Goal: Task Accomplishment & Management: Use online tool/utility

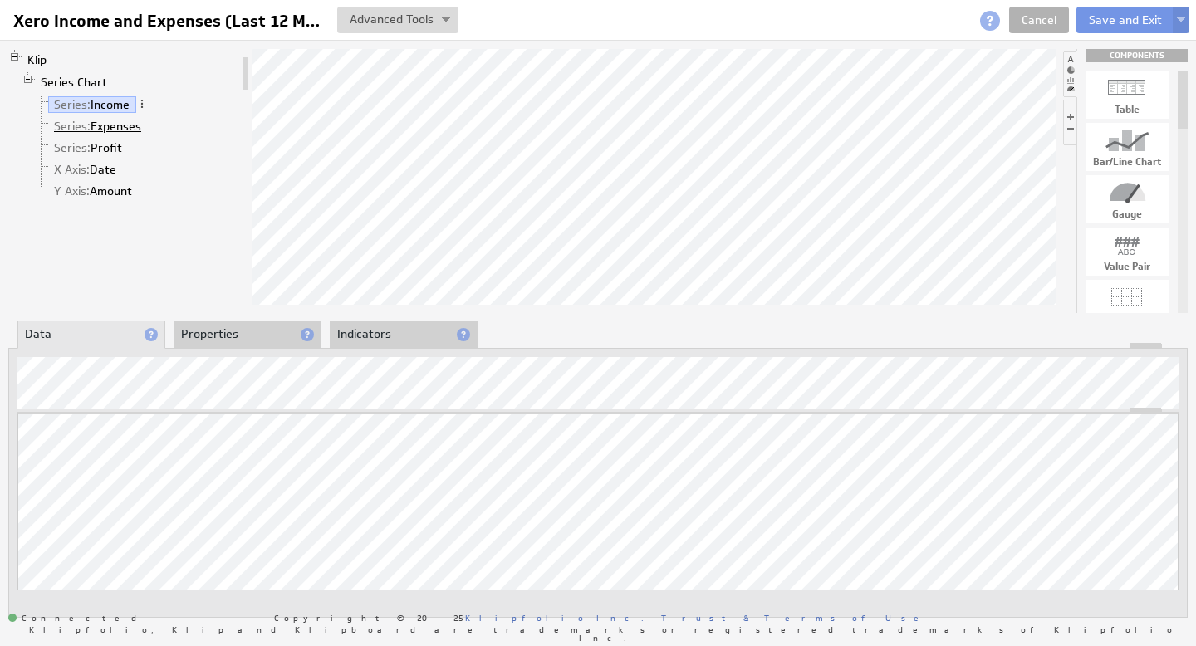
click at [108, 126] on link "Series: Expenses" at bounding box center [98, 126] width 100 height 17
click at [108, 108] on link "Series: Income" at bounding box center [92, 104] width 88 height 17
click at [228, 325] on li "Properties" at bounding box center [248, 335] width 148 height 28
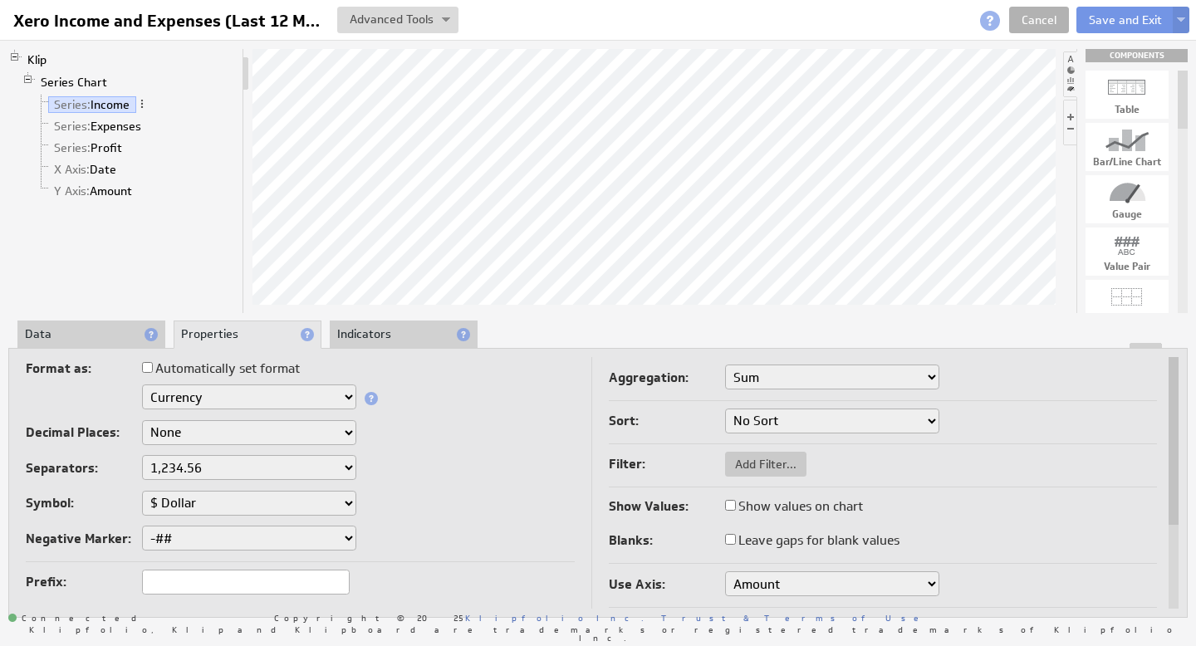
click at [144, 370] on input "Automatically set format" at bounding box center [147, 367] width 11 height 11
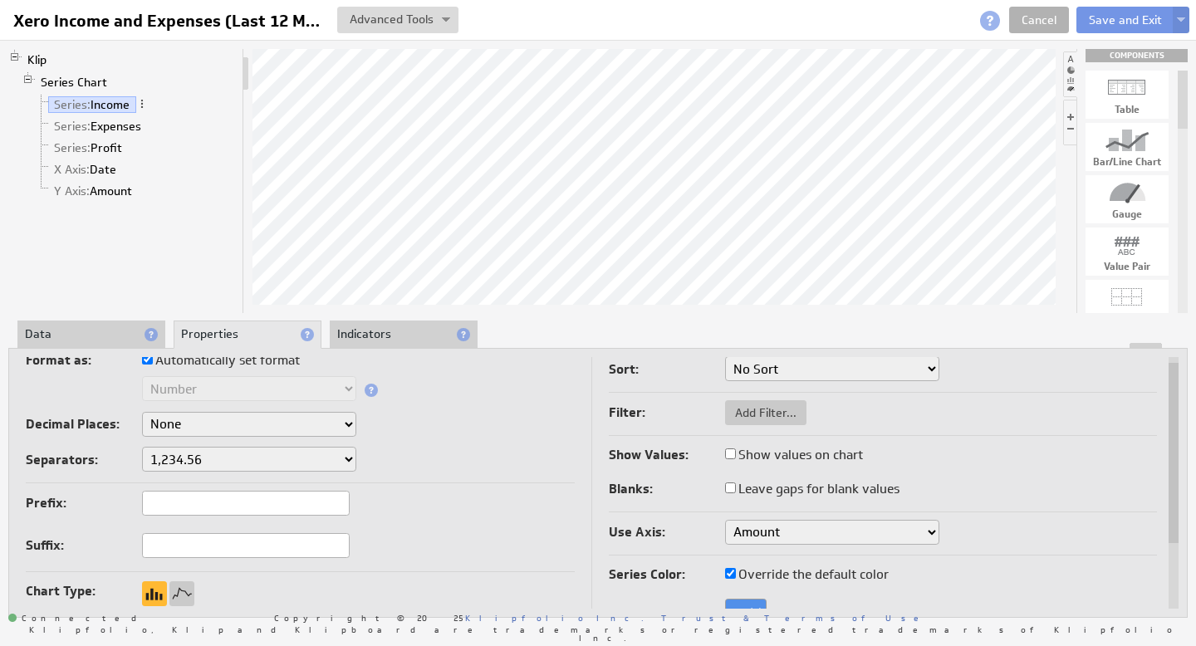
click at [400, 313] on div "Klip Series Chart Series: Income Series: Expenses Series: Profit X Axis: Date Y…" at bounding box center [598, 333] width 1196 height 586
click at [384, 326] on li "Indicators" at bounding box center [404, 335] width 148 height 28
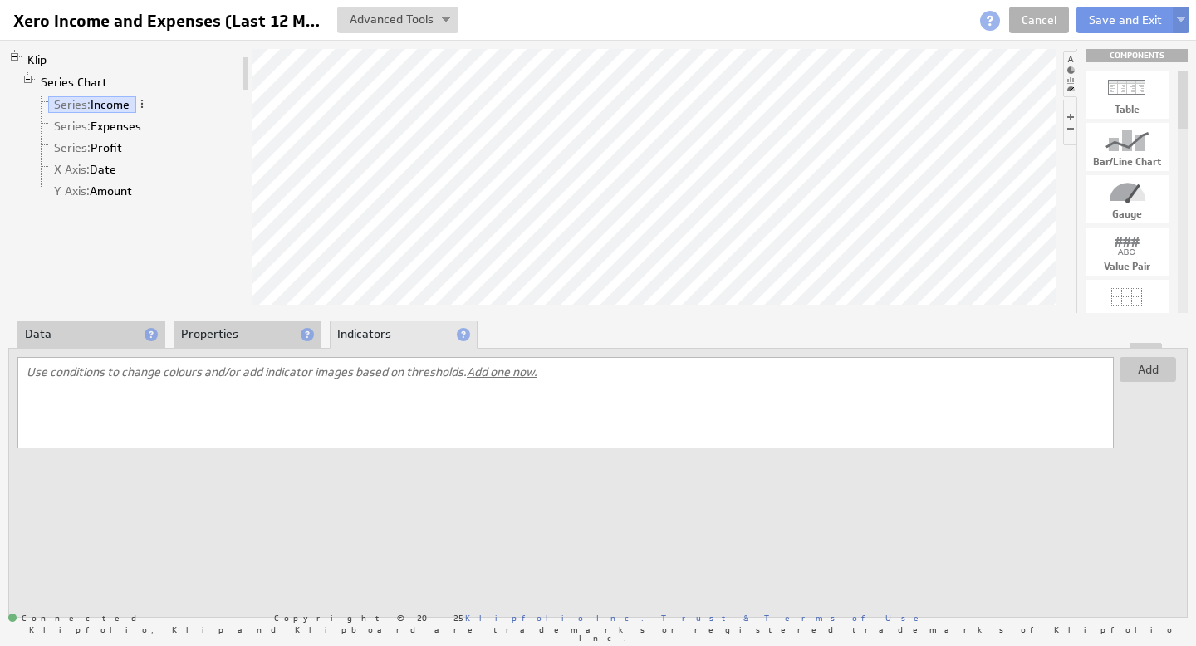
click at [237, 335] on li "Properties" at bounding box center [248, 335] width 148 height 28
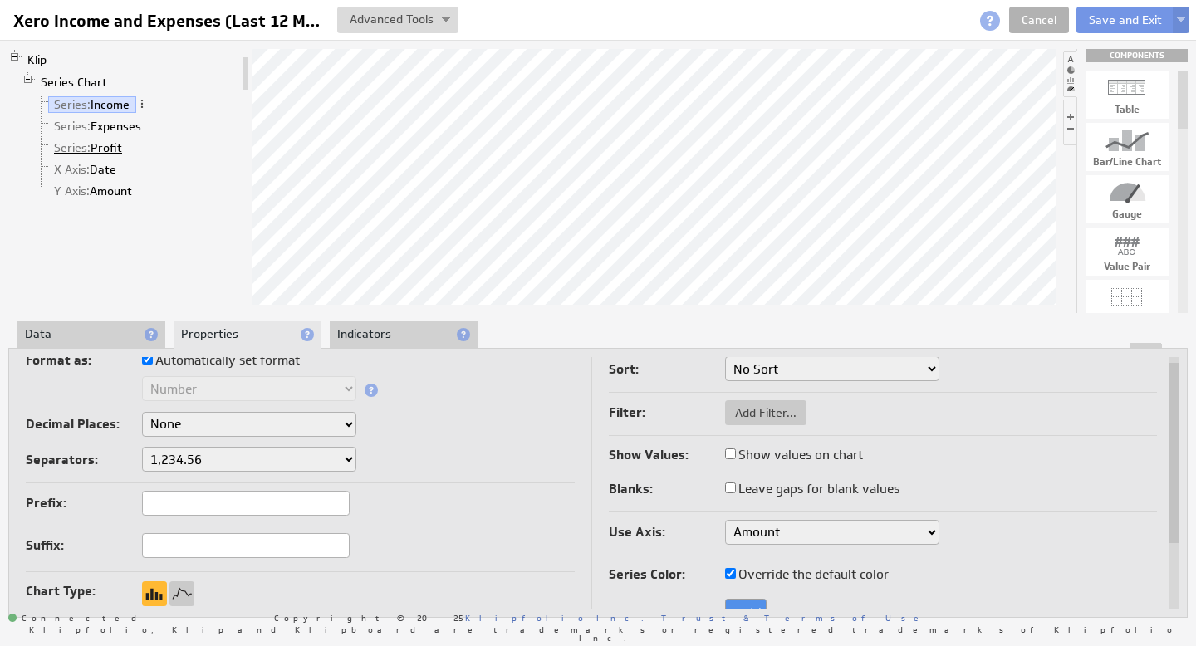
click at [108, 147] on link "Series: Profit" at bounding box center [88, 148] width 81 height 17
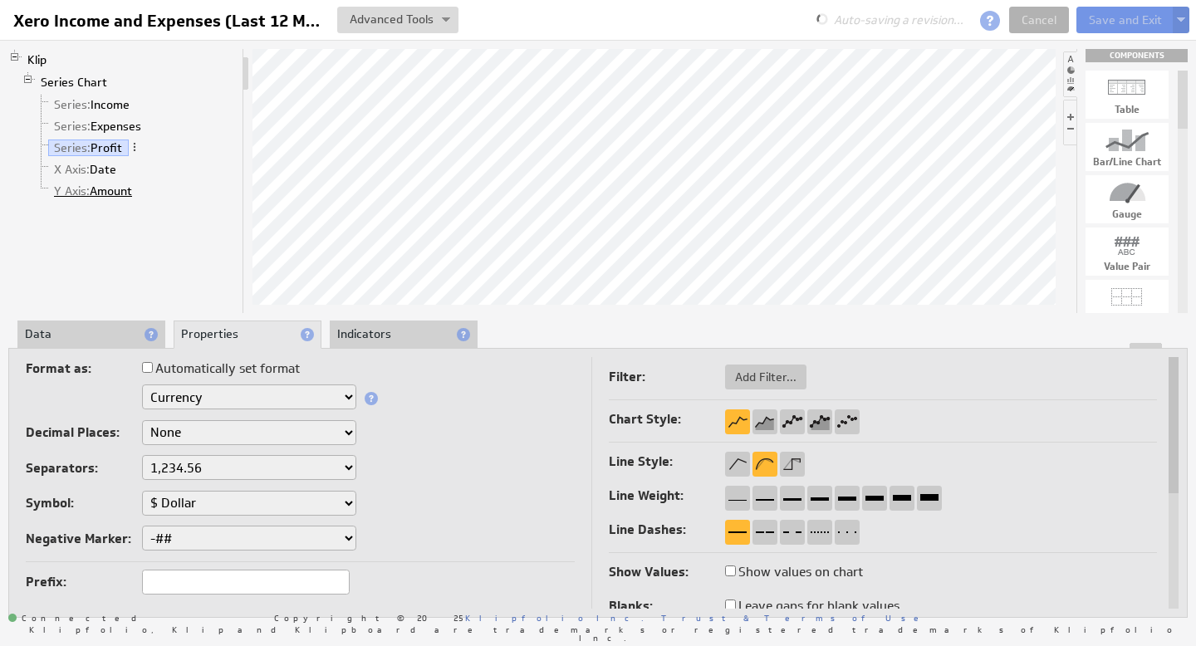
click at [118, 189] on link "Y Axis: Amount" at bounding box center [93, 191] width 91 height 17
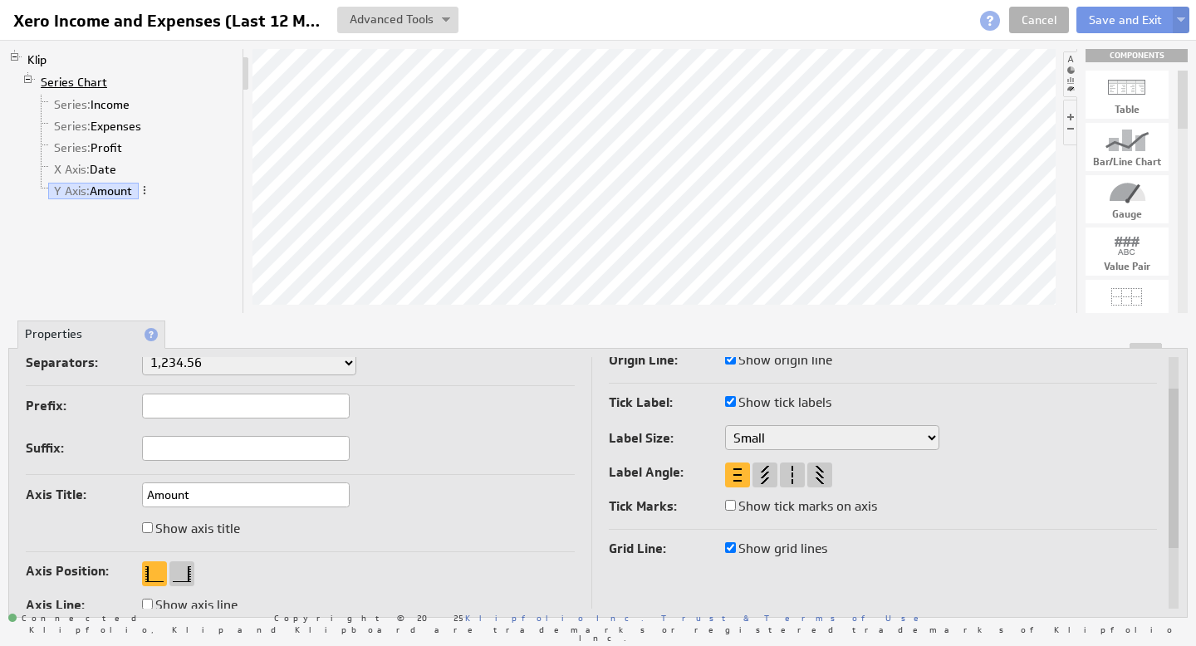
click at [91, 81] on link "Series Chart" at bounding box center [74, 82] width 79 height 17
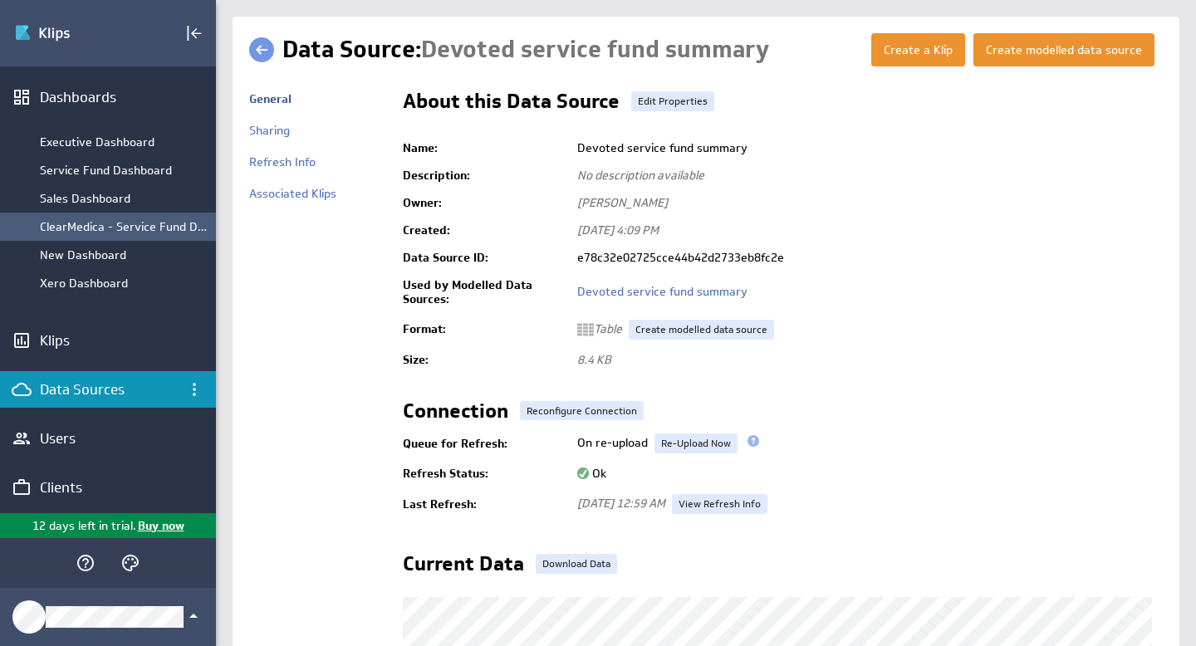
click at [95, 228] on div "ClearMedica - Service Fund Dashboard" at bounding box center [124, 226] width 168 height 15
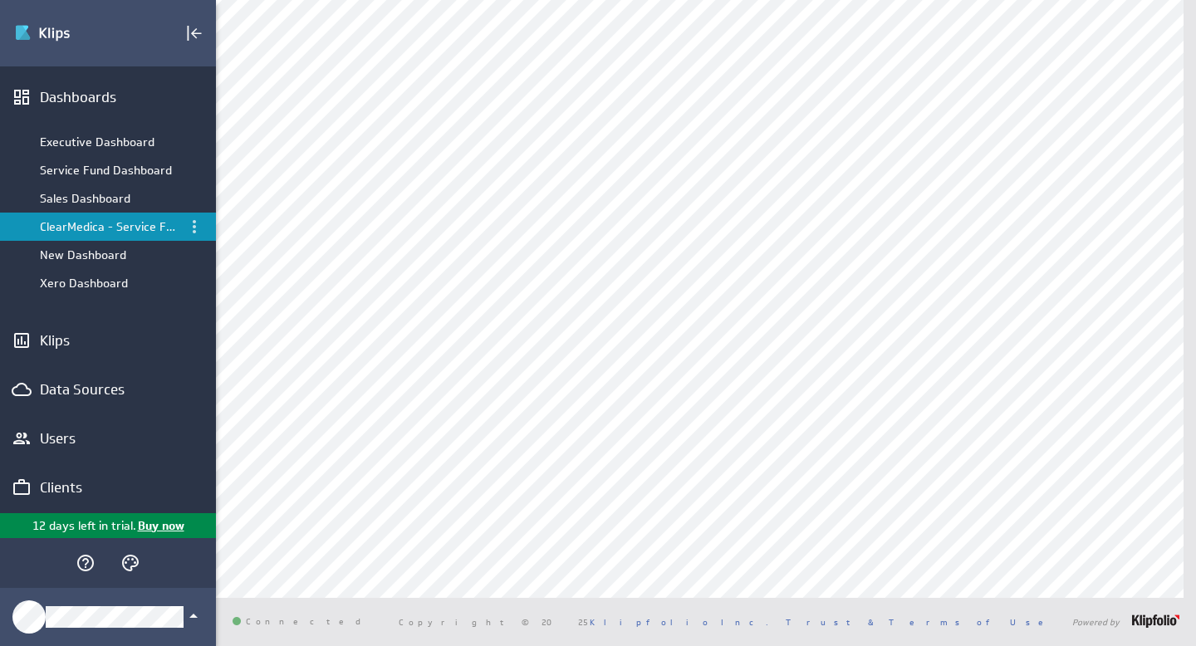
scroll to position [380, 0]
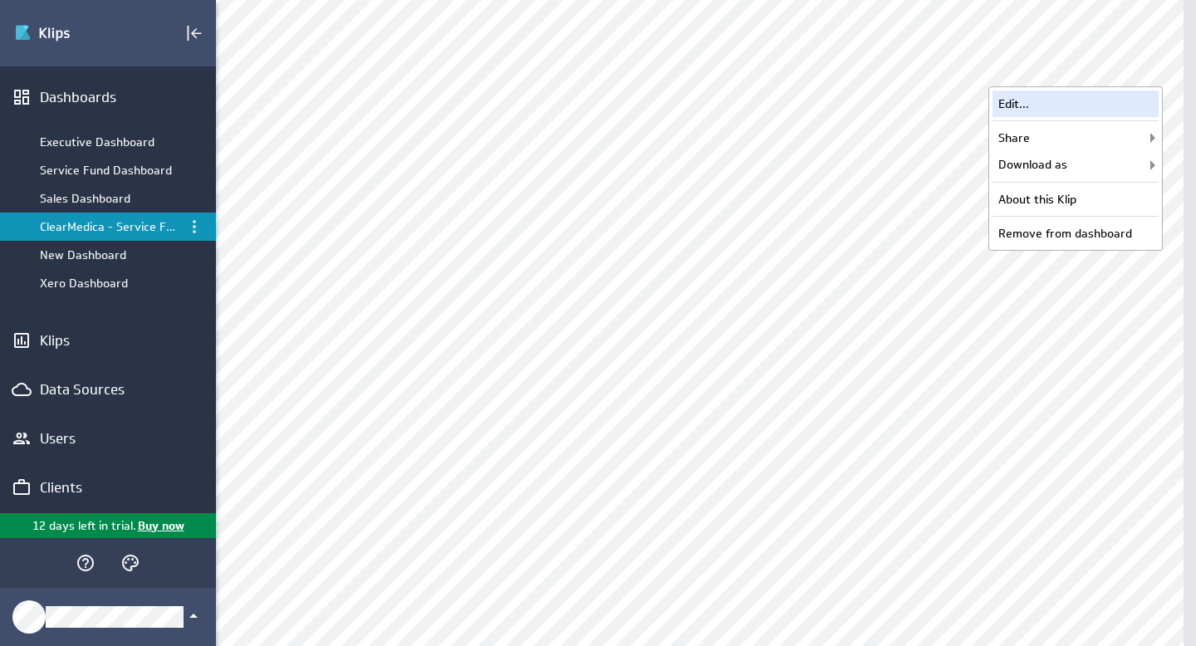
click at [1009, 100] on div "Edit..." at bounding box center [1076, 104] width 166 height 27
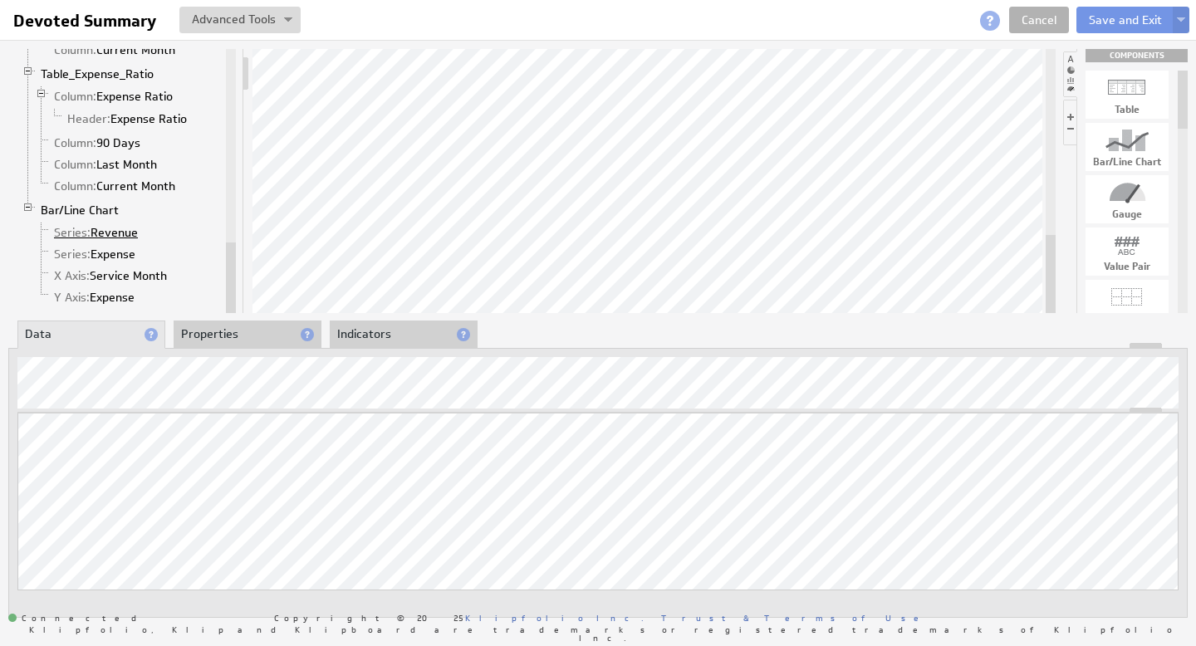
click at [124, 235] on link "Series: Revenue" at bounding box center [96, 232] width 96 height 17
click at [199, 337] on li "Properties" at bounding box center [248, 335] width 148 height 28
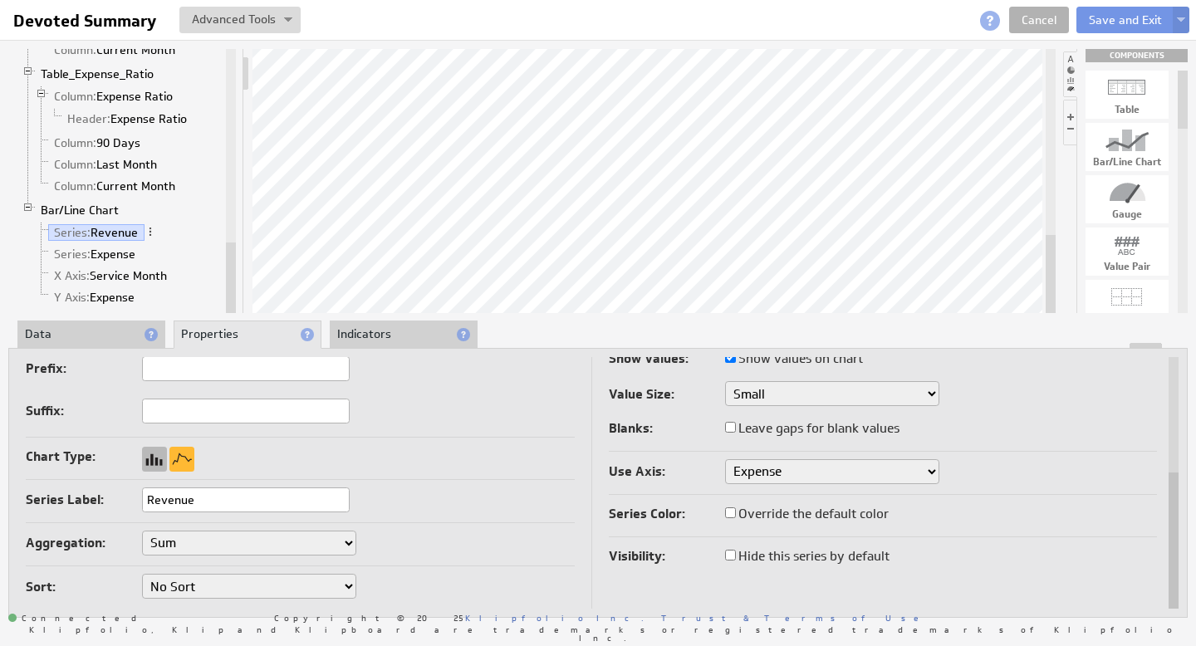
click at [156, 453] on div at bounding box center [154, 459] width 25 height 25
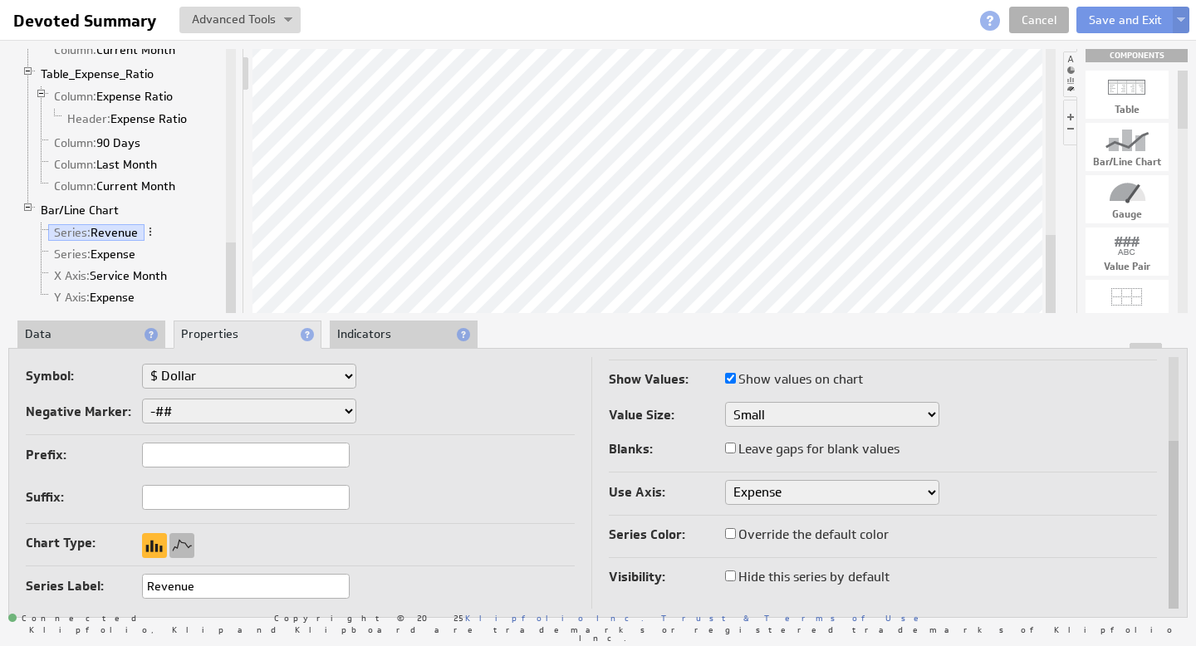
click at [179, 537] on div at bounding box center [181, 545] width 25 height 25
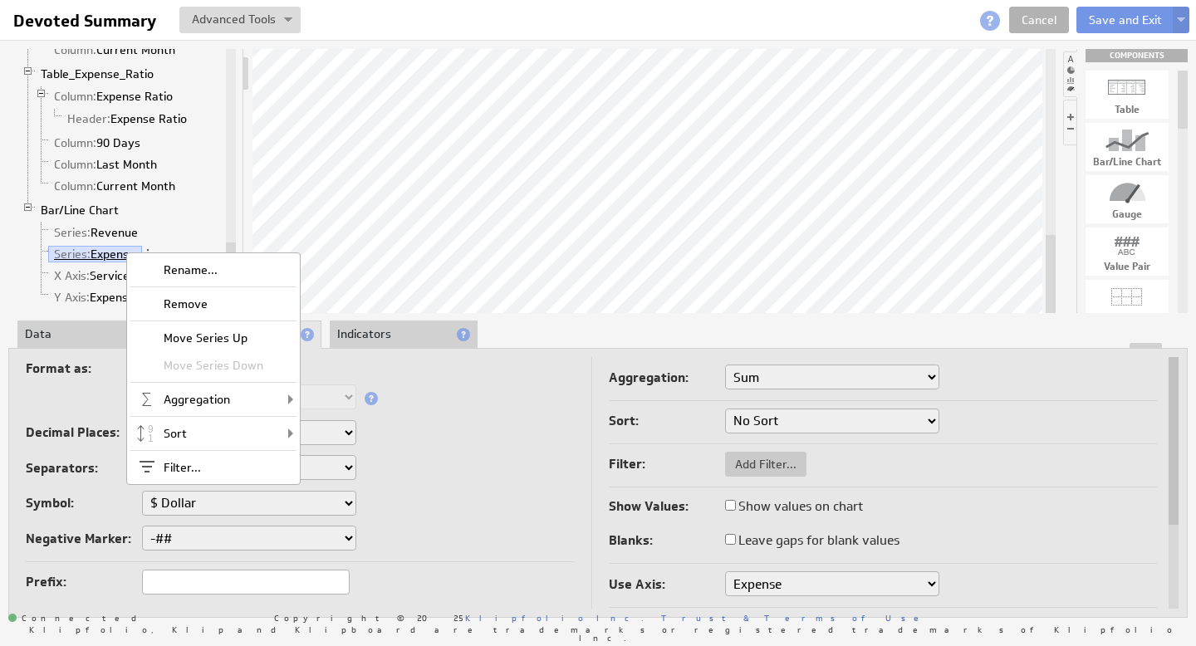
click at [107, 253] on link "Series: Expense" at bounding box center [95, 254] width 94 height 17
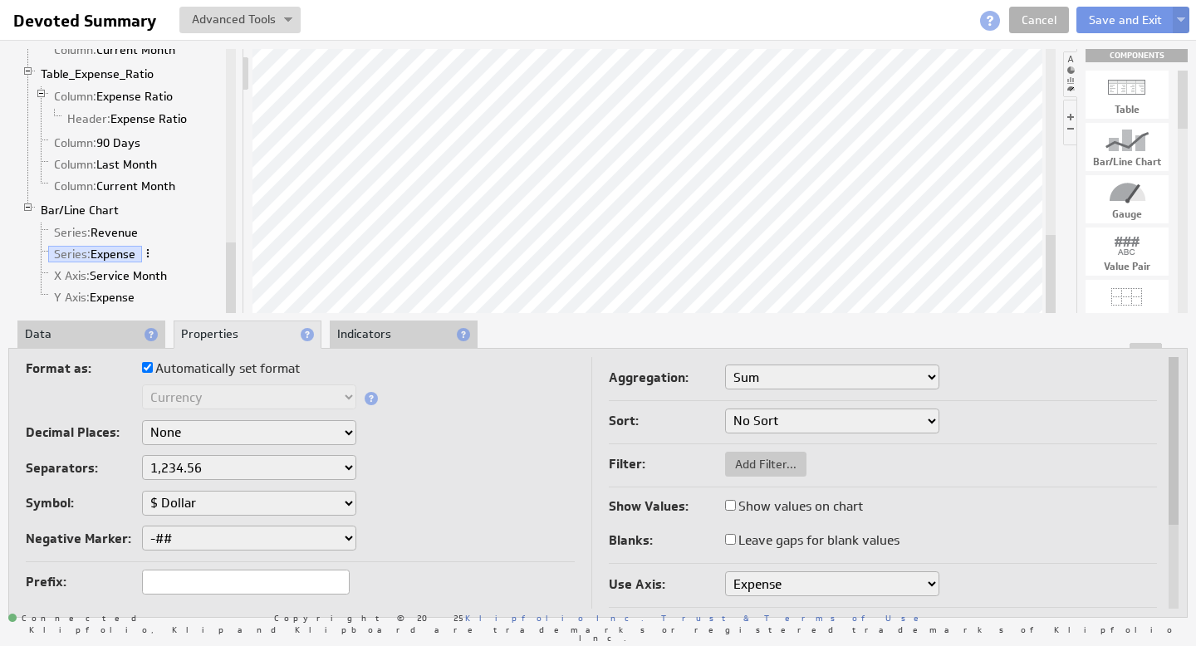
click at [148, 253] on span at bounding box center [148, 254] width 12 height 12
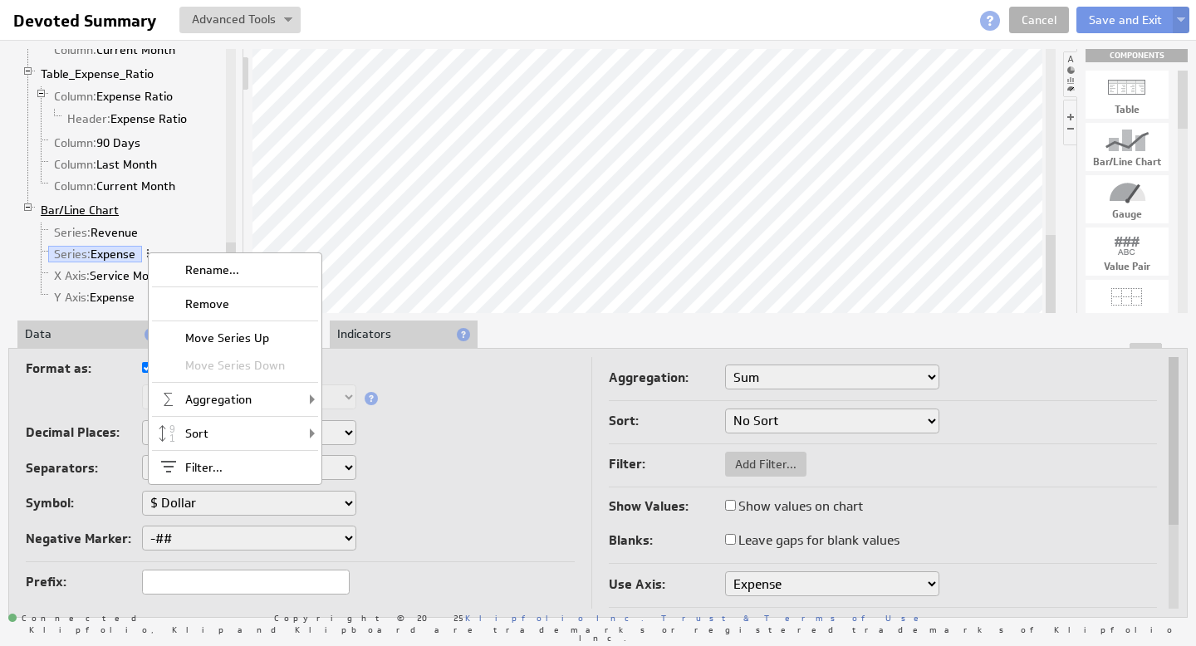
click at [73, 216] on link "Bar/Line Chart" at bounding box center [80, 210] width 91 height 17
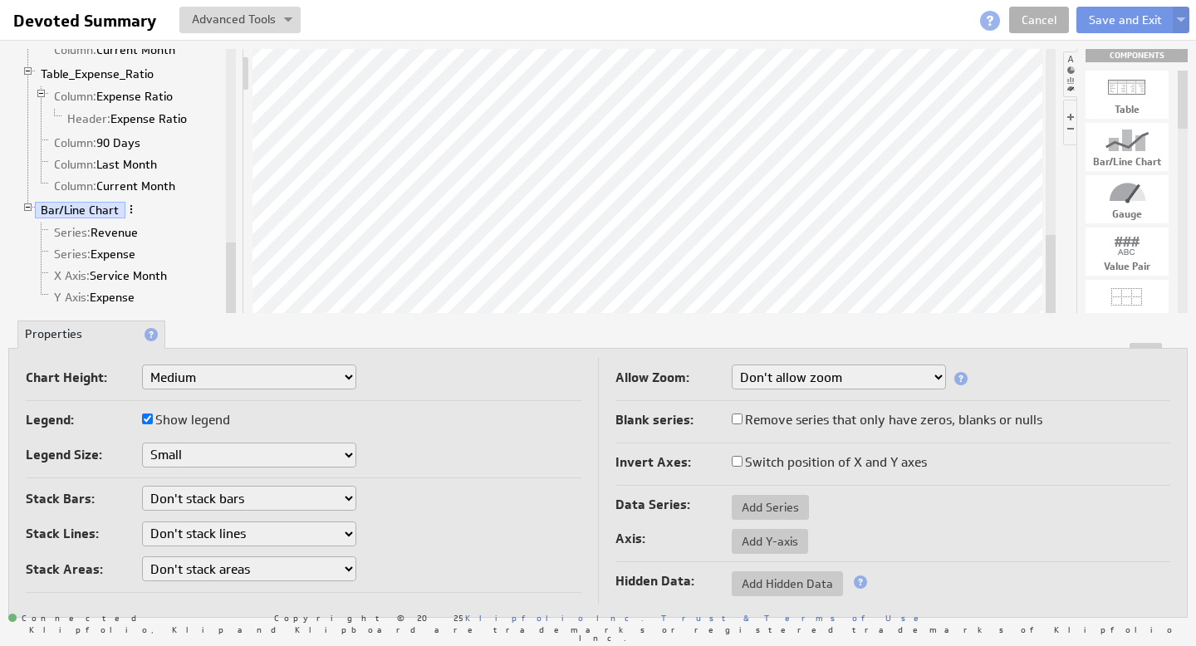
click at [133, 209] on span at bounding box center [131, 210] width 12 height 12
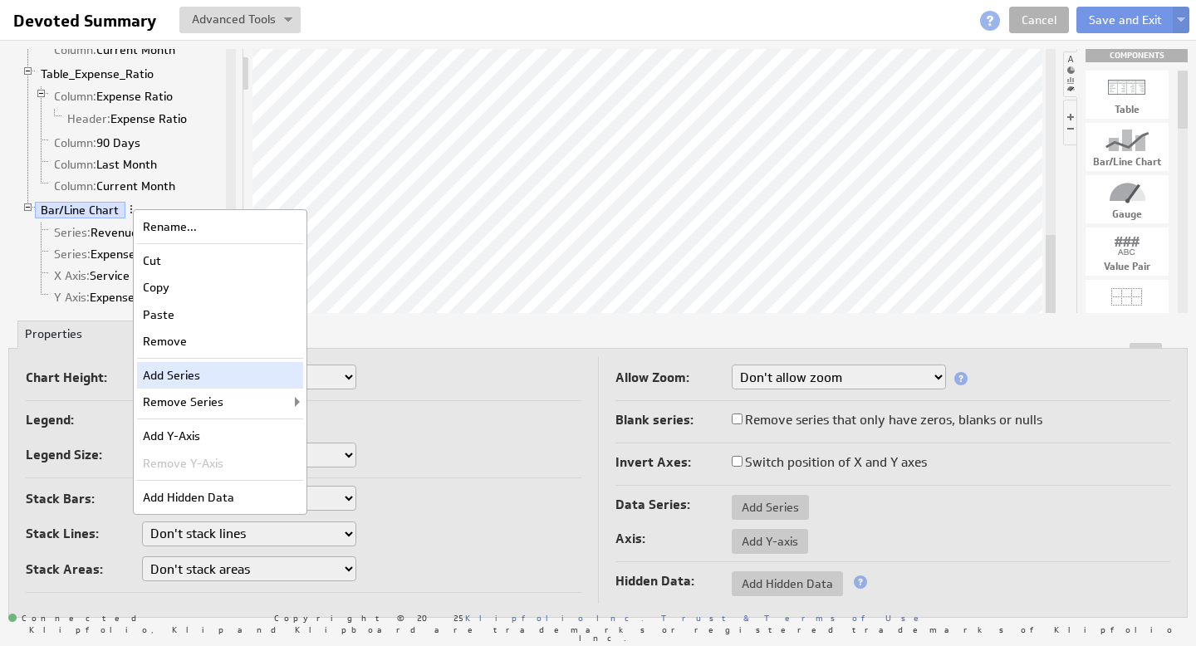
click at [231, 370] on div "Add Series" at bounding box center [220, 375] width 166 height 27
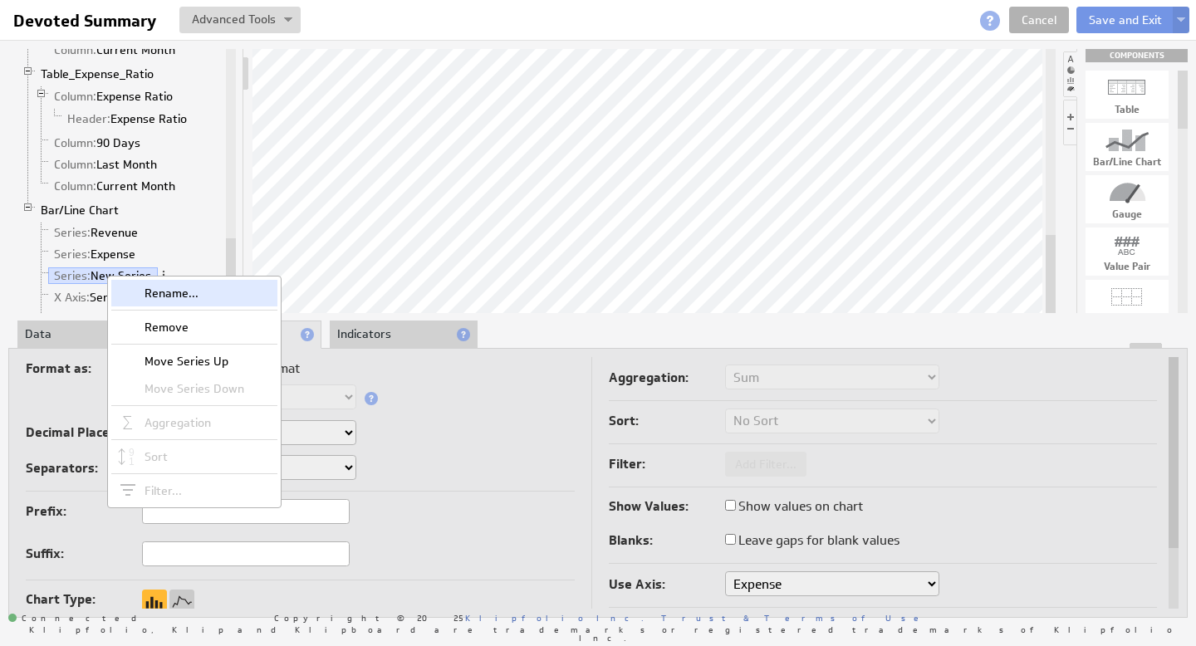
click at [170, 296] on div "Rename..." at bounding box center [194, 293] width 166 height 27
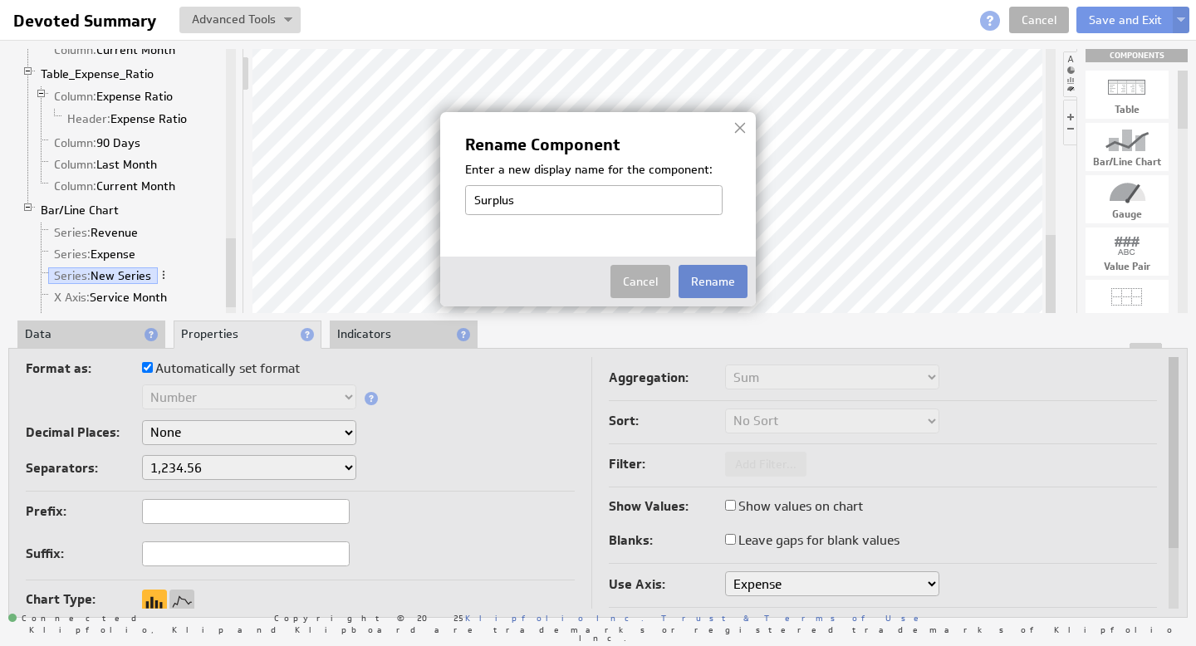
type input "Surplus"
click at [723, 282] on button "Rename" at bounding box center [713, 281] width 69 height 33
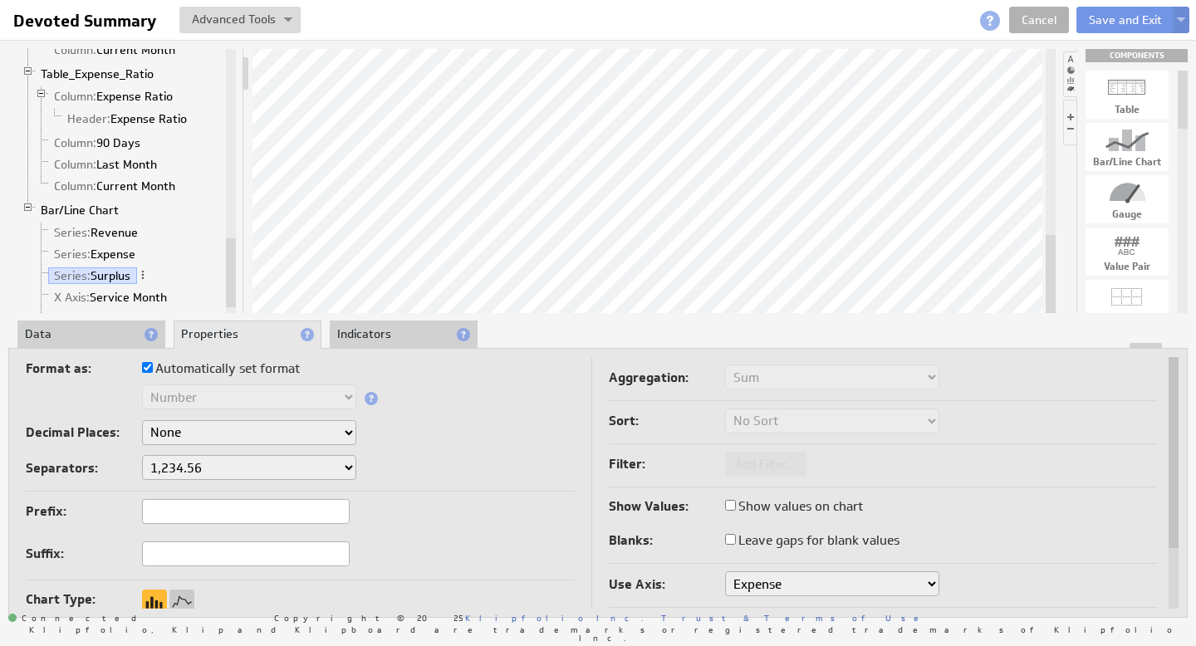
click at [80, 326] on li "Data" at bounding box center [91, 335] width 148 height 28
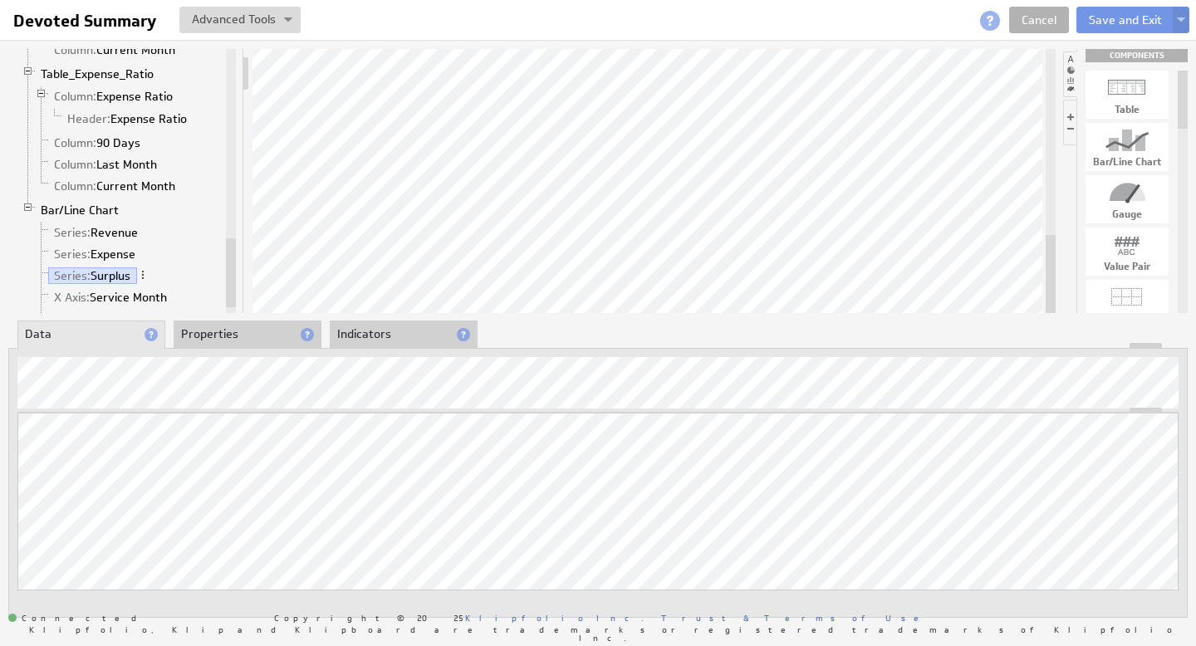
click at [215, 333] on li "Properties" at bounding box center [248, 335] width 148 height 28
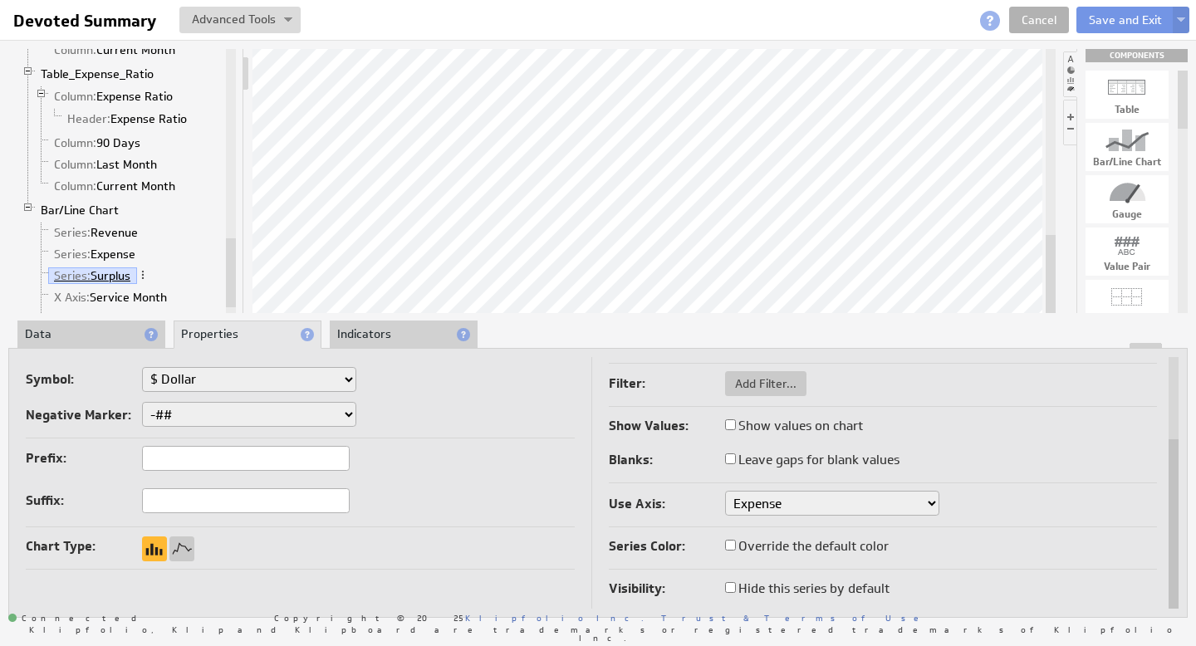
click at [123, 272] on link "Series: Surplus" at bounding box center [92, 275] width 89 height 17
click at [76, 338] on li "Data" at bounding box center [91, 335] width 148 height 28
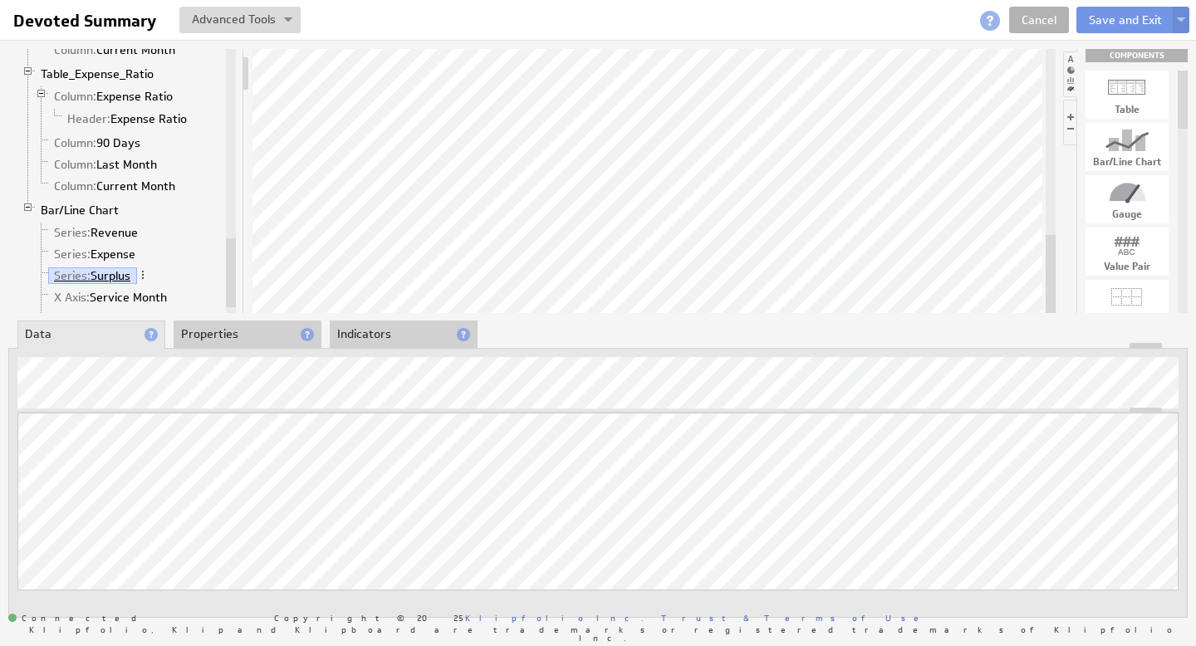
click at [125, 274] on link "Series: Surplus" at bounding box center [92, 275] width 89 height 17
click at [213, 337] on li "Properties" at bounding box center [248, 335] width 148 height 28
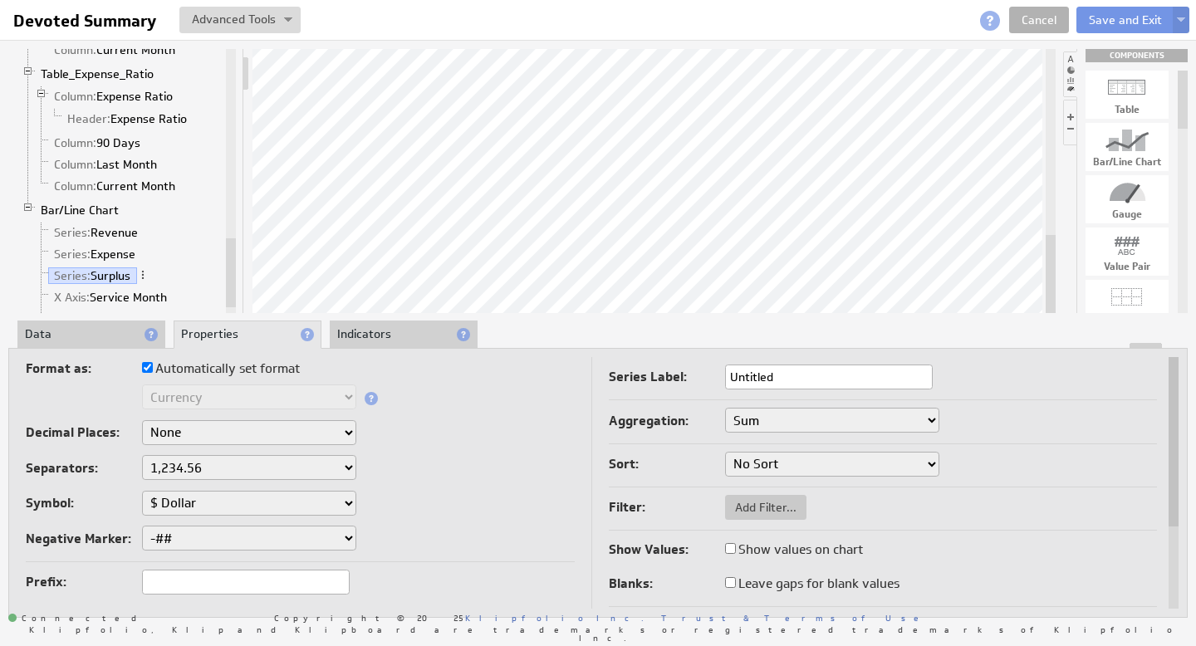
drag, startPoint x: 816, startPoint y: 382, endPoint x: 653, endPoint y: 375, distance: 162.9
click at [654, 375] on div "Series Label: Untitled" at bounding box center [883, 378] width 549 height 27
type input "Surplus"
click at [474, 403] on div "Text Number Currency Percentage Date / Time Duration" at bounding box center [300, 399] width 549 height 28
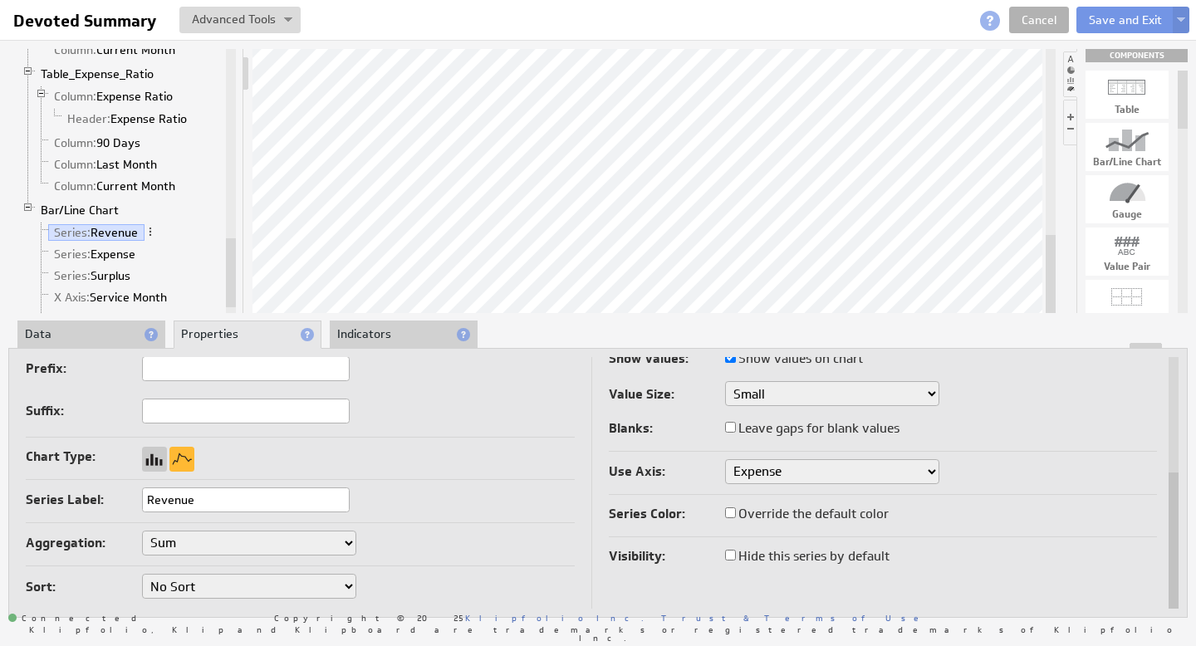
click at [763, 514] on label "Override the default color" at bounding box center [807, 514] width 164 height 23
click at [736, 514] on input "Override the default color" at bounding box center [730, 513] width 11 height 11
checkbox input "true"
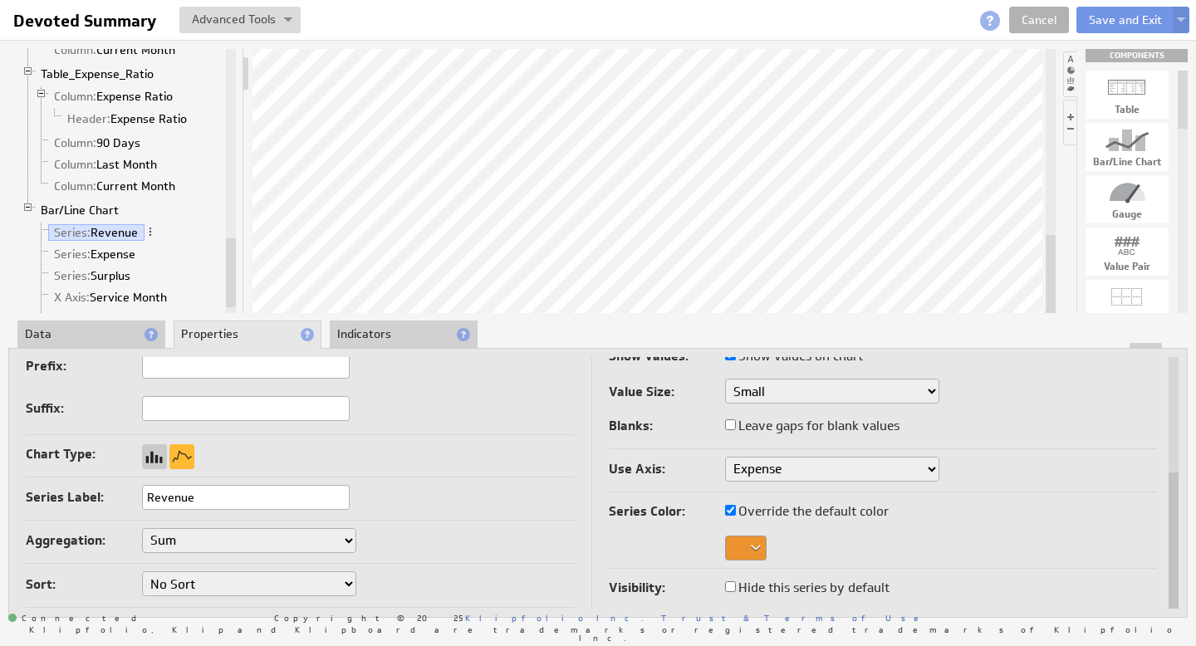
click at [756, 545] on div at bounding box center [746, 548] width 42 height 25
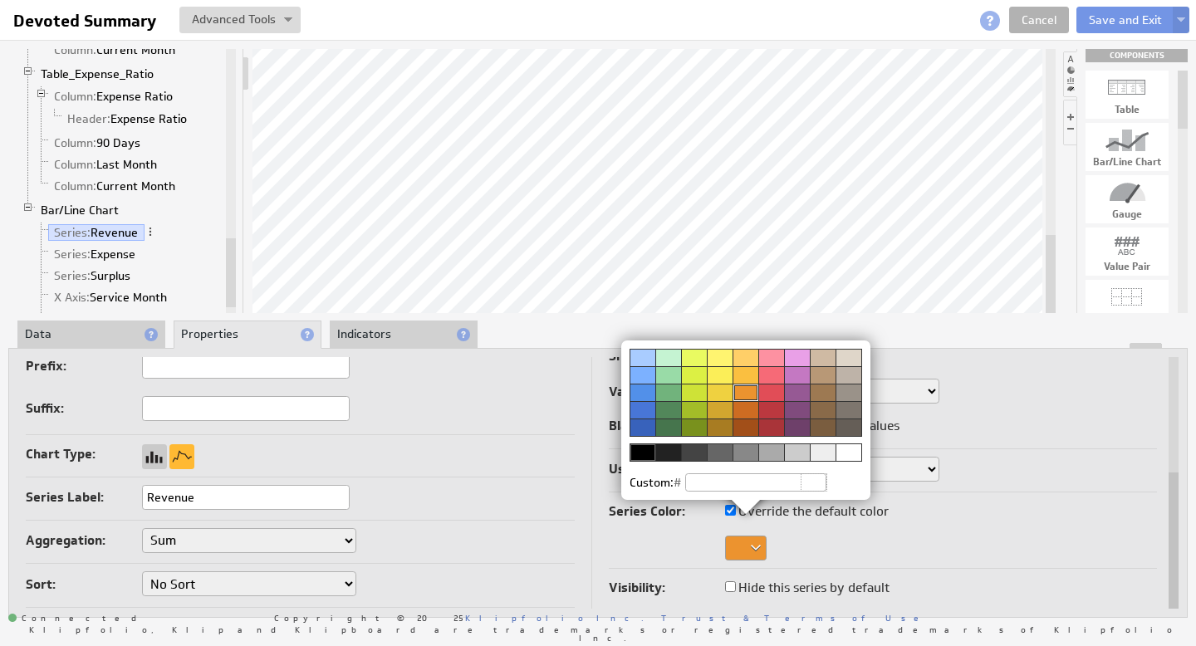
click at [669, 429] on div at bounding box center [668, 427] width 26 height 17
click at [95, 257] on img at bounding box center [598, 323] width 1196 height 646
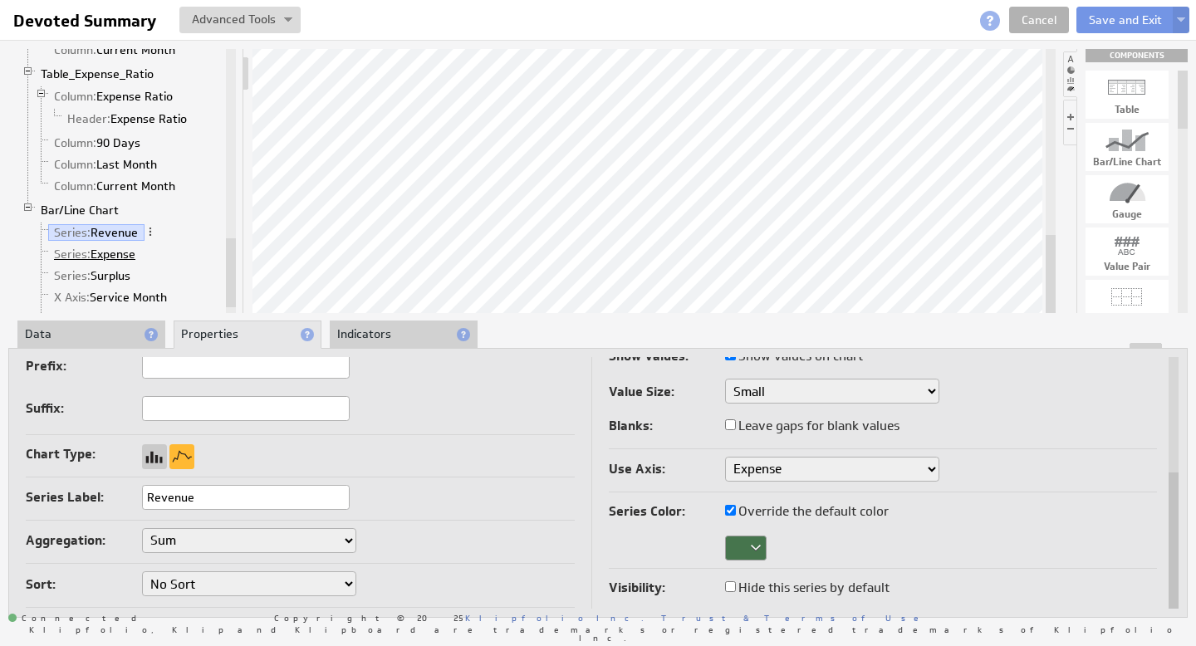
click at [100, 255] on link "Series: Expense" at bounding box center [95, 254] width 94 height 17
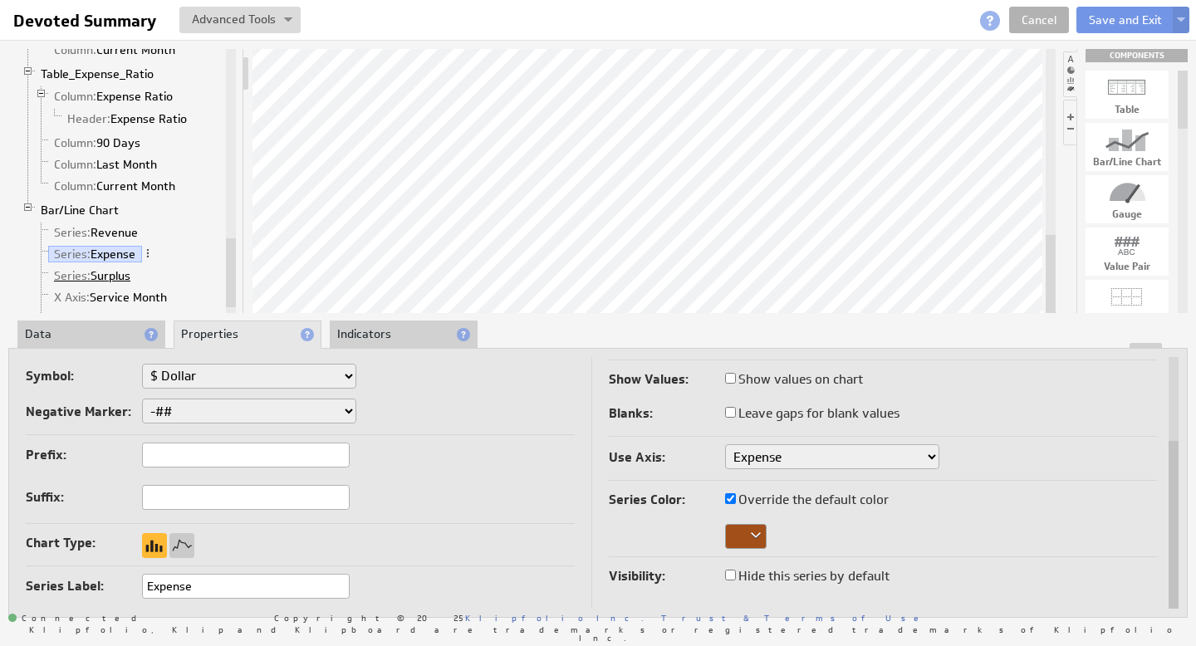
click at [119, 274] on link "Series: Surplus" at bounding box center [92, 275] width 89 height 17
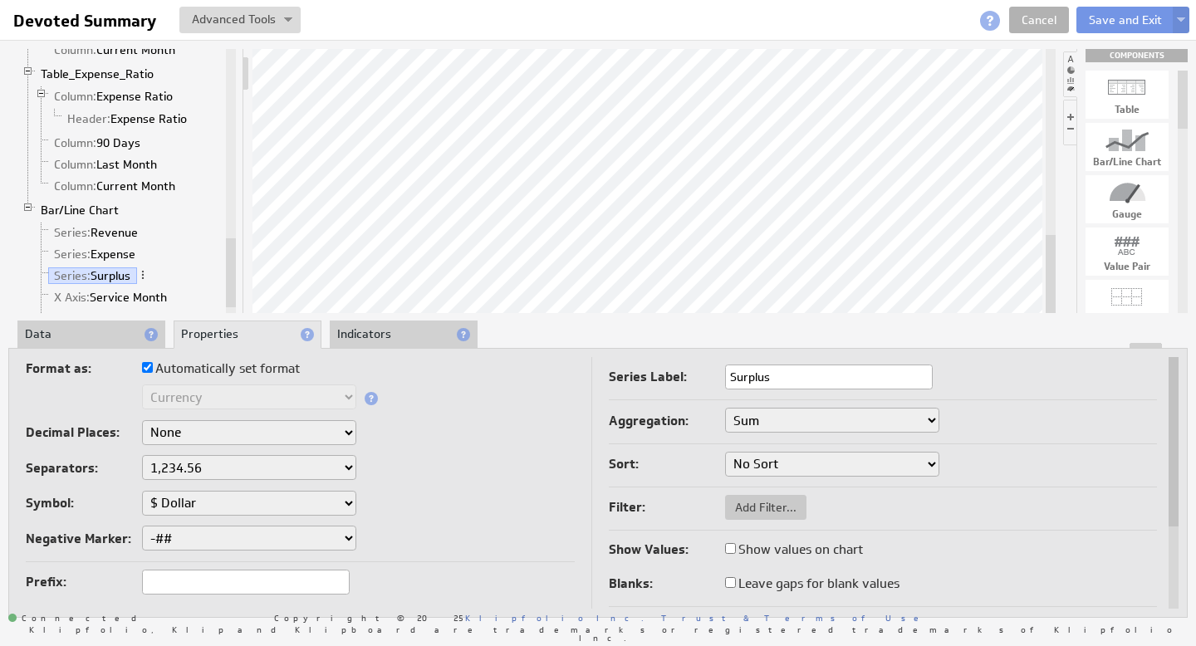
click at [742, 544] on label "Show values on chart" at bounding box center [794, 549] width 138 height 23
click at [736, 544] on input "Show values on chart" at bounding box center [730, 548] width 11 height 11
checkbox input "true"
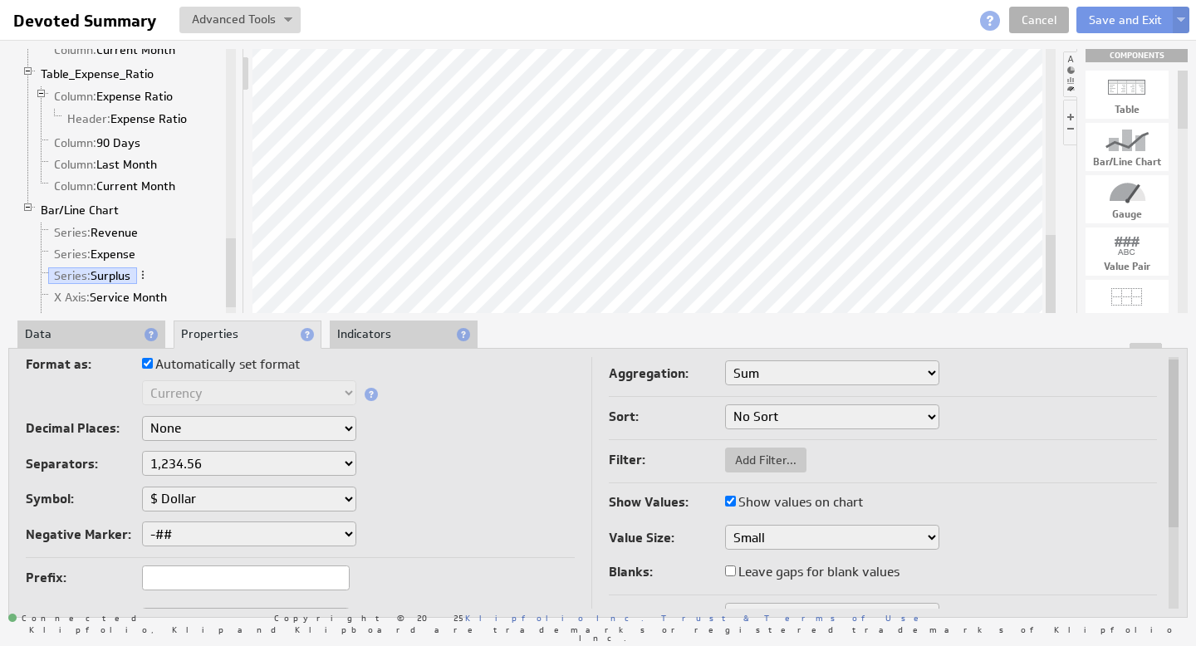
click at [729, 498] on input "Show values on chart" at bounding box center [730, 501] width 11 height 11
checkbox input "false"
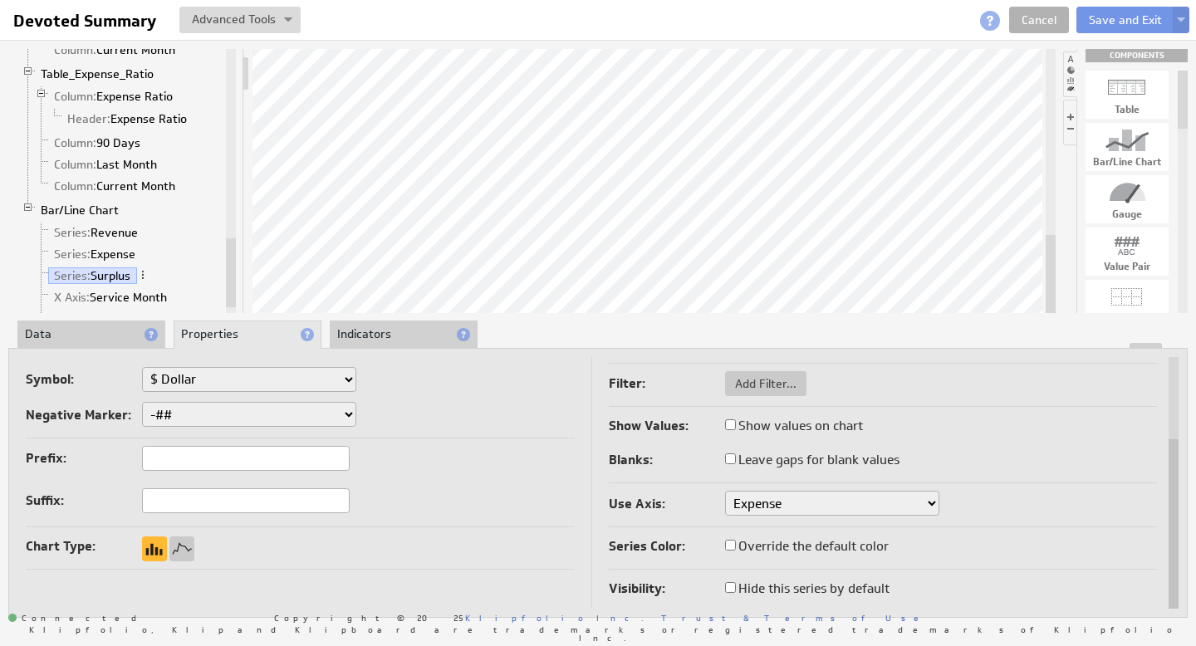
click at [732, 543] on input "Override the default color" at bounding box center [730, 545] width 11 height 11
checkbox input "true"
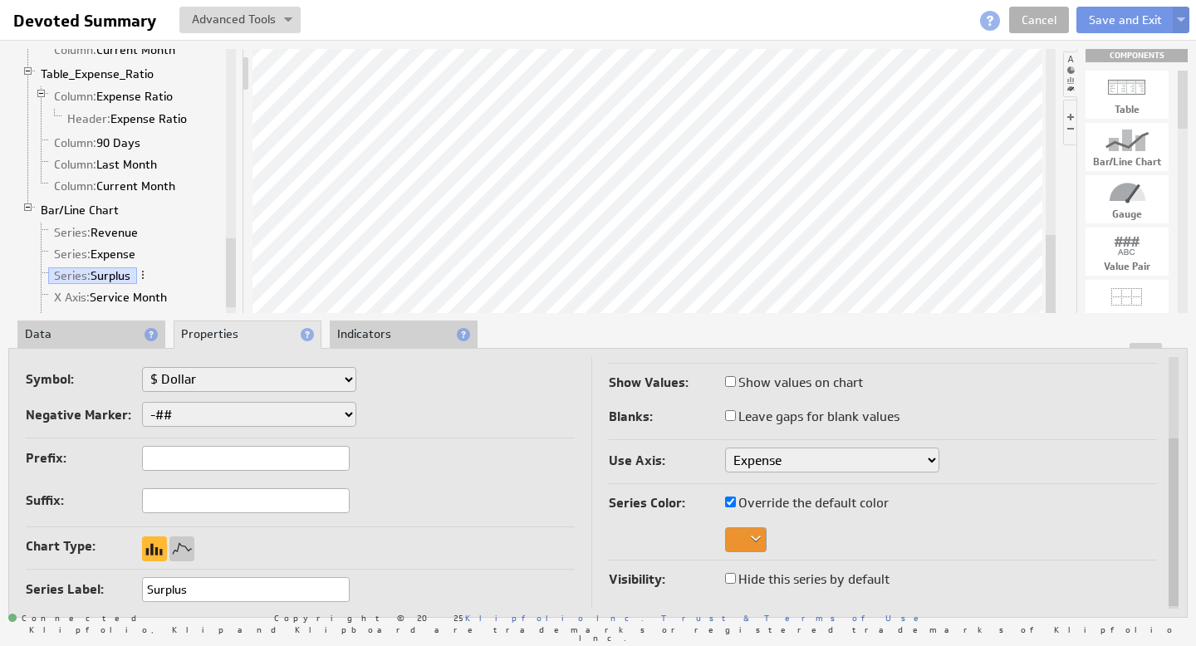
click at [756, 535] on div at bounding box center [746, 539] width 42 height 25
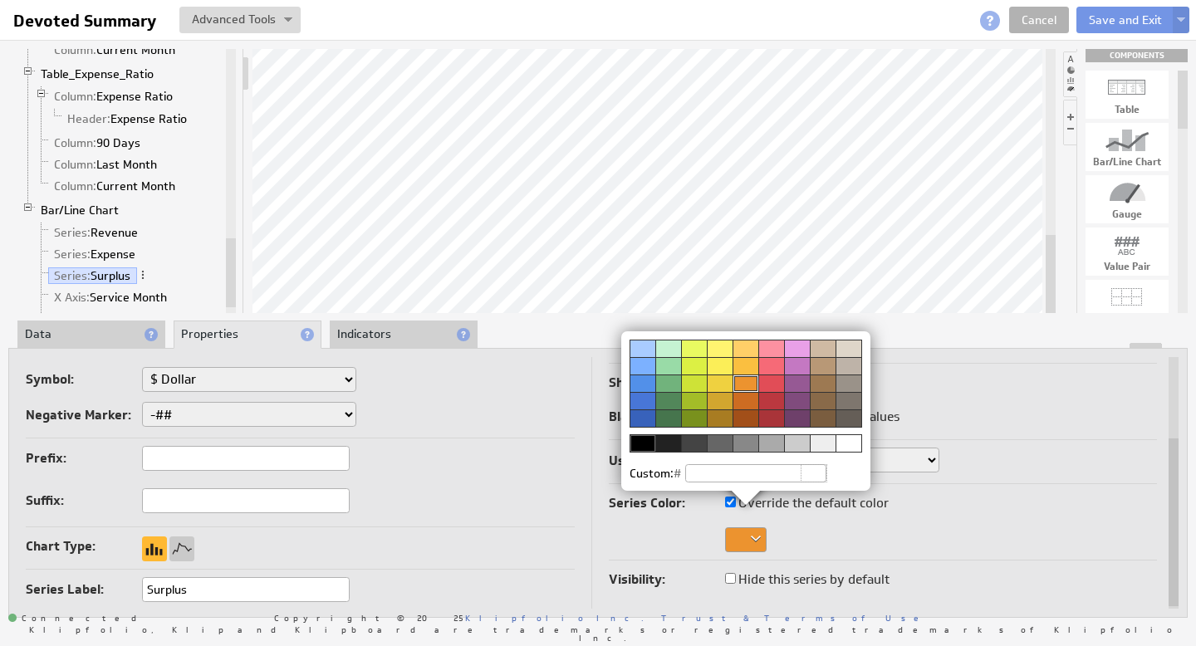
click at [723, 364] on div at bounding box center [720, 365] width 26 height 17
click at [640, 416] on div at bounding box center [643, 417] width 26 height 17
click at [982, 404] on img at bounding box center [598, 323] width 1196 height 646
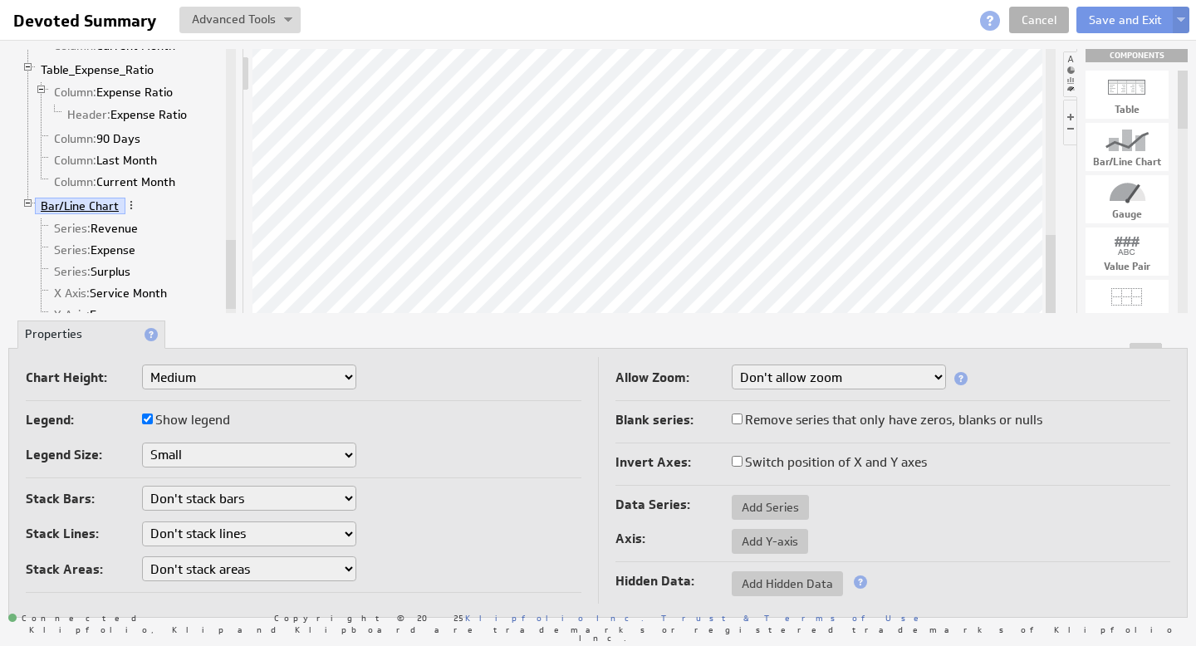
click at [61, 208] on link "Bar/Line Chart" at bounding box center [80, 206] width 91 height 17
click at [107, 228] on link "Series: Revenue" at bounding box center [96, 228] width 96 height 17
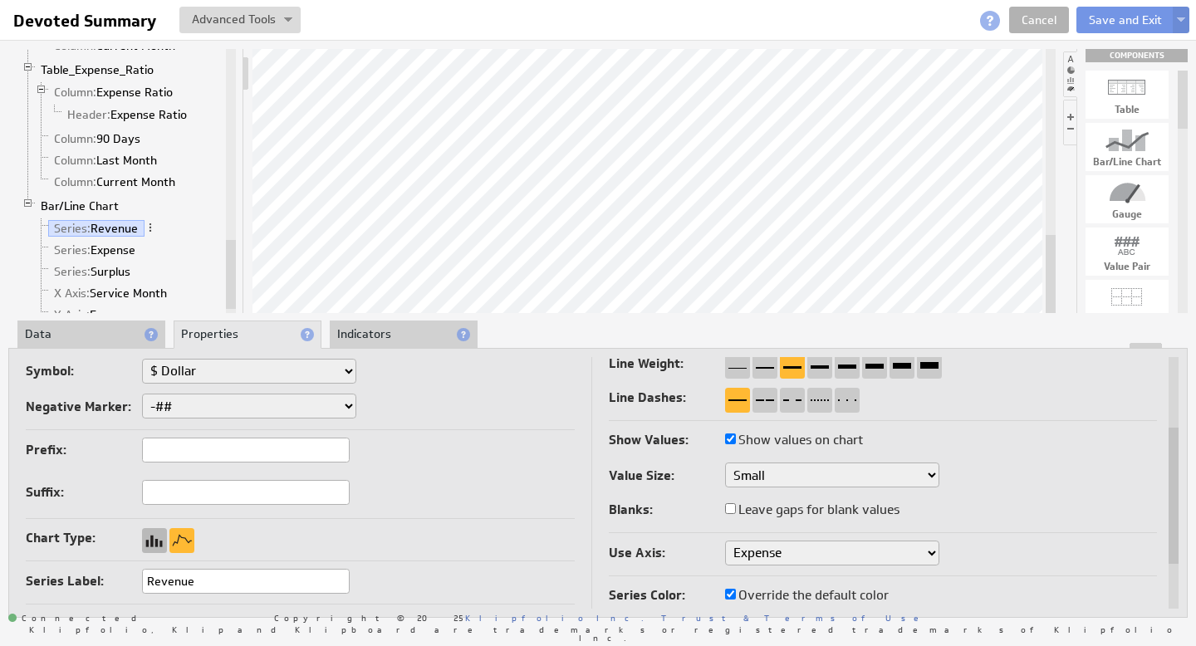
click at [158, 528] on div at bounding box center [154, 540] width 25 height 25
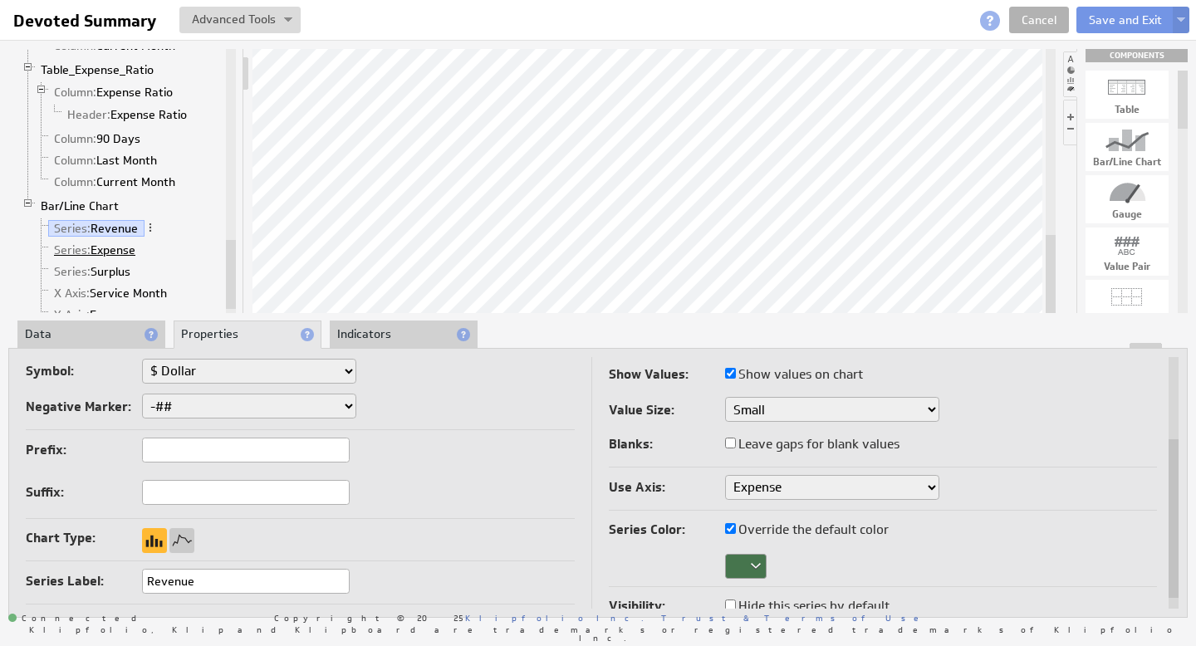
click at [112, 242] on link "Series: Expense" at bounding box center [95, 250] width 94 height 17
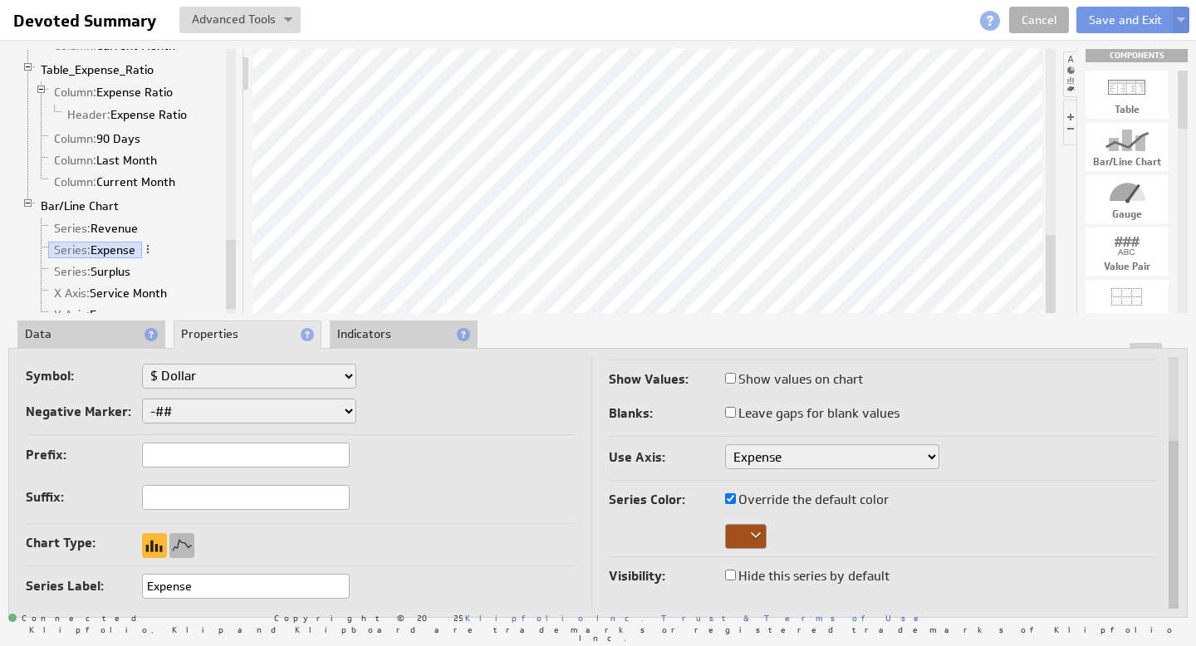
click at [184, 552] on div at bounding box center [181, 545] width 25 height 25
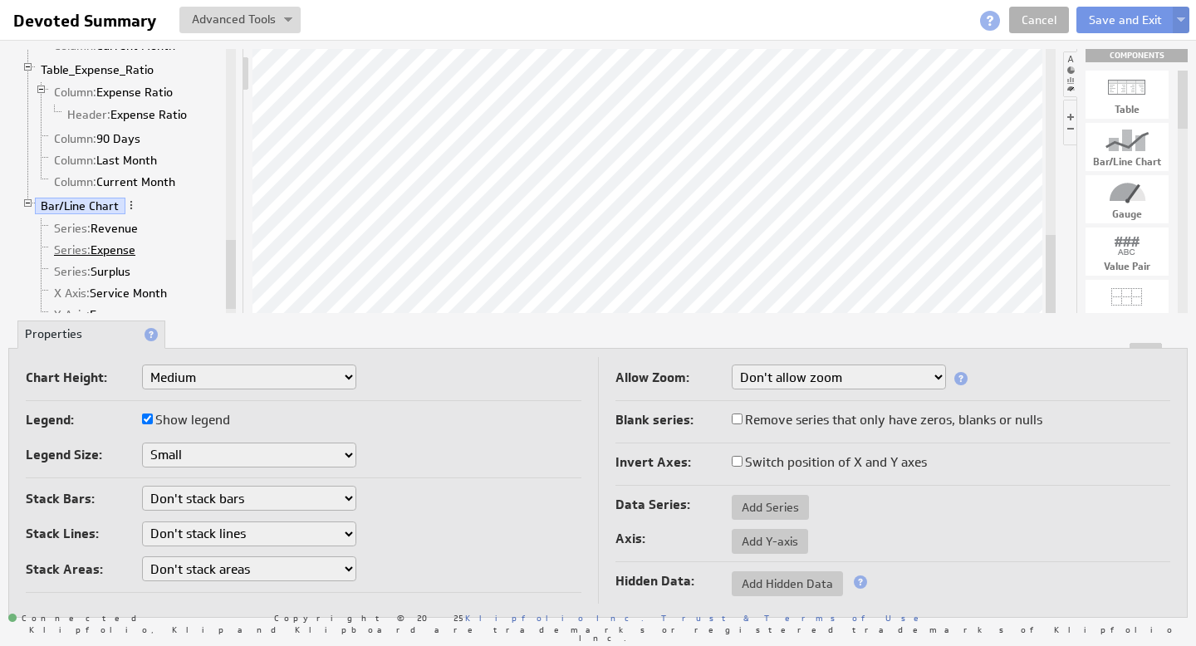
click at [121, 251] on link "Series: Expense" at bounding box center [95, 250] width 94 height 17
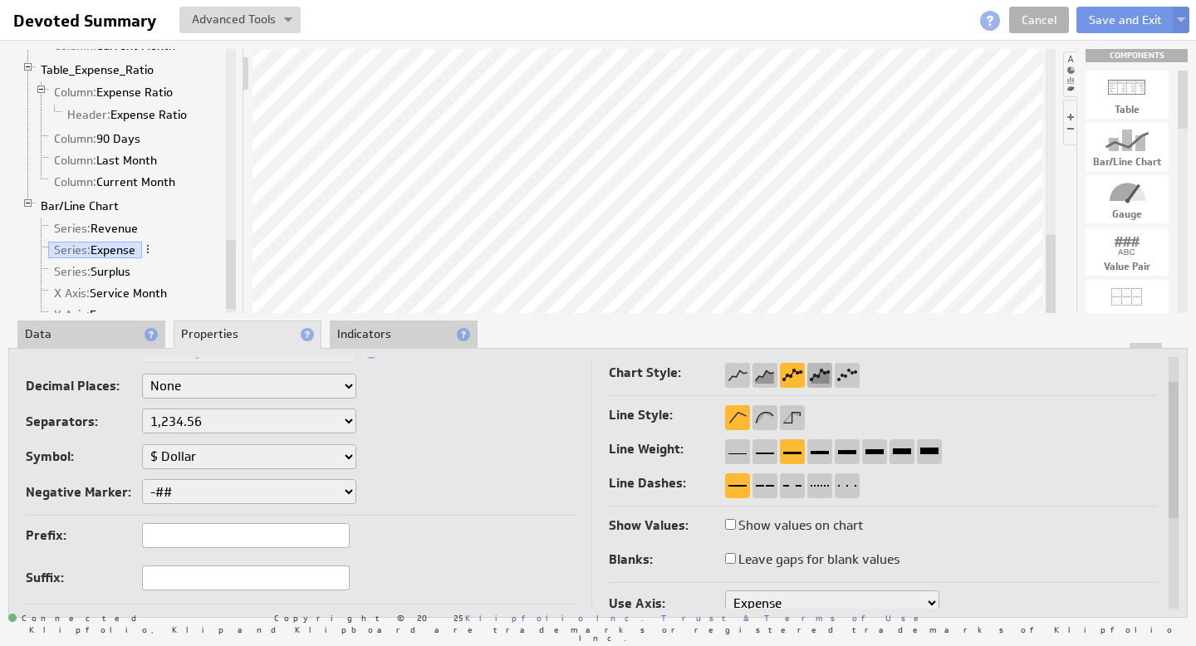
click at [819, 376] on div at bounding box center [819, 375] width 25 height 25
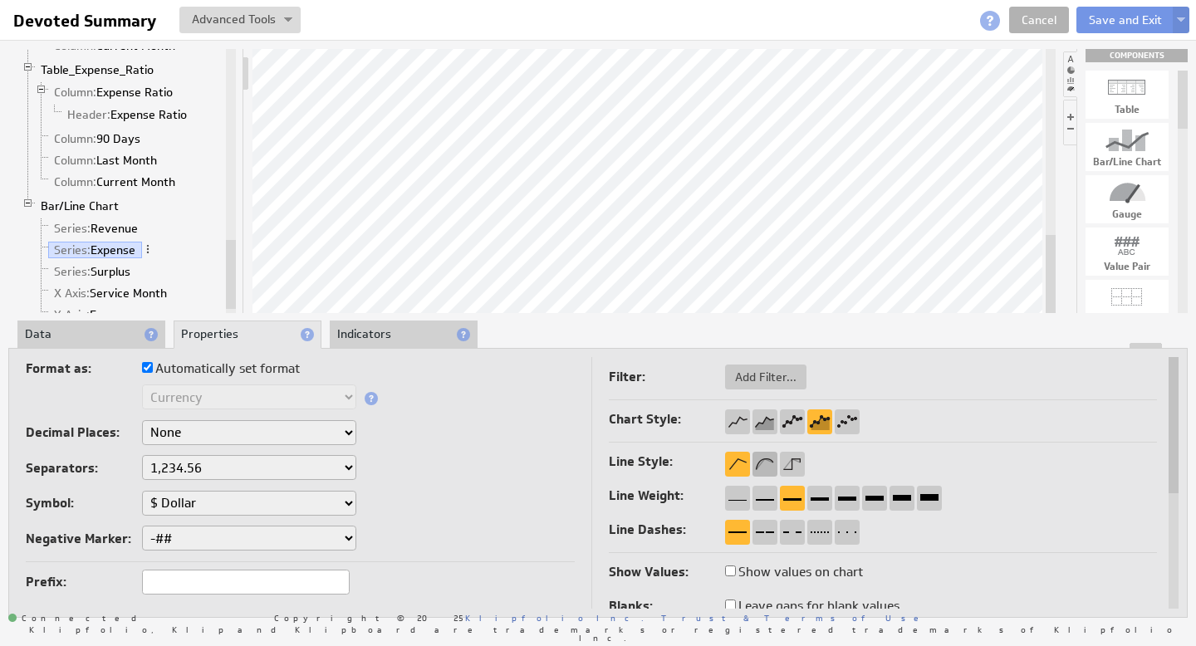
click at [763, 465] on div at bounding box center [765, 464] width 25 height 25
click at [737, 460] on div at bounding box center [737, 464] width 25 height 25
click at [765, 462] on div at bounding box center [765, 464] width 25 height 25
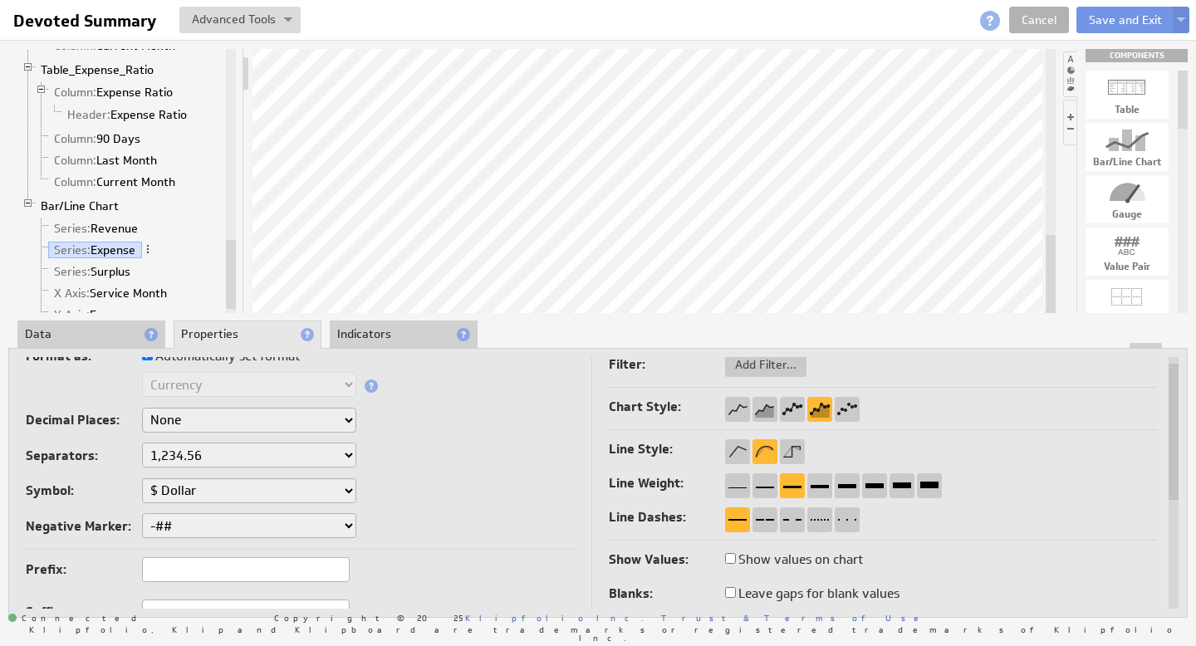
click at [730, 560] on input "Show values on chart" at bounding box center [730, 558] width 11 height 11
checkbox input "true"
click at [730, 560] on input "Show values on chart" at bounding box center [730, 558] width 11 height 11
checkbox input "false"
click at [733, 558] on input "Show values on chart" at bounding box center [730, 558] width 11 height 11
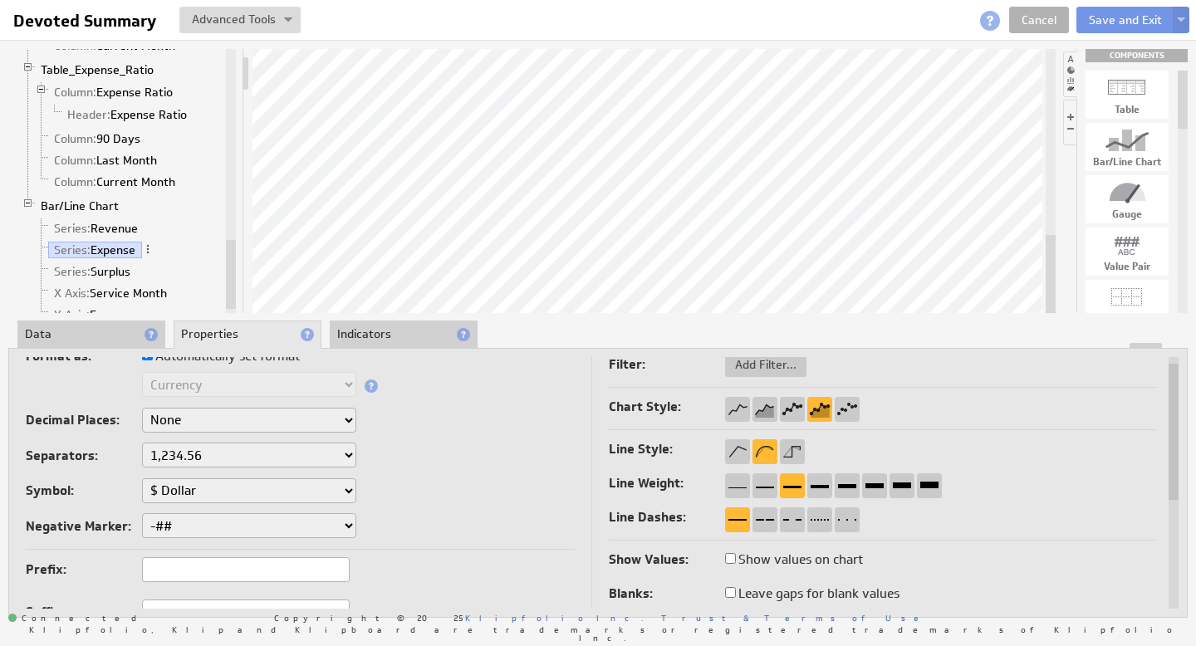
checkbox input "true"
click at [733, 558] on input "Show values on chart" at bounding box center [730, 558] width 11 height 11
checkbox input "false"
click at [1127, 13] on button "Save and Exit" at bounding box center [1125, 20] width 98 height 27
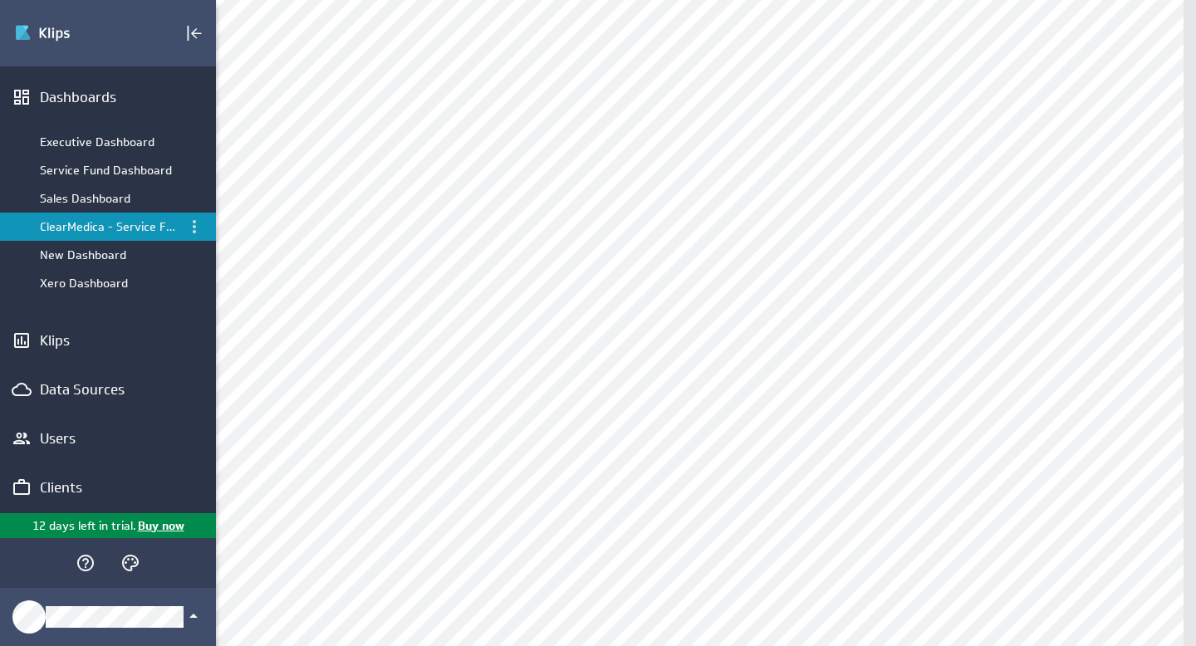
scroll to position [5, 0]
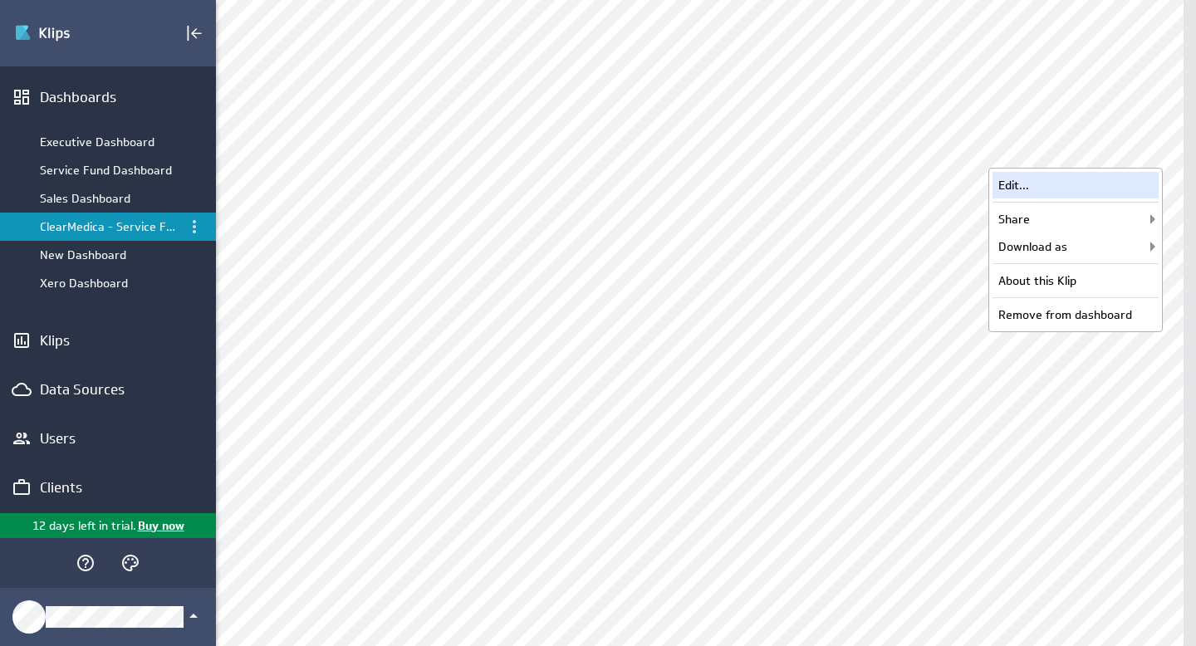
click at [1032, 189] on div "Edit..." at bounding box center [1076, 185] width 166 height 27
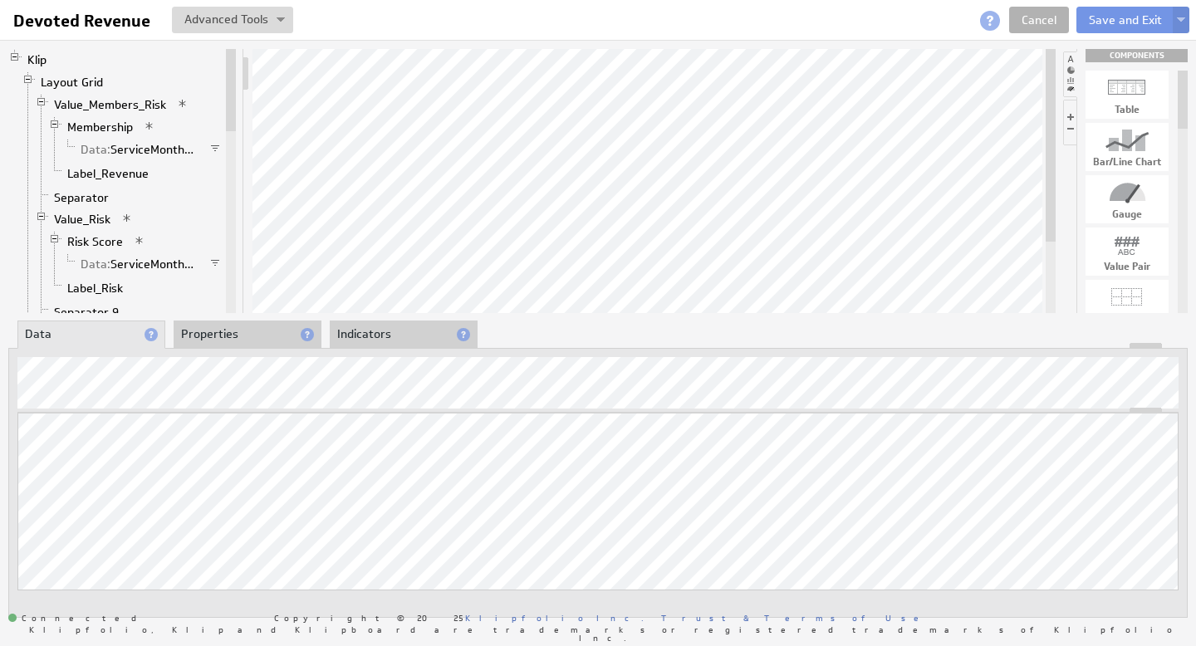
click at [213, 328] on li "Properties" at bounding box center [248, 335] width 148 height 28
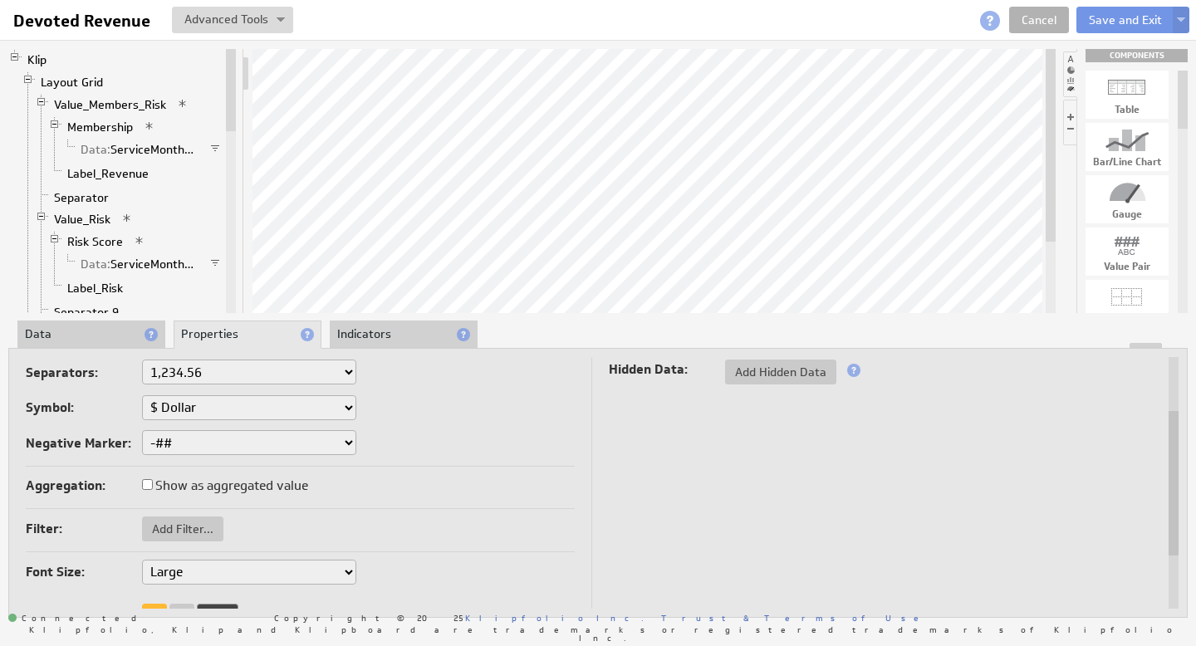
click at [56, 337] on li "Data" at bounding box center [91, 335] width 148 height 28
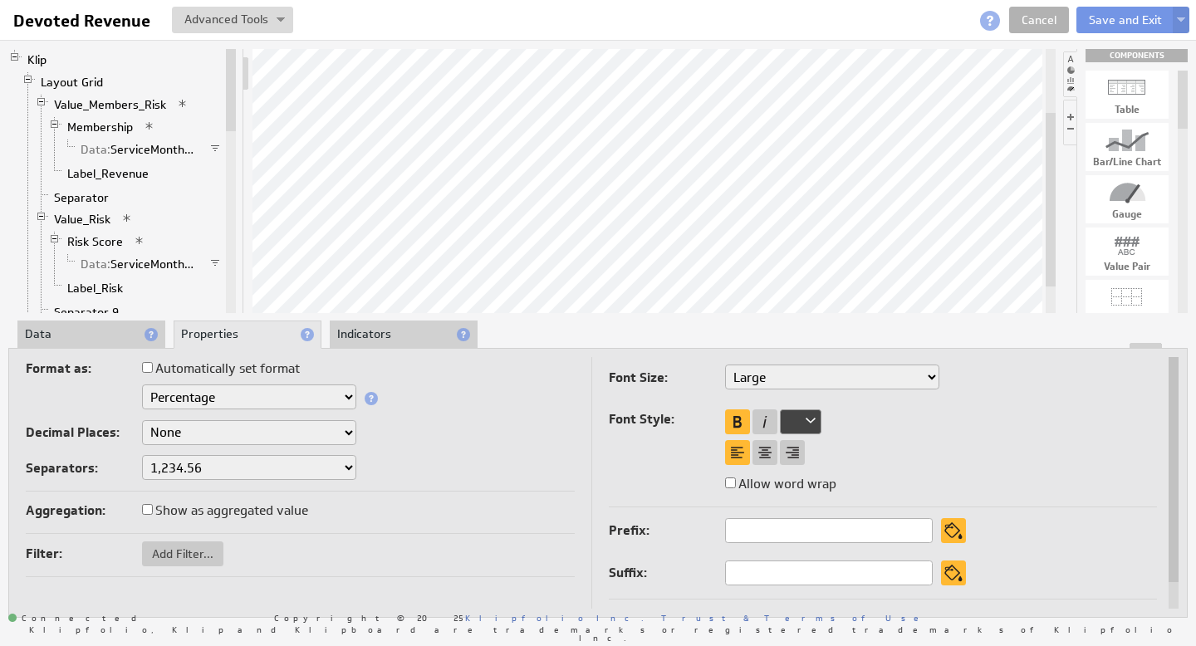
click at [91, 336] on li "Data" at bounding box center [91, 335] width 148 height 28
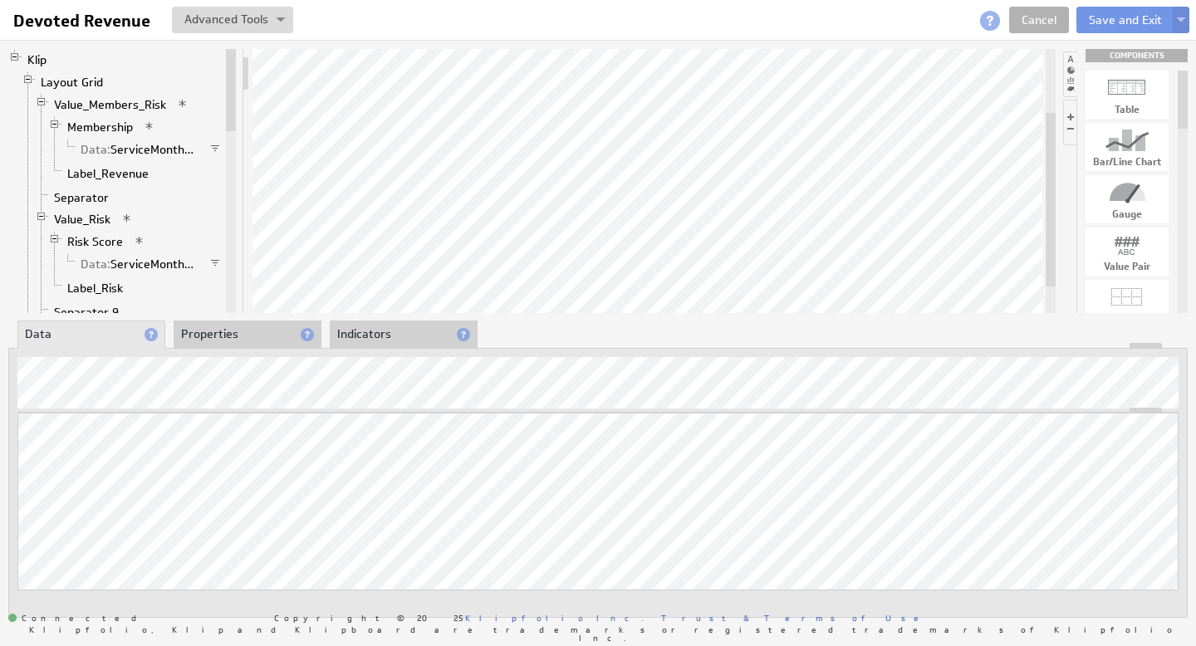
click at [250, 329] on li "Properties" at bounding box center [248, 335] width 148 height 28
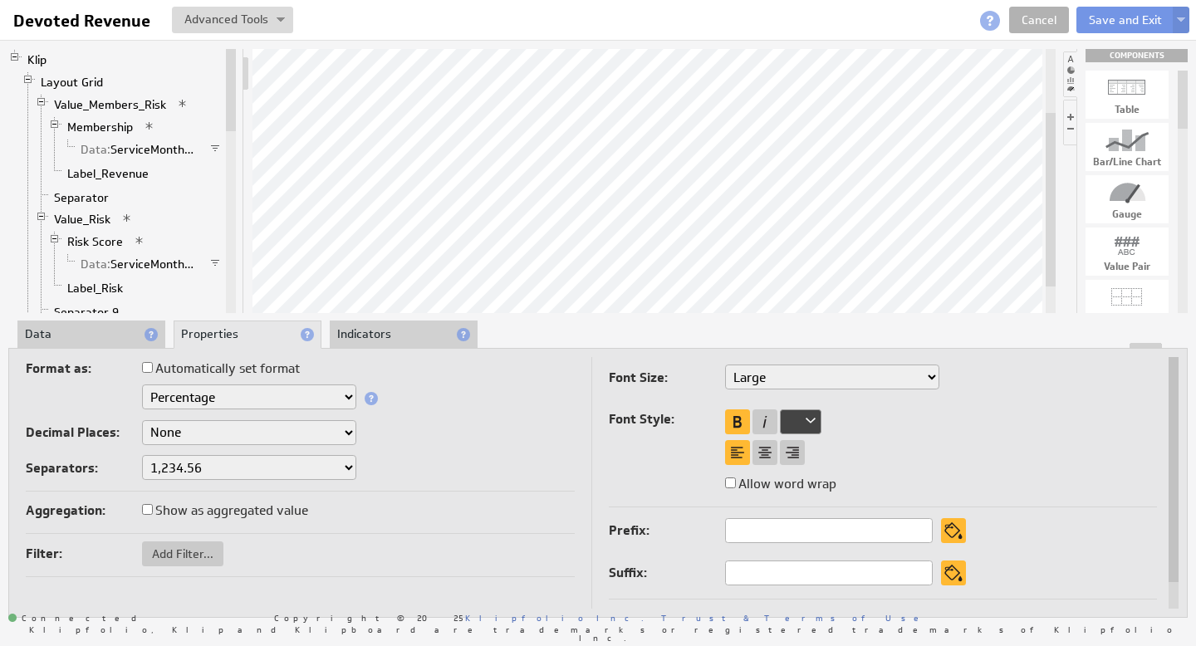
click at [844, 380] on select "XX-Small X-Small Small Medium Large X-Large XX-Large" at bounding box center [832, 377] width 214 height 25
select select "xx-small"
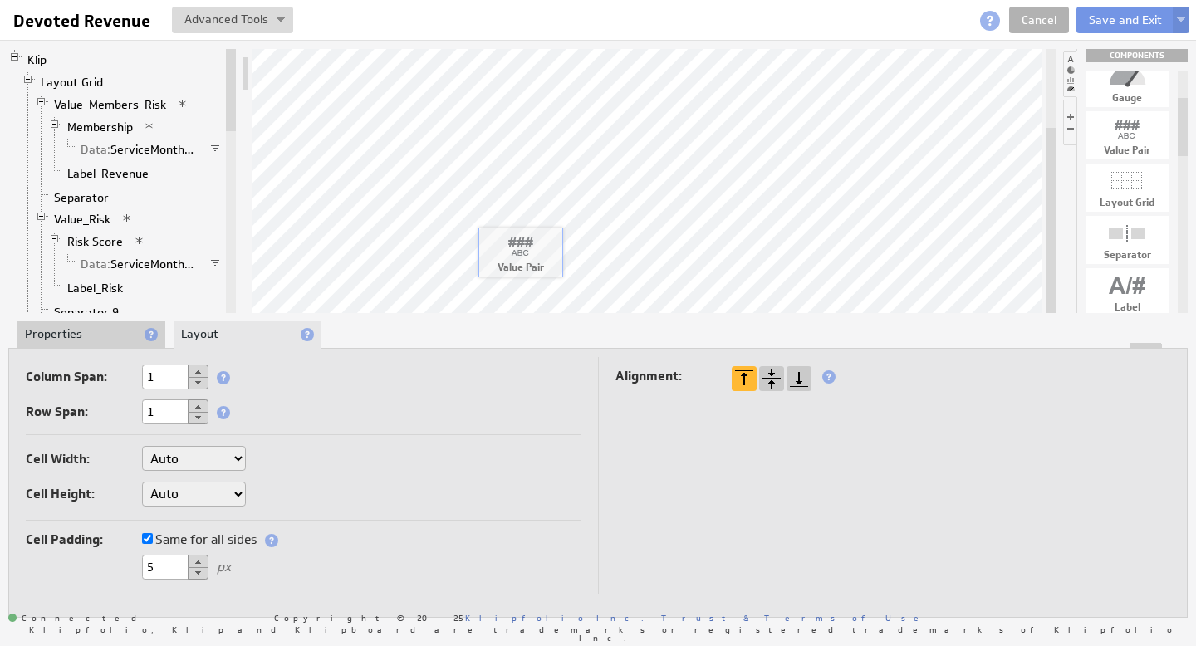
drag, startPoint x: 1126, startPoint y: 134, endPoint x: 519, endPoint y: 250, distance: 618.2
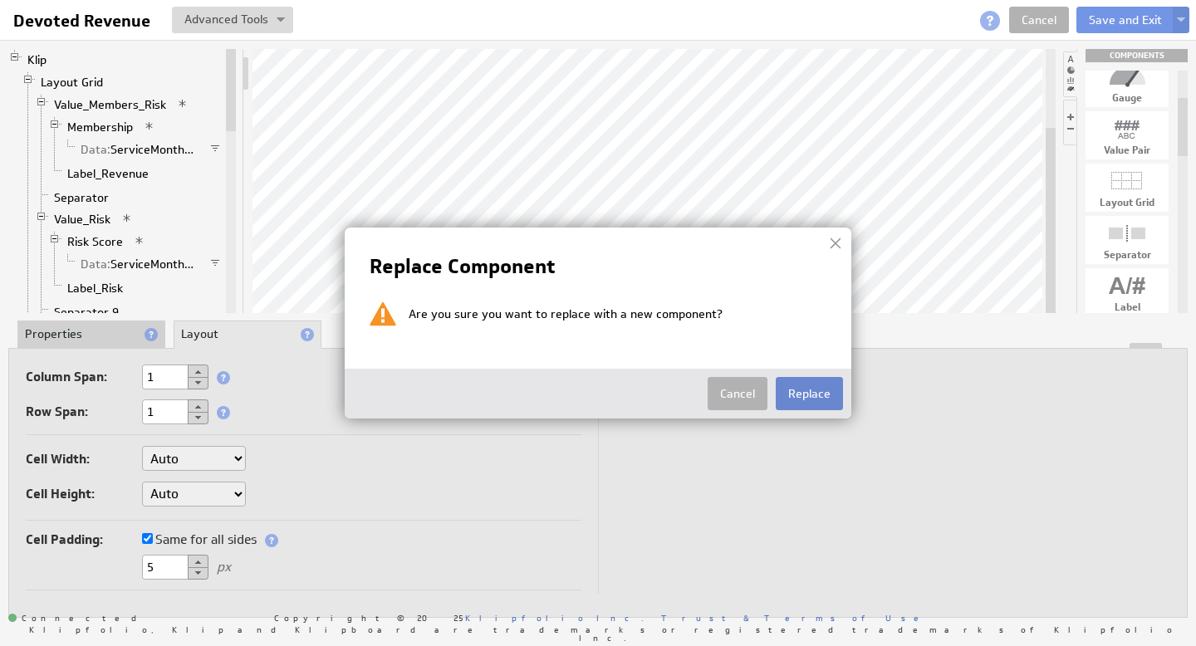
click at [811, 395] on button "Replace" at bounding box center [809, 393] width 67 height 33
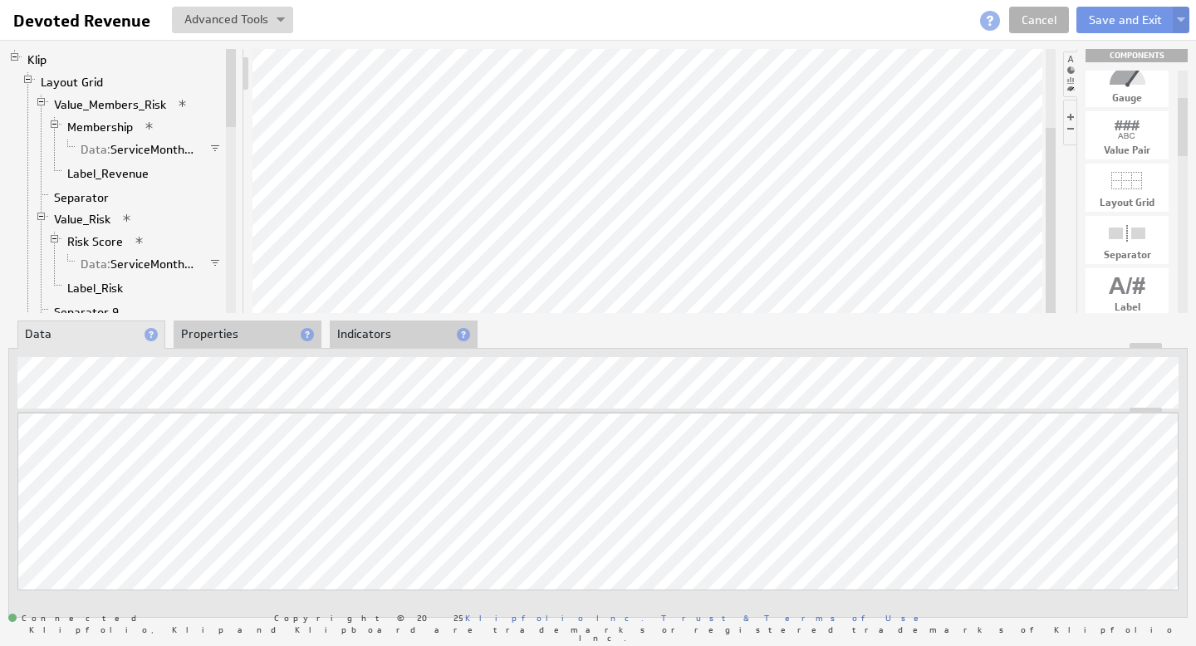
click at [196, 325] on li "Properties" at bounding box center [248, 335] width 148 height 28
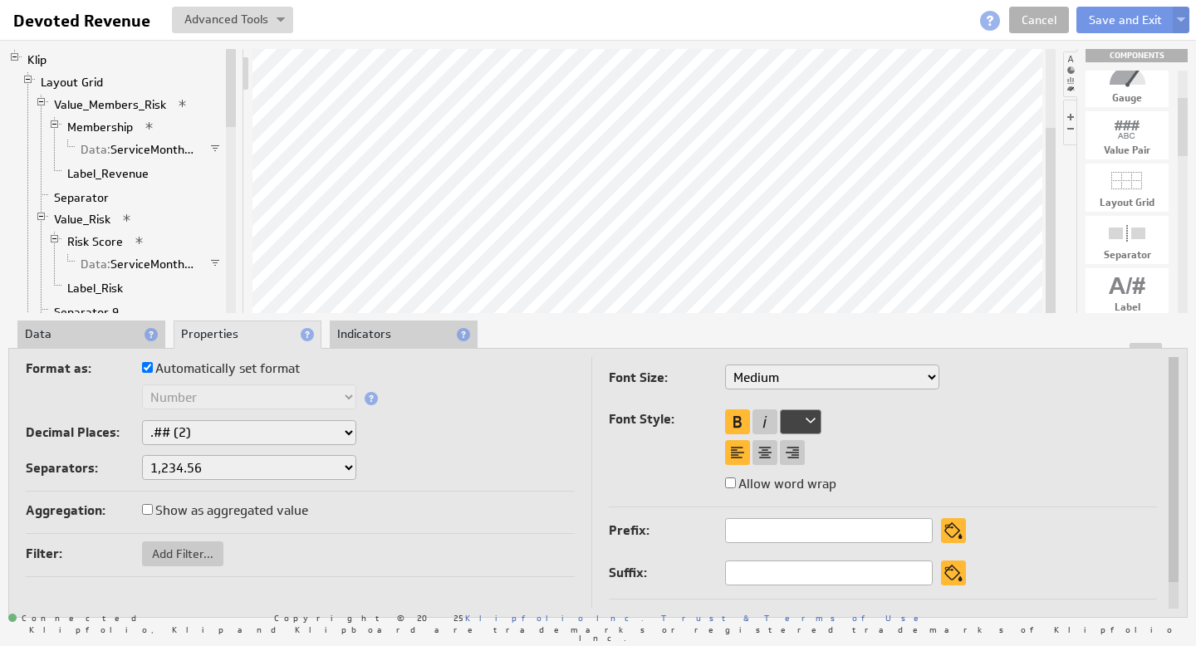
click at [145, 368] on input "Automatically set format" at bounding box center [147, 367] width 11 height 11
checkbox input "false"
click at [348, 399] on select "Text Number Currency Percentage Image URL Date / Time Duration Mini Chart: Spar…" at bounding box center [249, 397] width 214 height 25
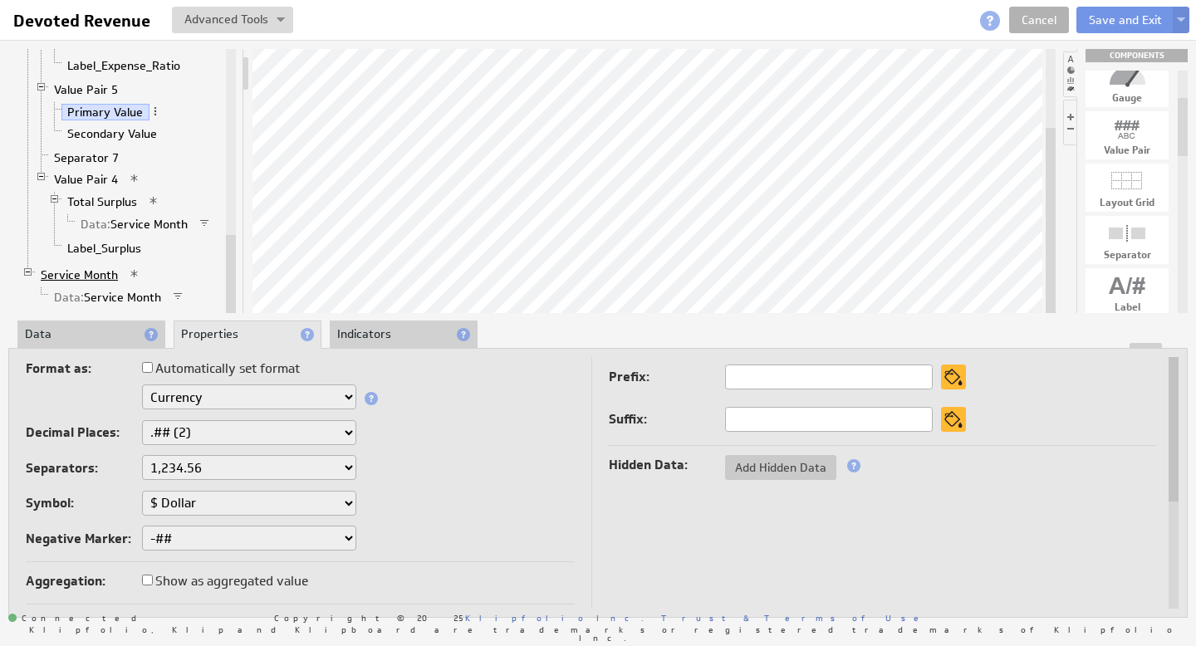
click at [76, 277] on link "Service Month" at bounding box center [80, 275] width 90 height 17
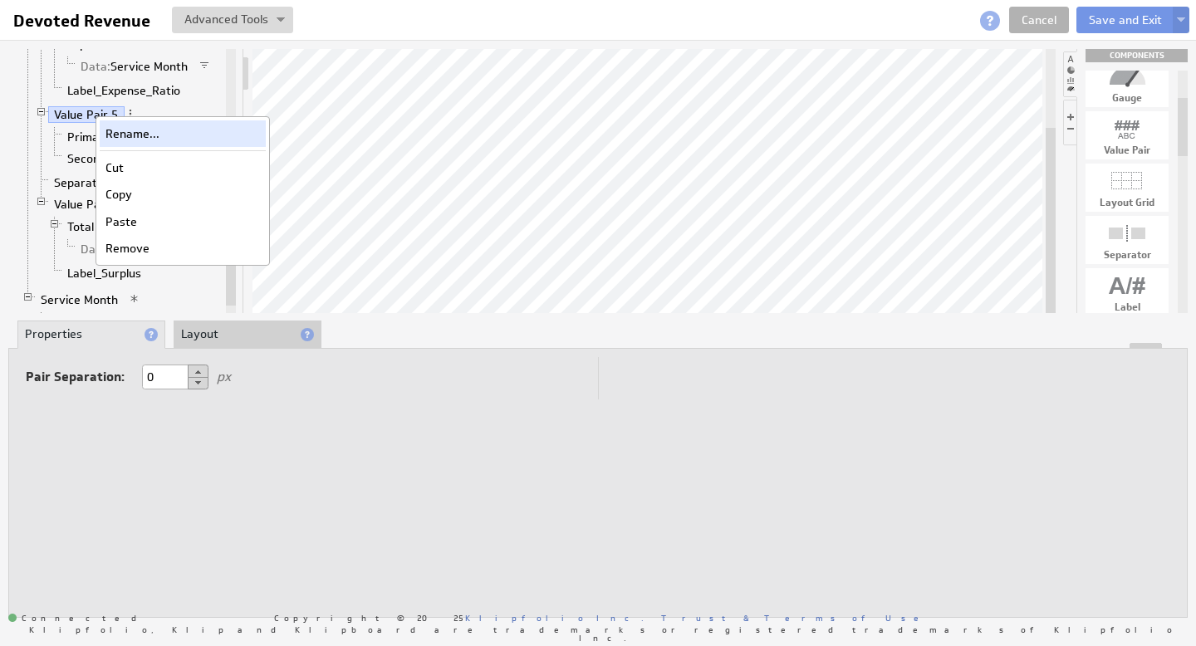
click at [139, 134] on div "Rename..." at bounding box center [183, 133] width 166 height 27
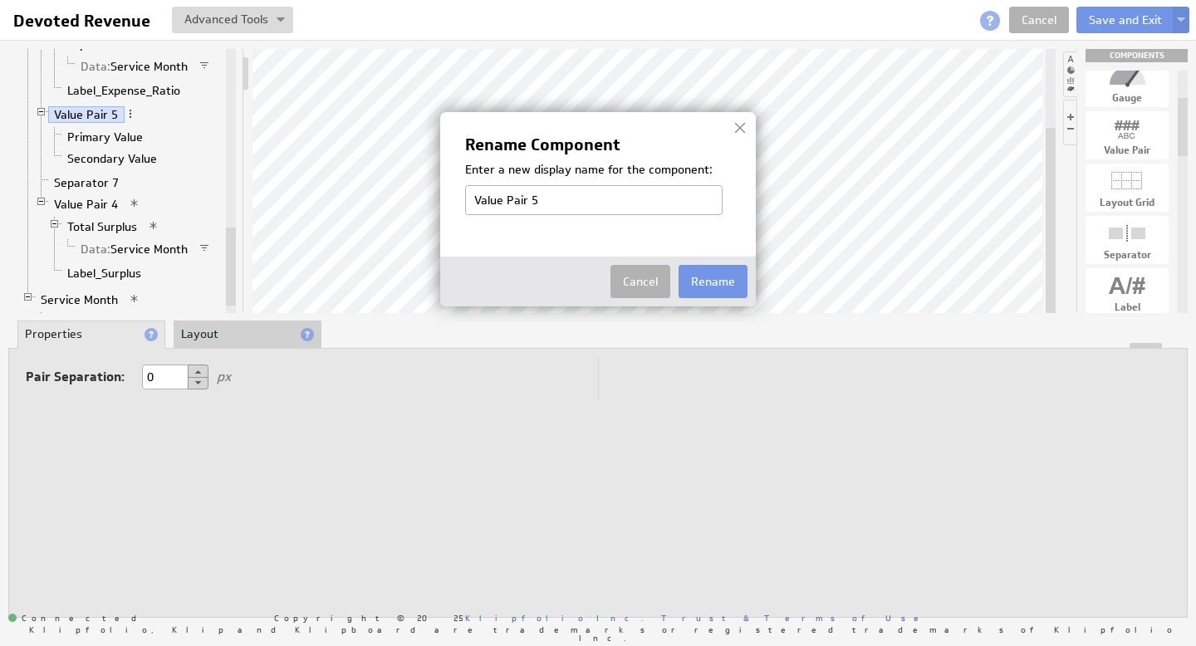
click at [585, 202] on input "Value Pair 5" at bounding box center [593, 200] width 257 height 30
type input "Value Pair_Premium"
click at [732, 282] on button "Rename" at bounding box center [713, 281] width 69 height 33
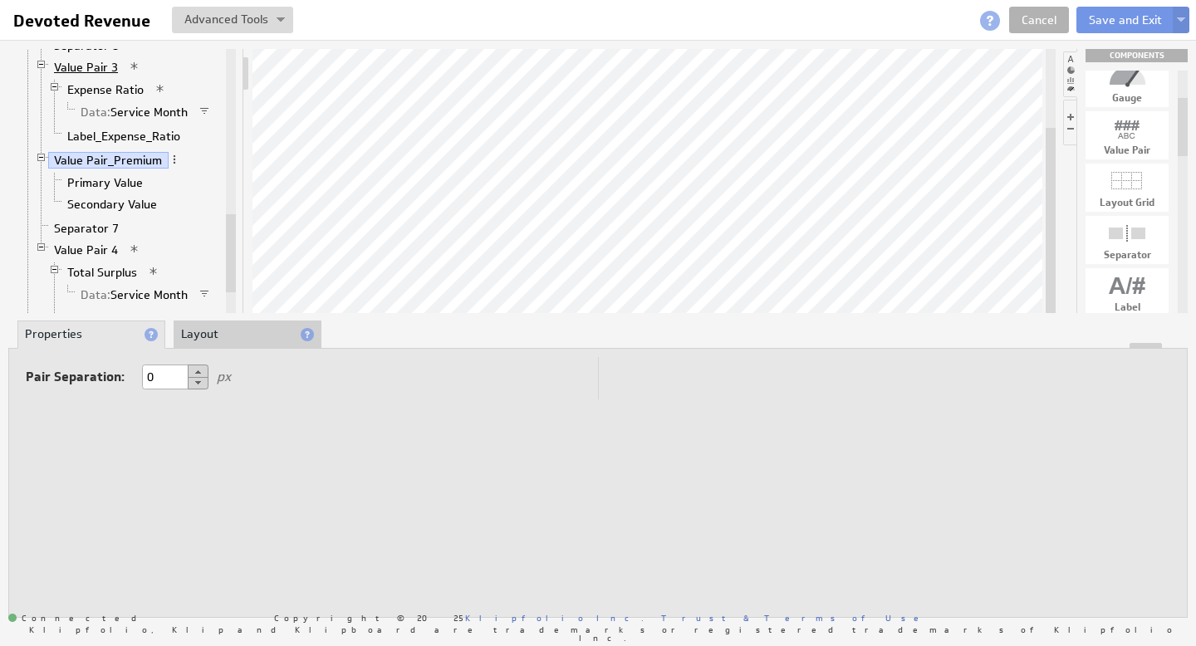
click at [96, 65] on link "Value Pair 3" at bounding box center [86, 67] width 76 height 17
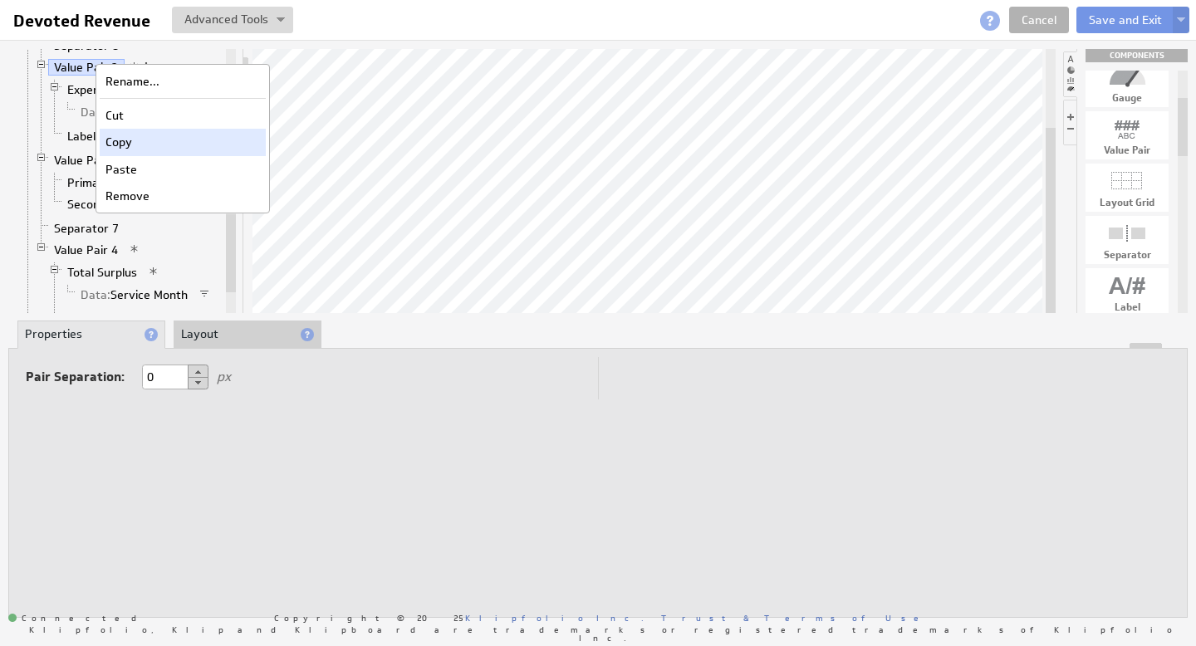
click at [124, 141] on div "Copy" at bounding box center [183, 142] width 166 height 27
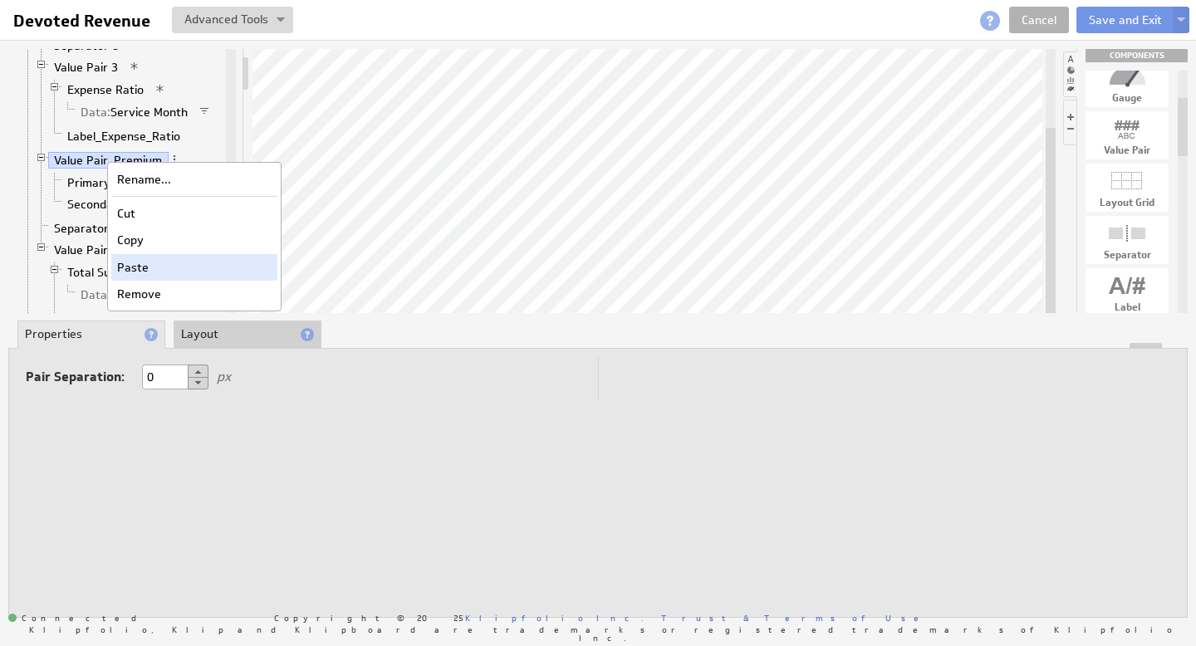
click at [146, 268] on div "Paste" at bounding box center [194, 267] width 166 height 27
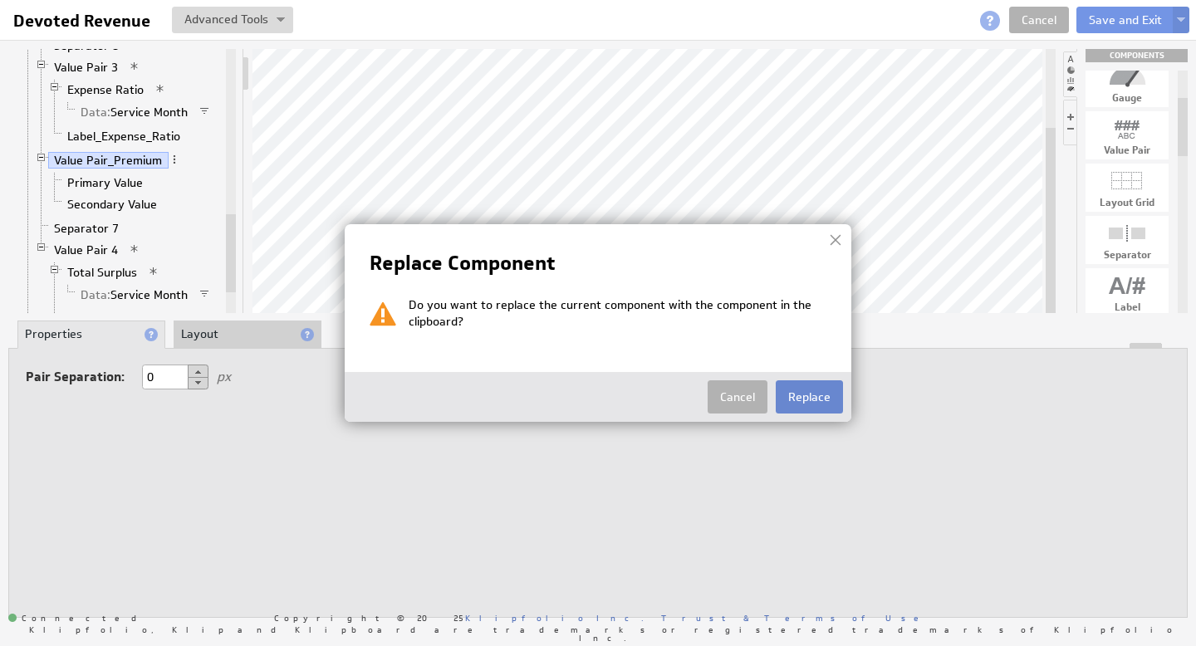
click at [811, 394] on button "Replace" at bounding box center [809, 396] width 67 height 33
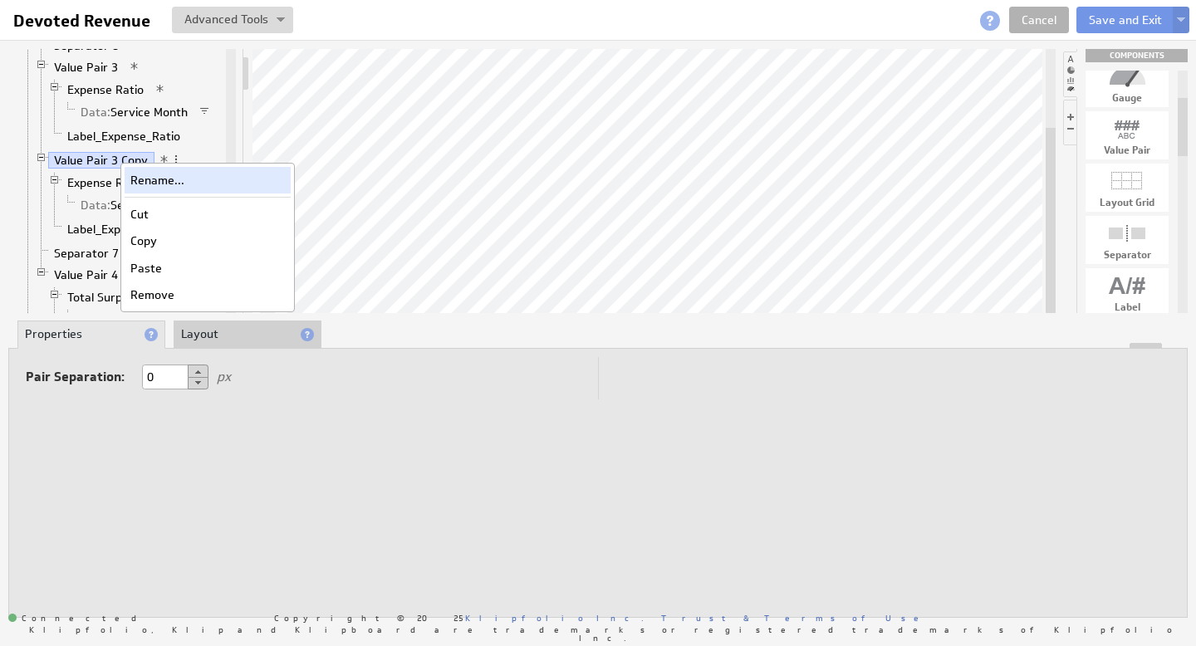
click at [161, 184] on div "Rename..." at bounding box center [208, 180] width 166 height 27
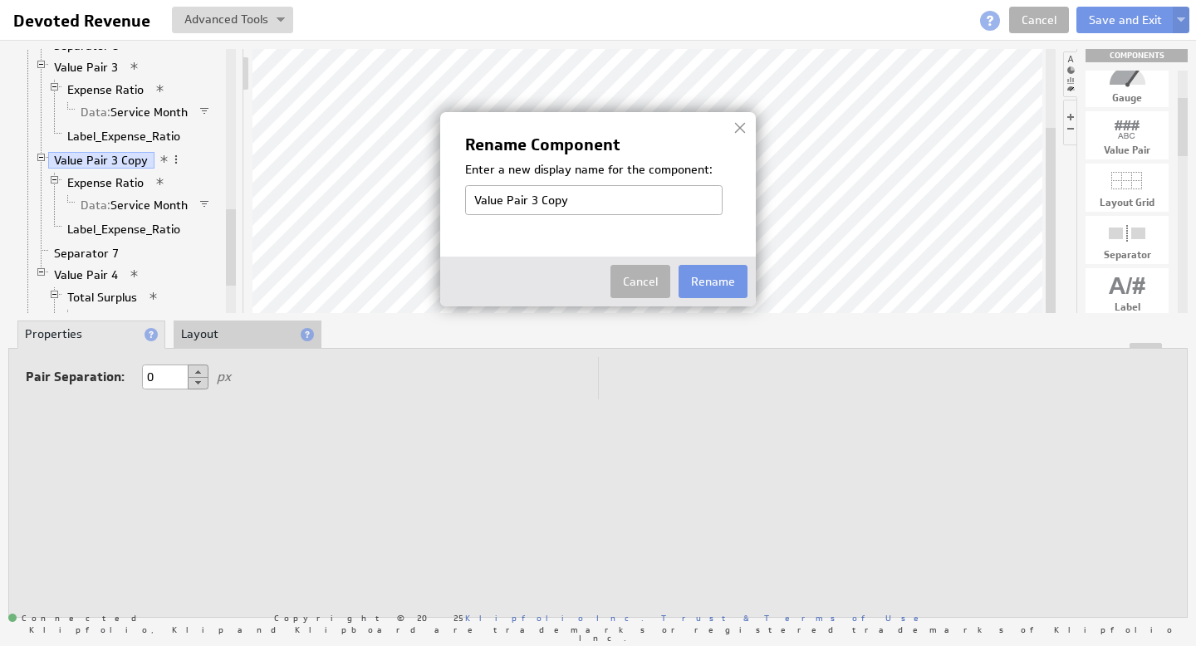
click at [527, 199] on input "Value Pair 3 Copy" at bounding box center [593, 200] width 257 height 30
drag, startPoint x: 527, startPoint y: 201, endPoint x: 885, endPoint y: 293, distance: 369.7
click at [857, 286] on body "Help Devoted Revenue Devoted Revenue View Klip Source Code Alt+U Create New Var…" at bounding box center [598, 323] width 1196 height 646
type input "Value Pair_Premium"
click at [727, 271] on button "Rename" at bounding box center [713, 281] width 69 height 33
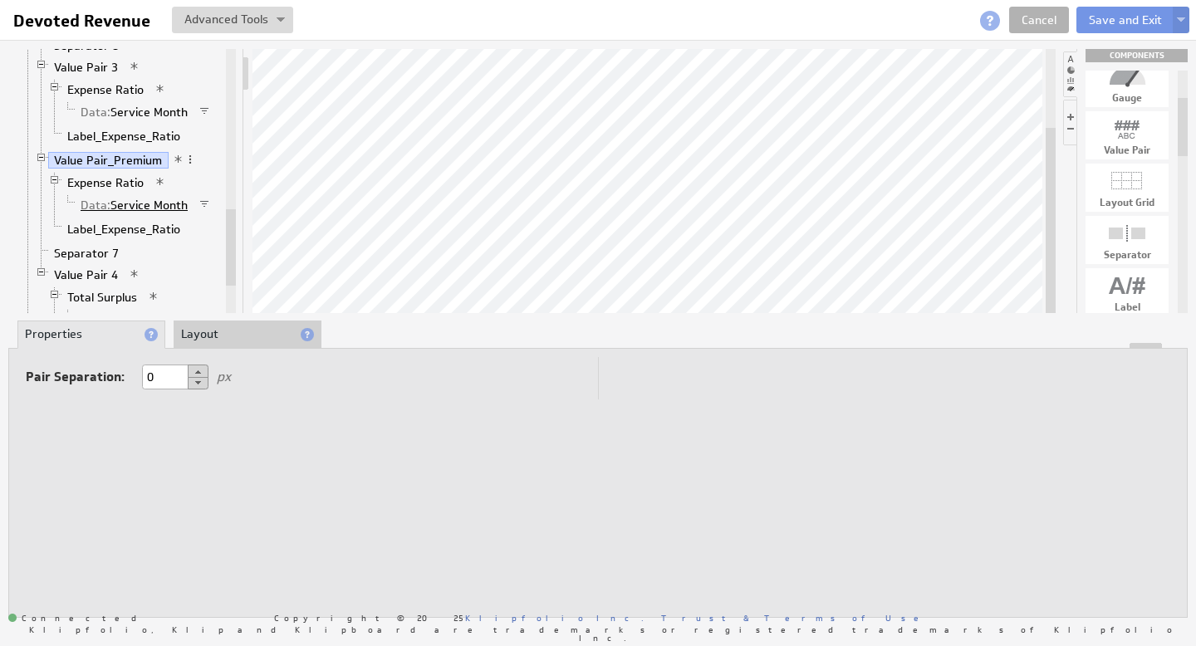
click at [137, 204] on link "Data: Service Month" at bounding box center [135, 205] width 120 height 17
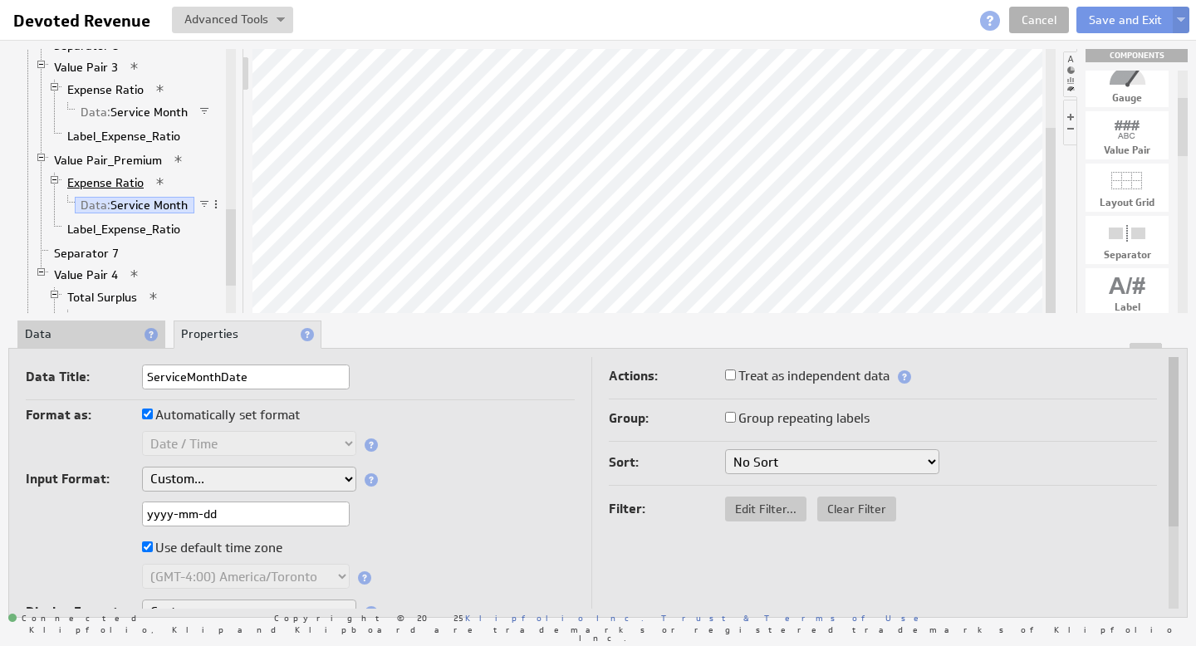
click at [124, 185] on link "Expense Ratio" at bounding box center [105, 182] width 89 height 17
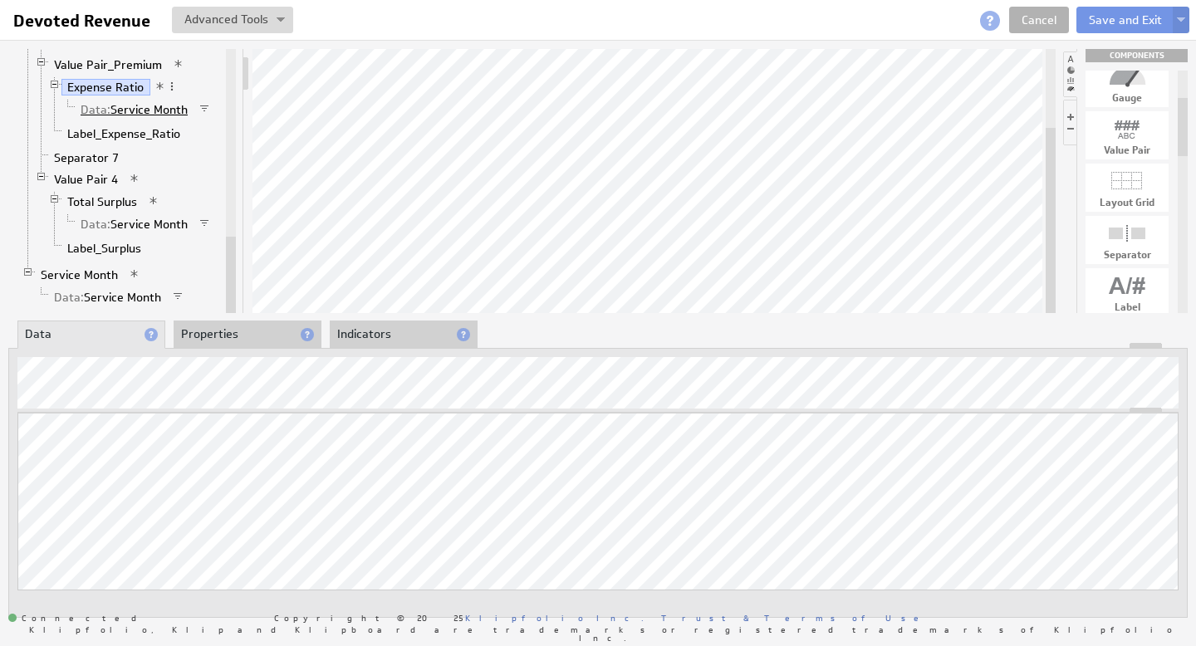
click at [131, 110] on link "Data: Service Month" at bounding box center [135, 109] width 120 height 17
click at [130, 129] on link "Label_Expense_Ratio" at bounding box center [123, 133] width 125 height 17
click at [119, 90] on link "Expense Ratio" at bounding box center [105, 87] width 89 height 17
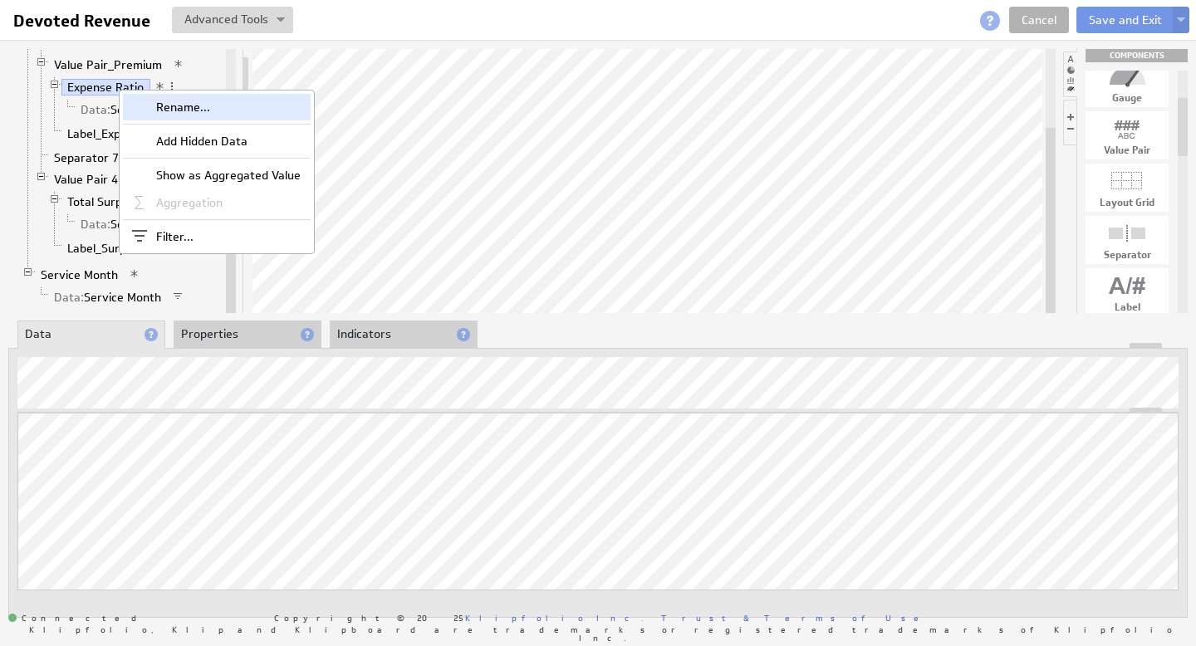
click at [210, 116] on div "Rename..." at bounding box center [217, 107] width 188 height 27
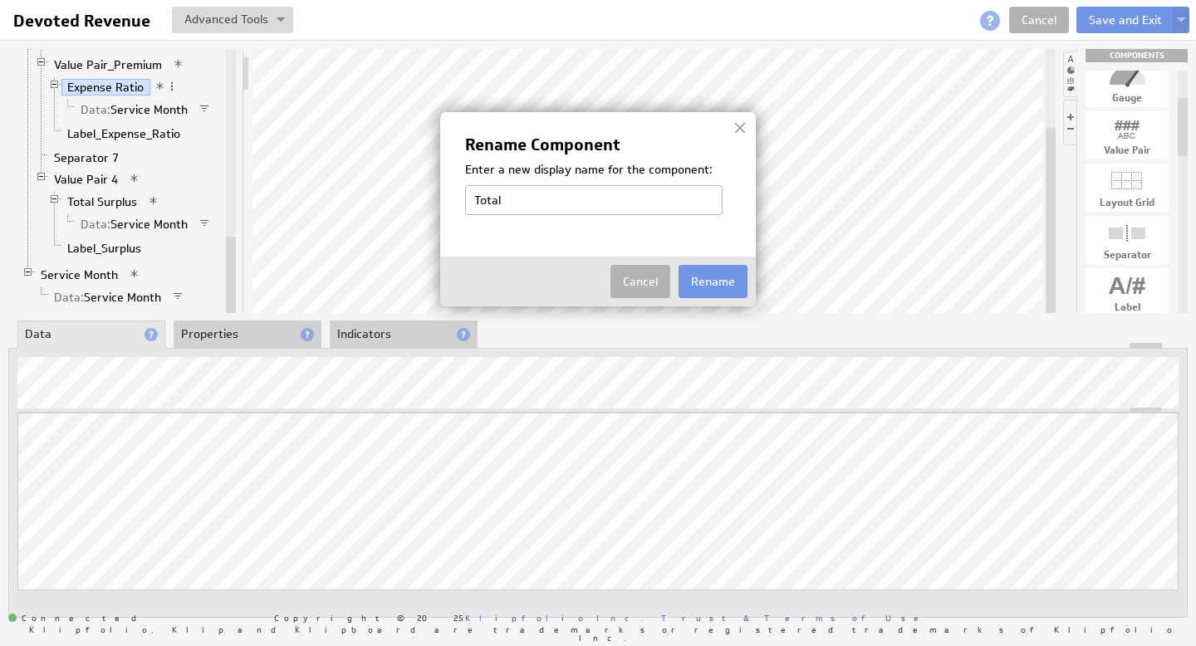
click at [544, 204] on input "Total" at bounding box center [593, 200] width 257 height 30
type input "Total Premium"
click at [702, 286] on button "Rename" at bounding box center [713, 281] width 69 height 33
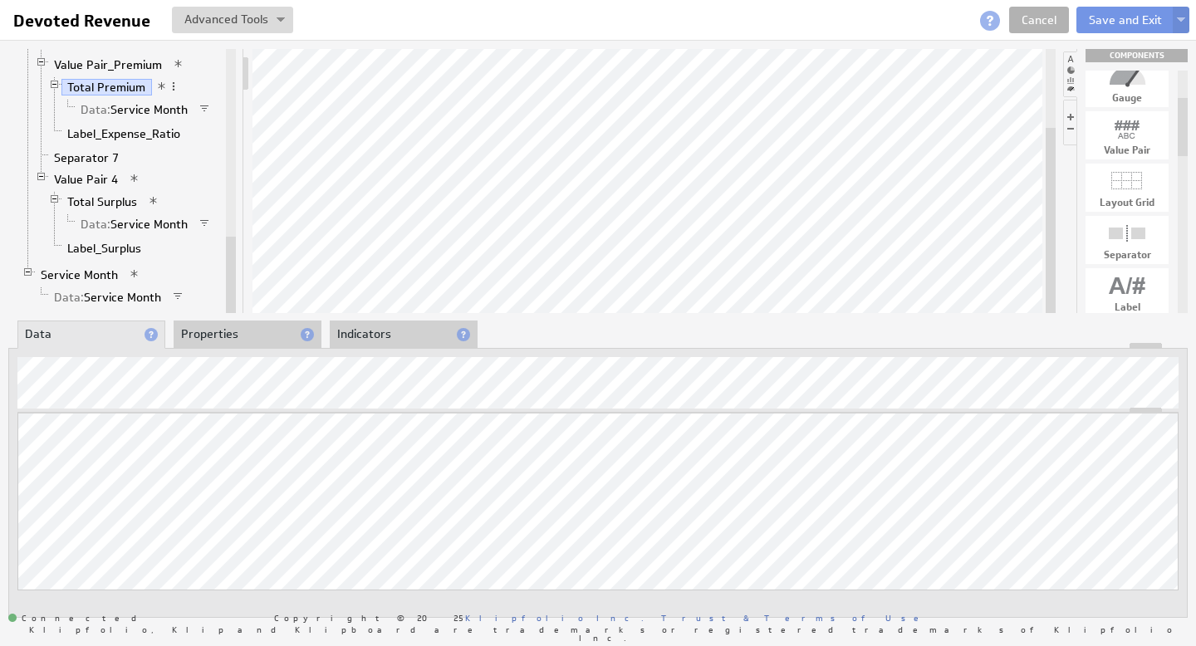
click at [263, 336] on li "Properties" at bounding box center [248, 335] width 148 height 28
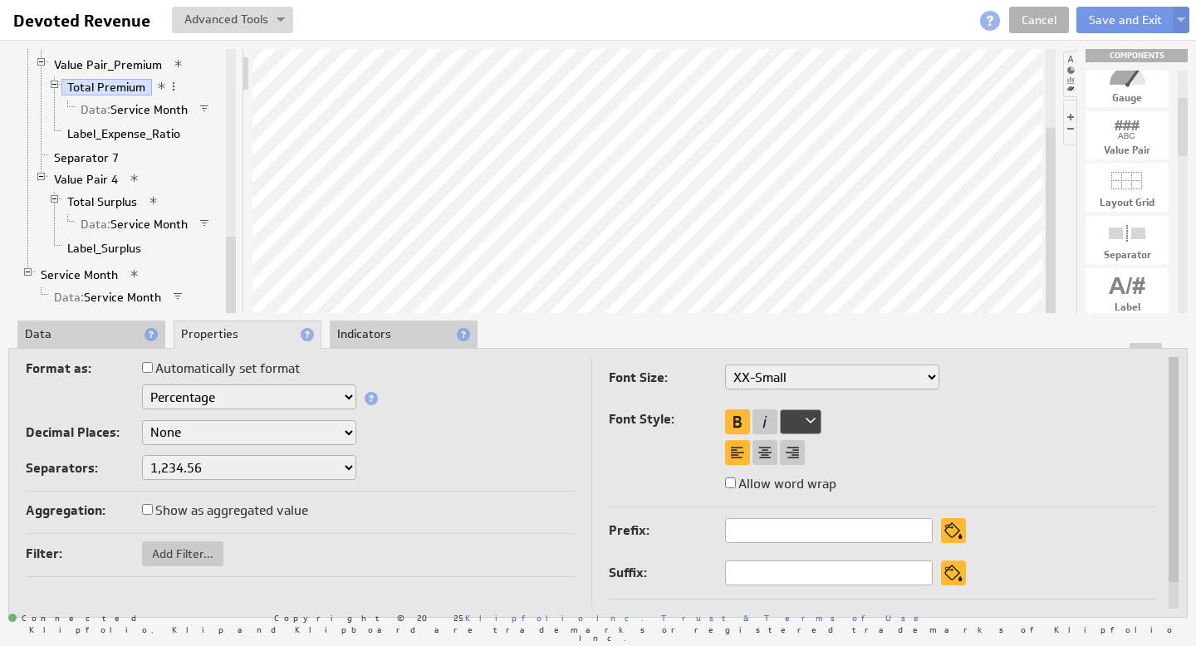
click at [334, 397] on select "Text Number Currency Percentage Image URL Date / Time Duration Mini Chart: Spar…" at bounding box center [249, 397] width 214 height 25
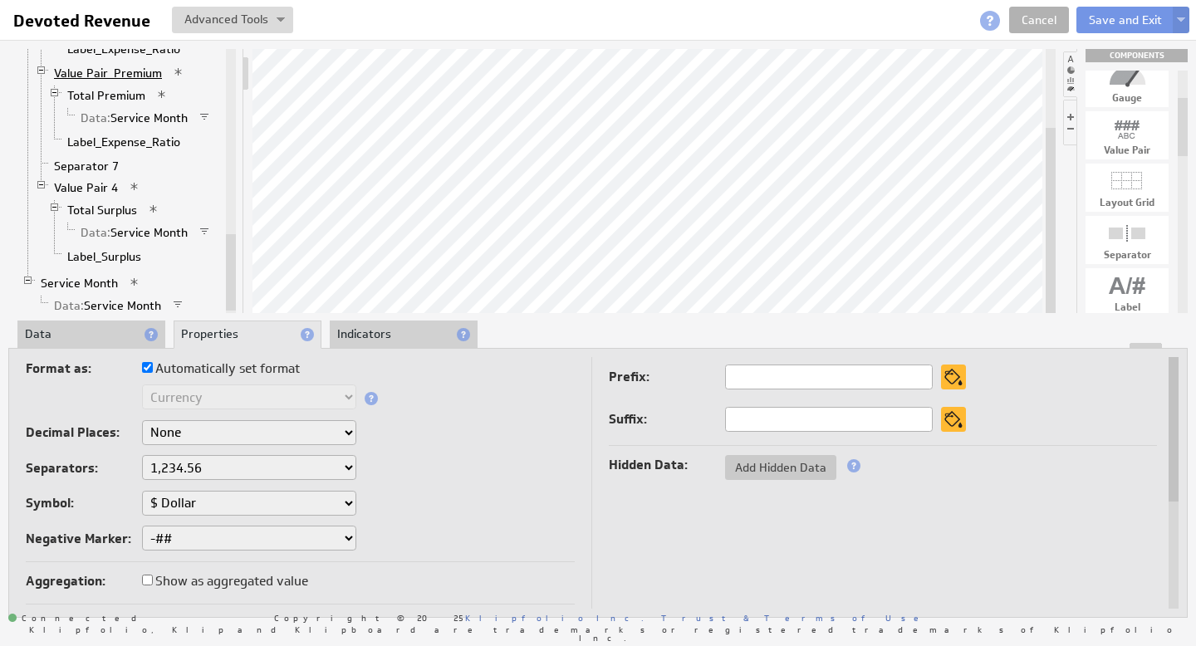
click at [116, 73] on link "Value Pair_Premium" at bounding box center [108, 73] width 120 height 17
click at [98, 78] on link "Value Pair_Premium" at bounding box center [108, 73] width 120 height 17
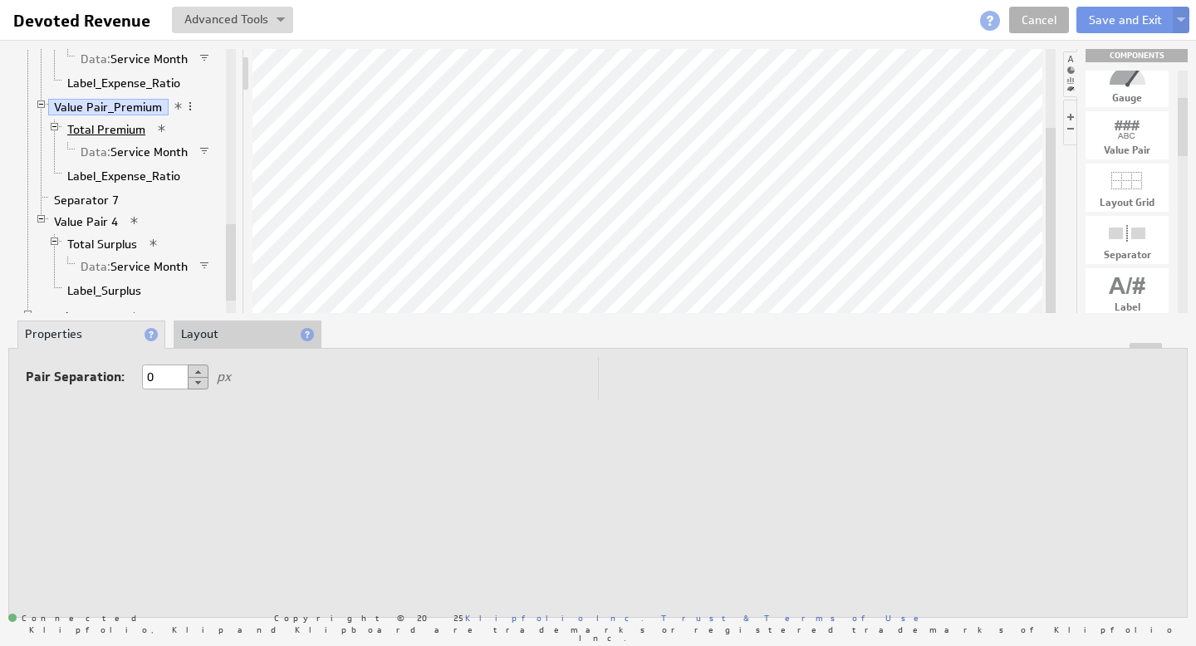
click at [129, 133] on link "Total Premium" at bounding box center [106, 129] width 91 height 17
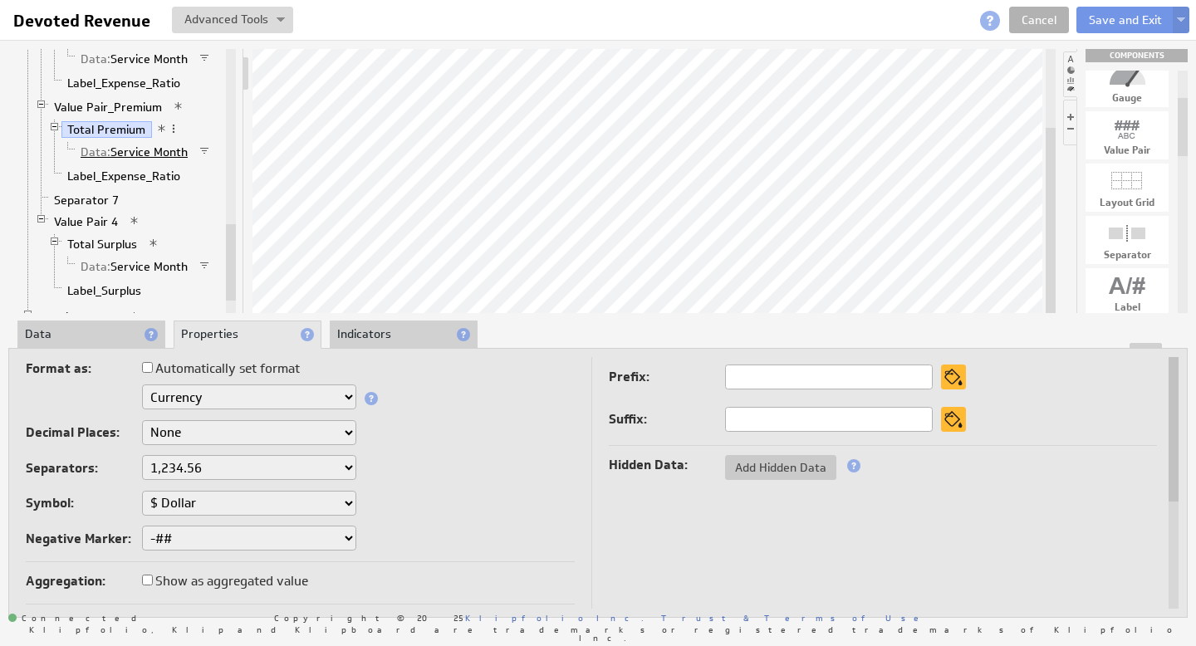
click at [120, 149] on link "Data: Service Month" at bounding box center [135, 152] width 120 height 17
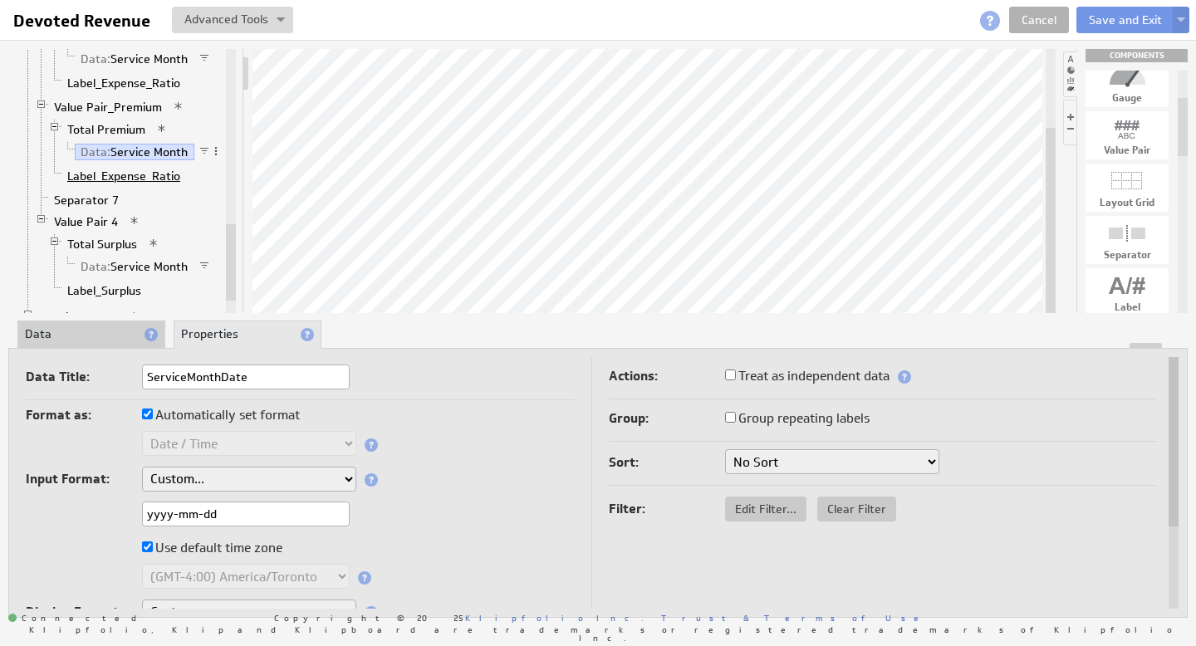
click at [100, 176] on link "Label_Expense_Ratio" at bounding box center [123, 176] width 125 height 17
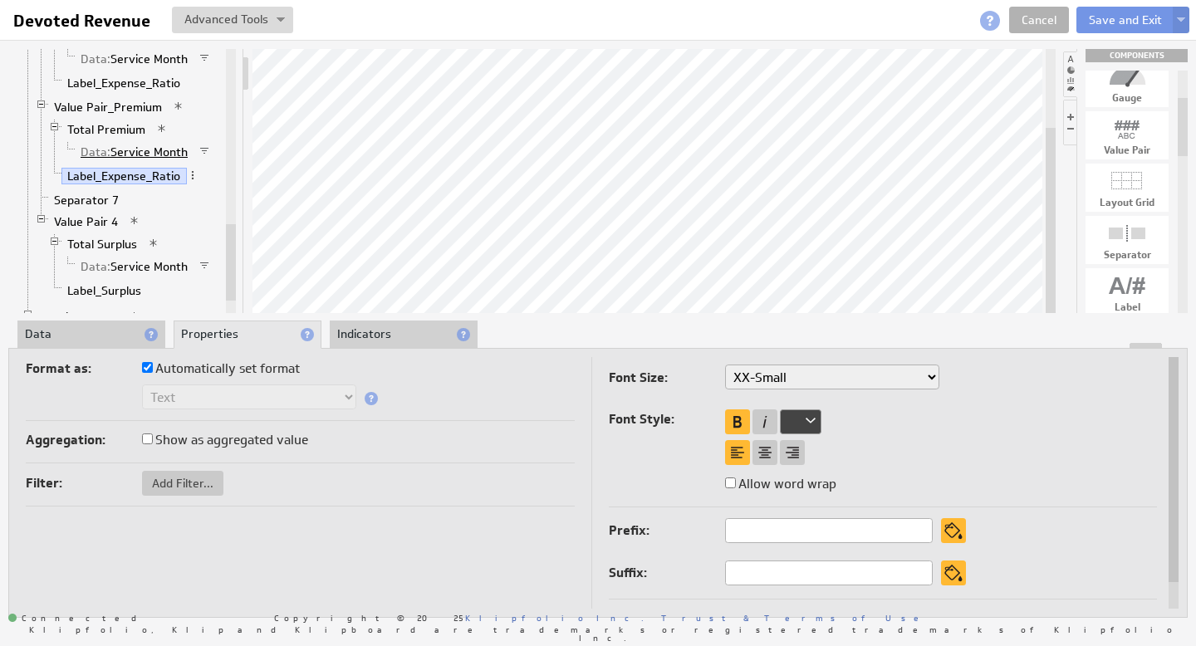
click at [114, 148] on link "Data: Service Month" at bounding box center [135, 152] width 120 height 17
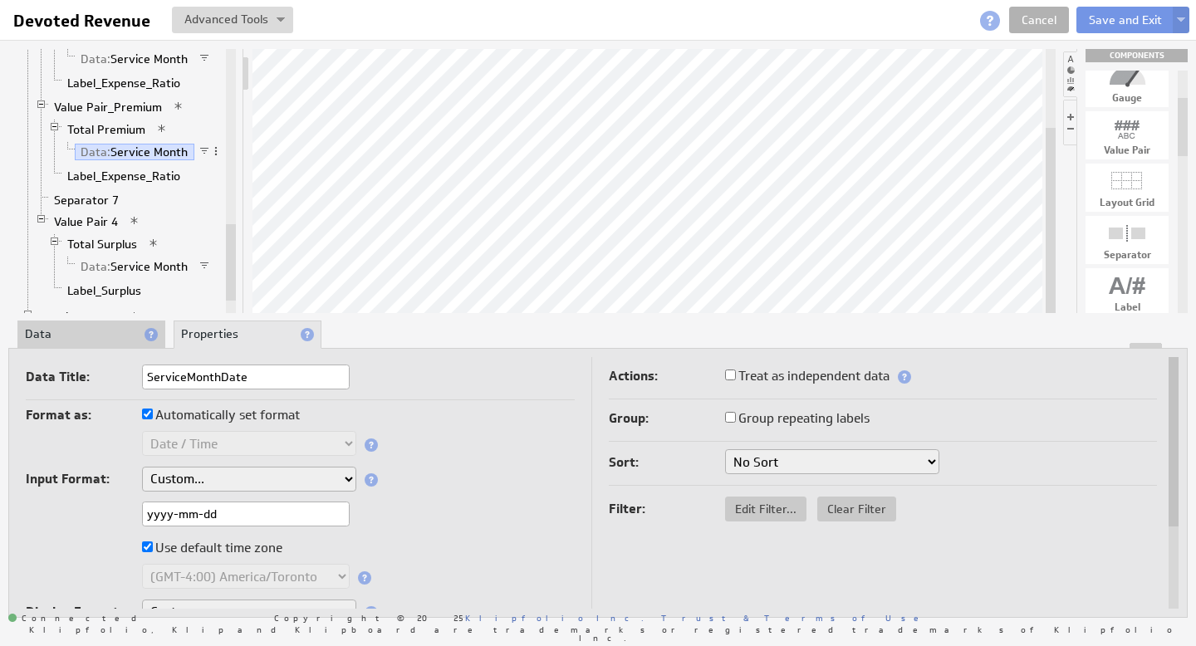
click at [70, 330] on li "Data" at bounding box center [91, 335] width 148 height 28
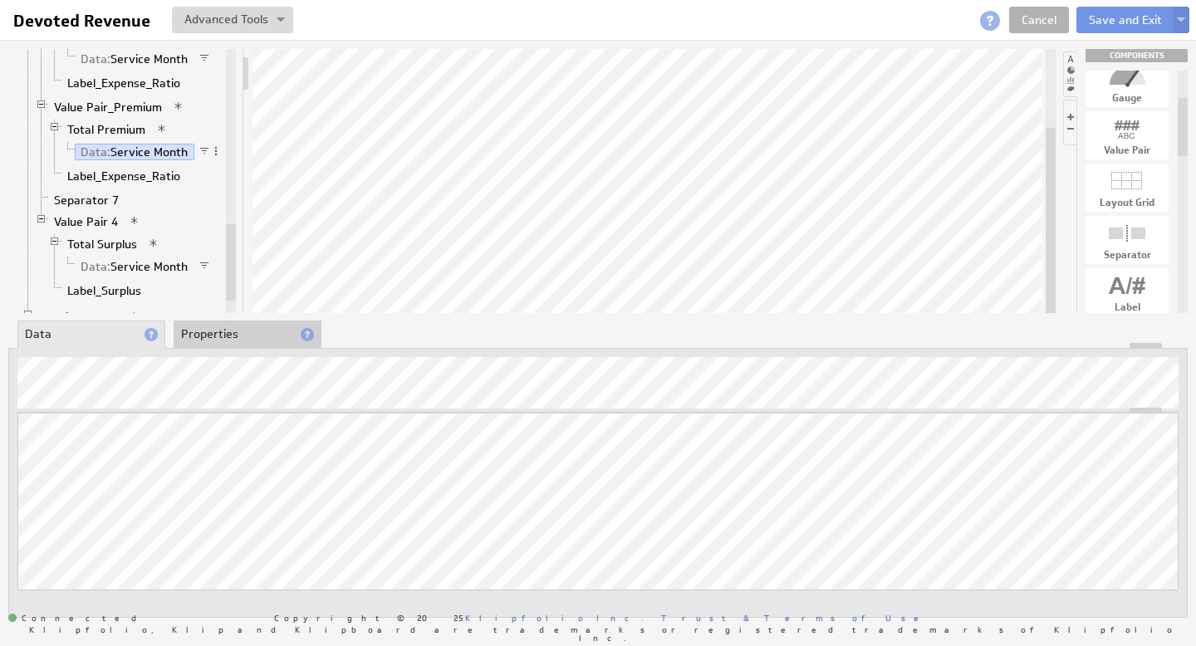
click at [238, 338] on li "Properties" at bounding box center [248, 335] width 148 height 28
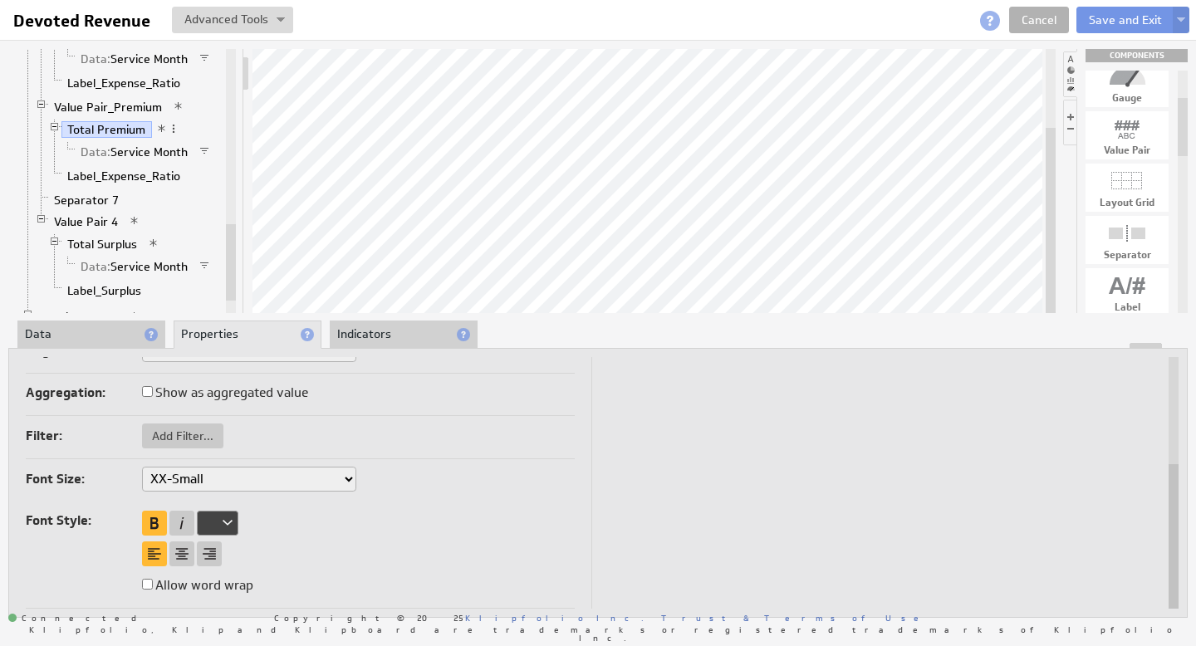
click at [346, 479] on select "XX-Small X-Small Small Medium Large X-Large XX-Large" at bounding box center [249, 479] width 214 height 25
select select "large"
click at [1126, 19] on button "Save and Exit" at bounding box center [1125, 20] width 98 height 27
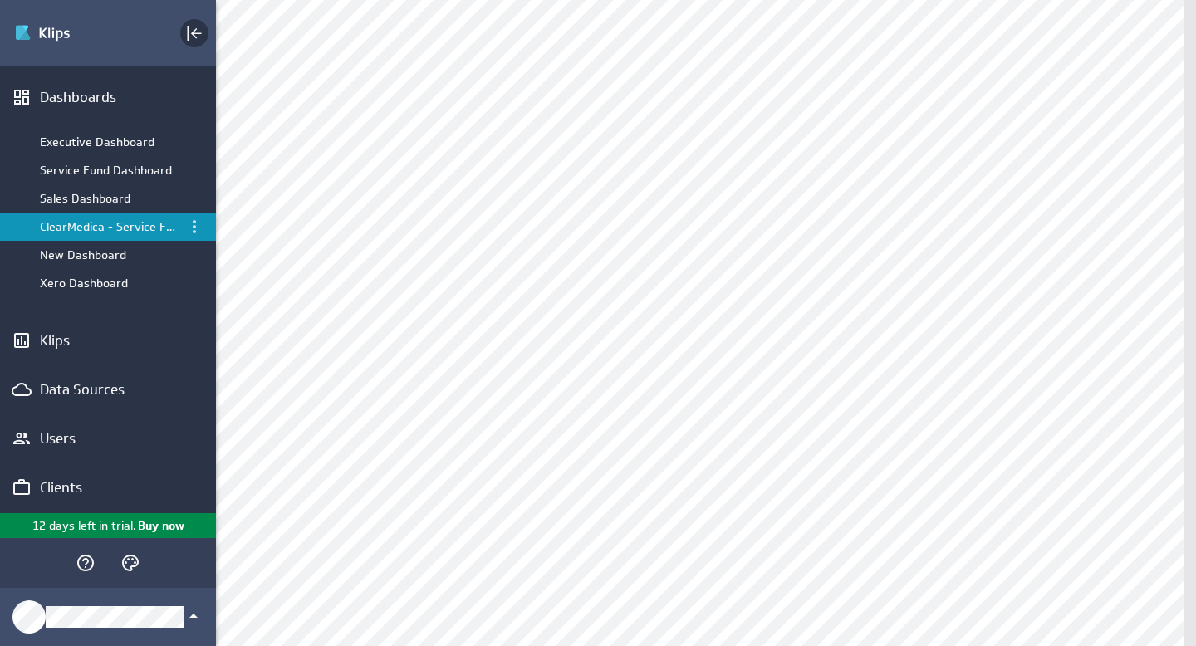
scroll to position [714, 0]
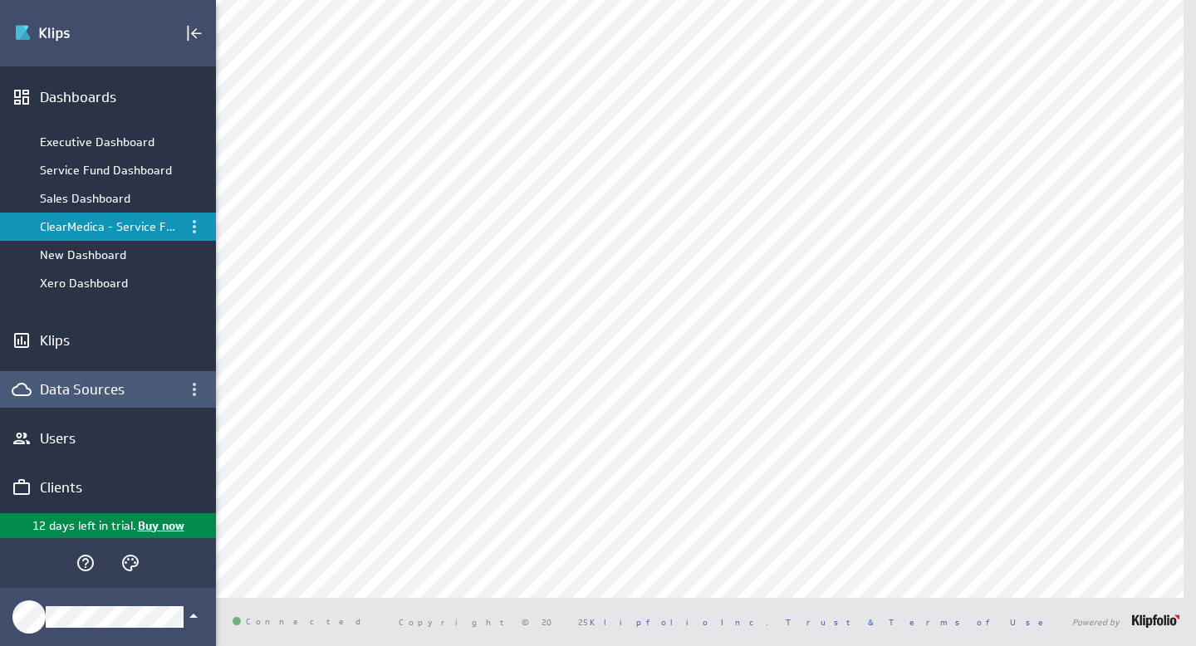
click at [85, 384] on div "Data Sources" at bounding box center [108, 389] width 136 height 18
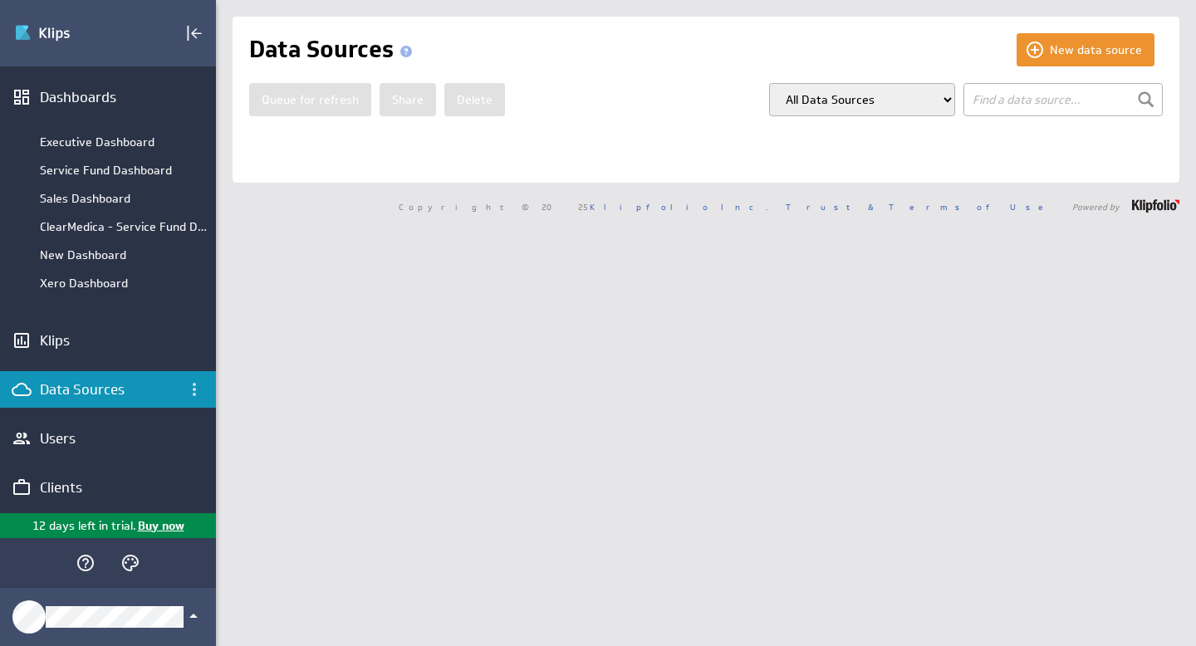
select select "my_models"
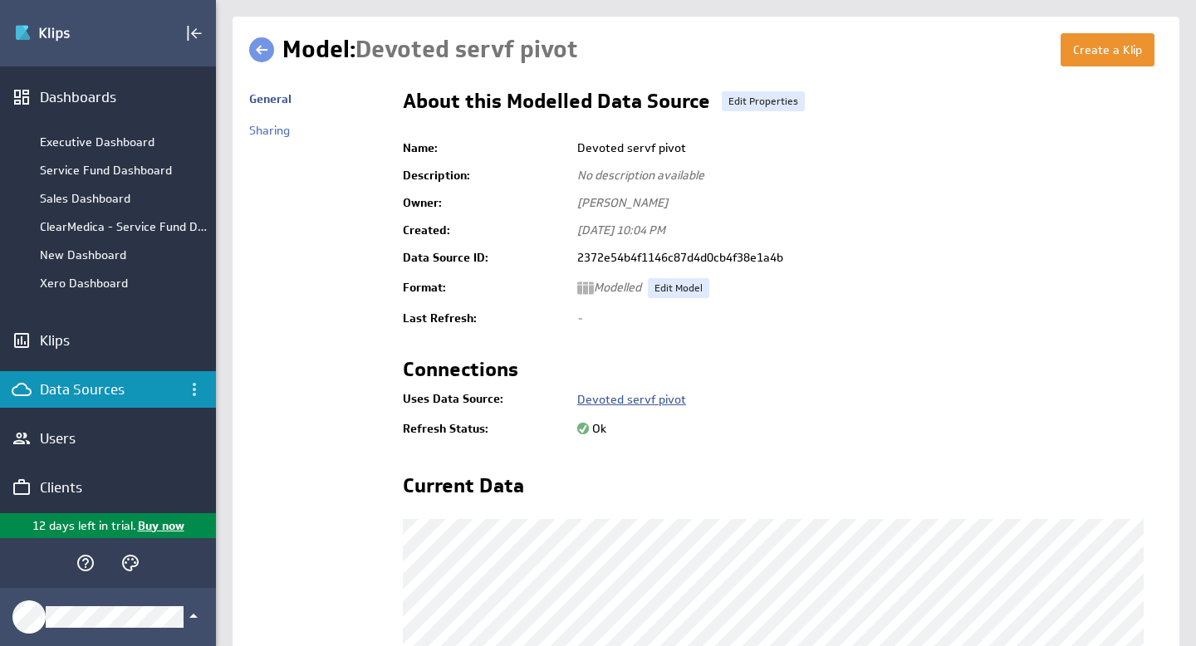
click at [638, 395] on link "Devoted servf pivot" at bounding box center [631, 399] width 109 height 15
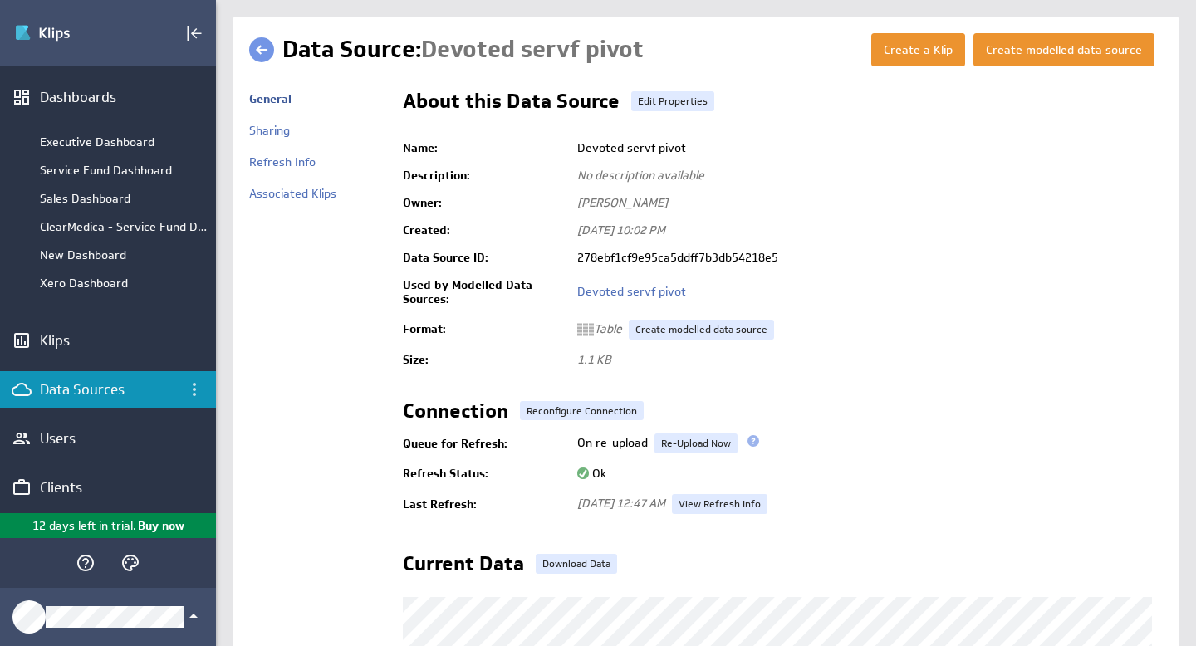
click at [270, 53] on link at bounding box center [261, 49] width 25 height 25
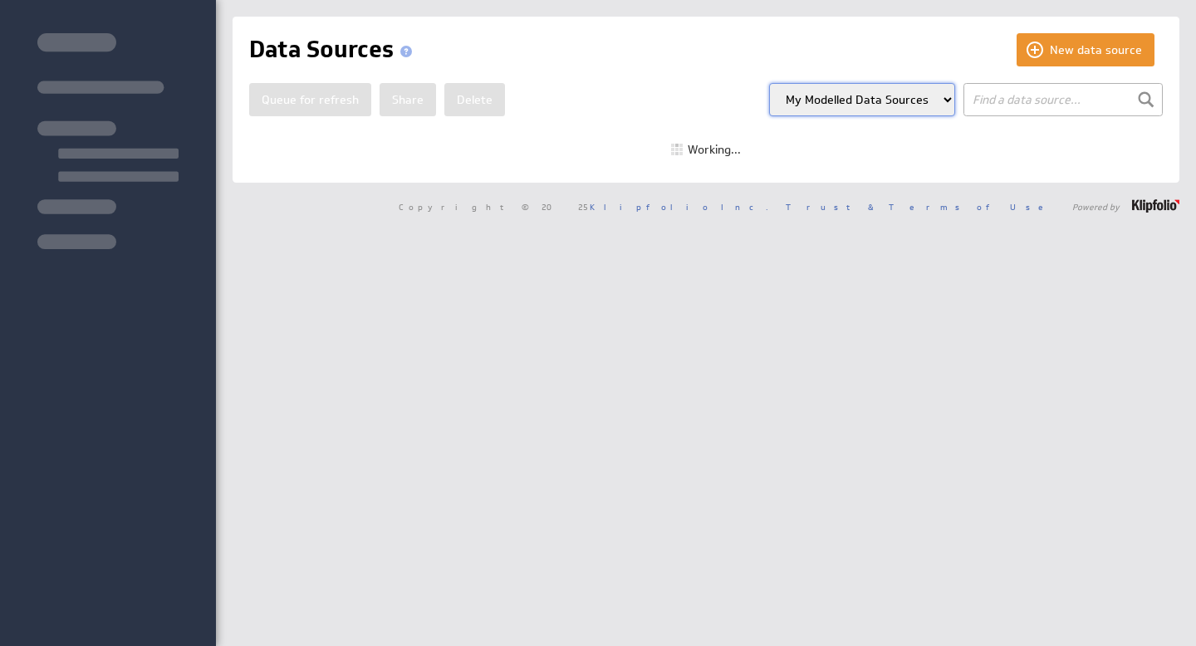
select select "my_models"
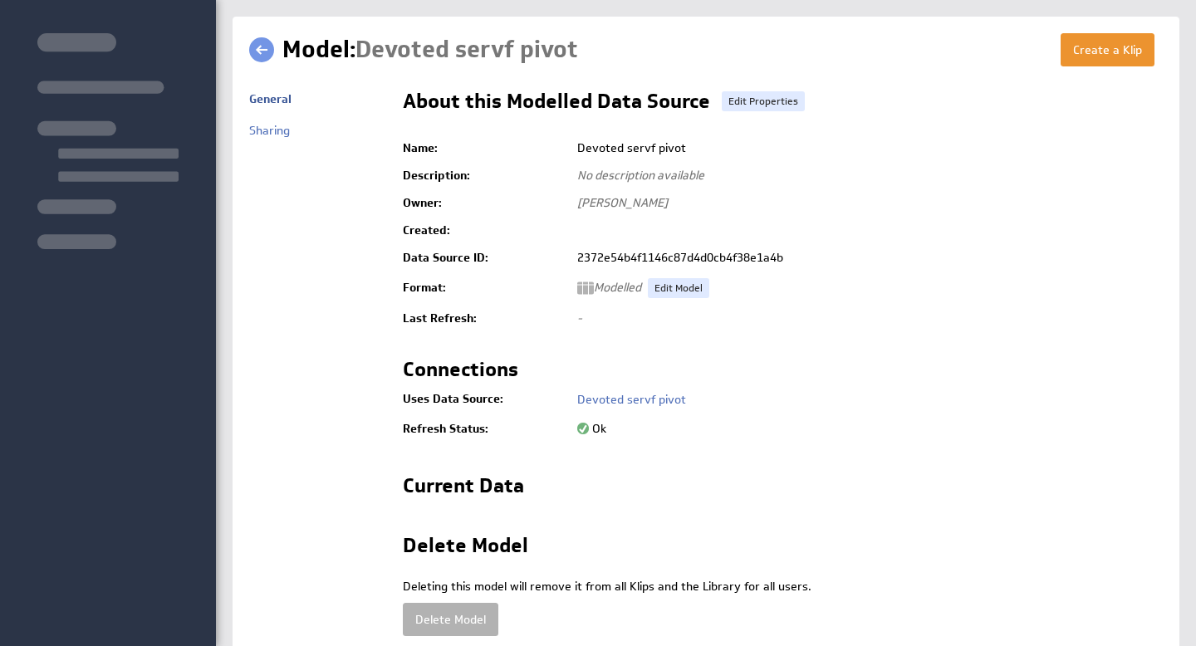
scroll to position [86, 0]
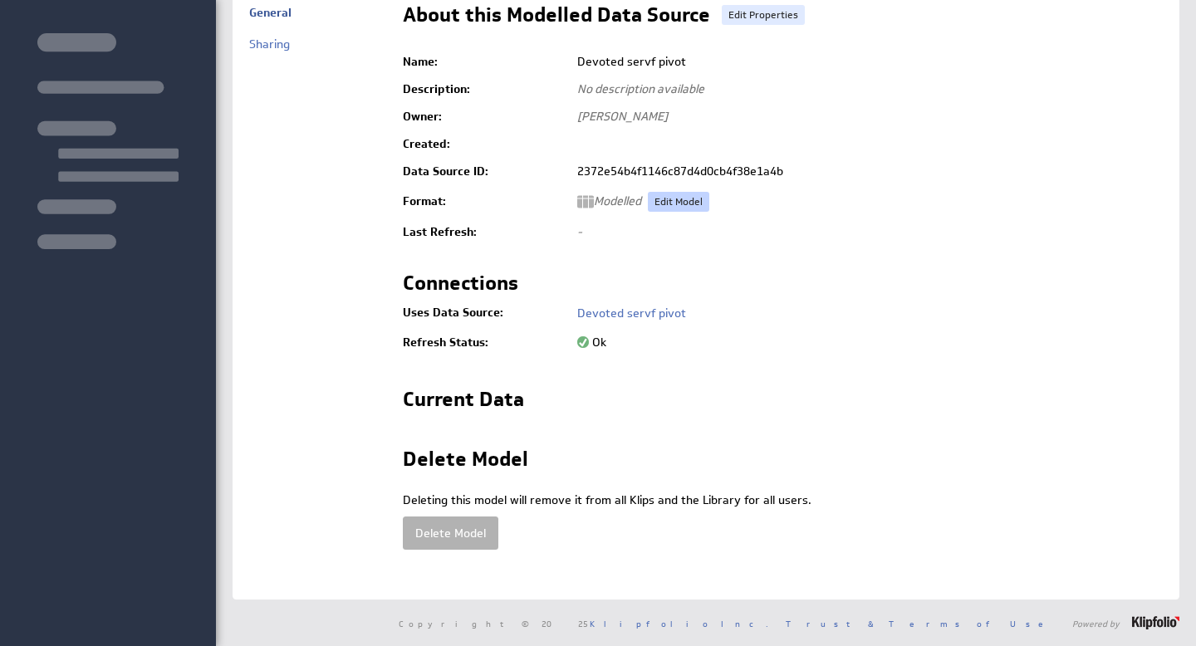
click at [684, 203] on link "Edit Model" at bounding box center [678, 202] width 61 height 20
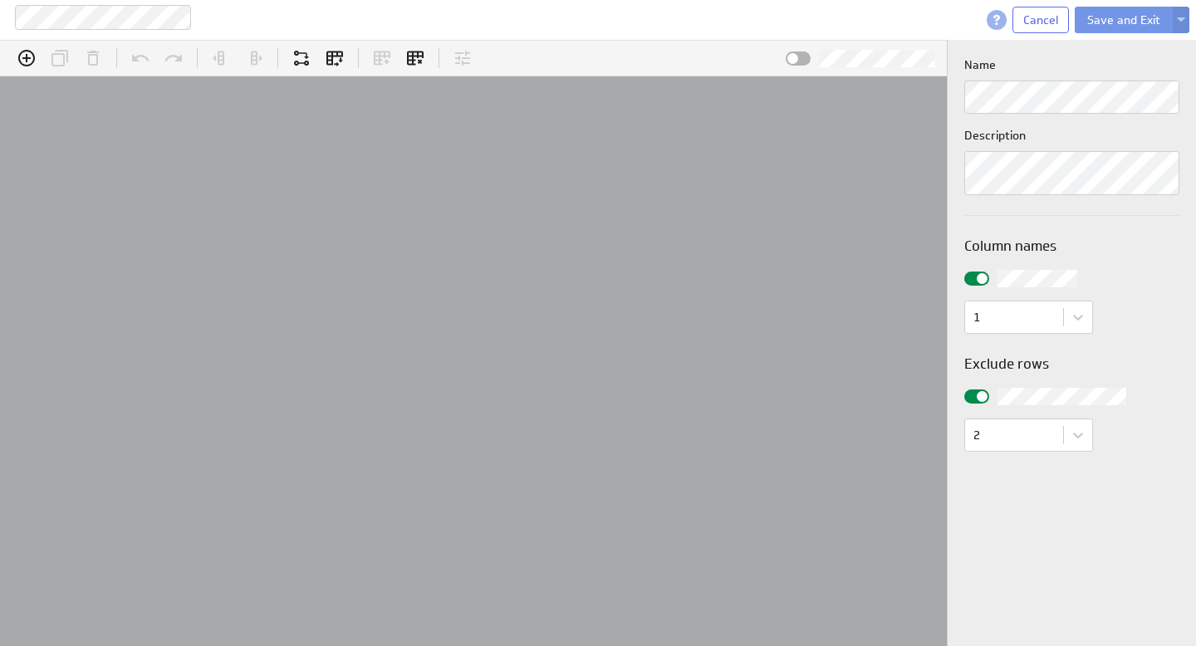
scroll to position [51, 1018]
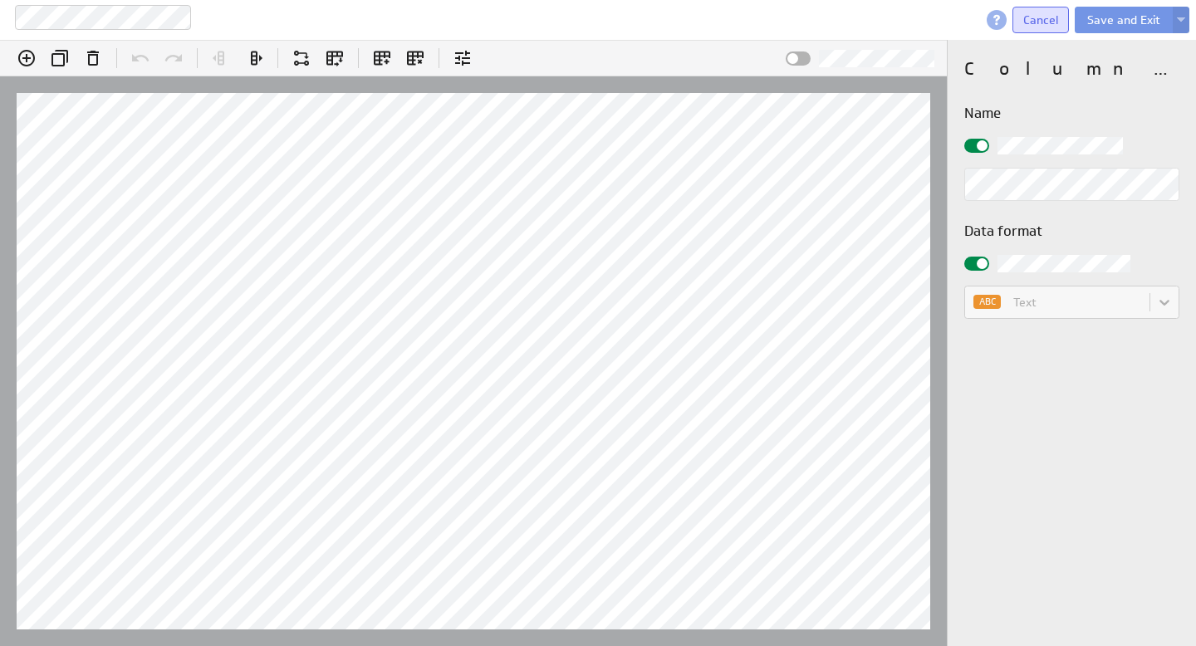
click at [1042, 20] on span "Cancel" at bounding box center [1040, 19] width 35 height 15
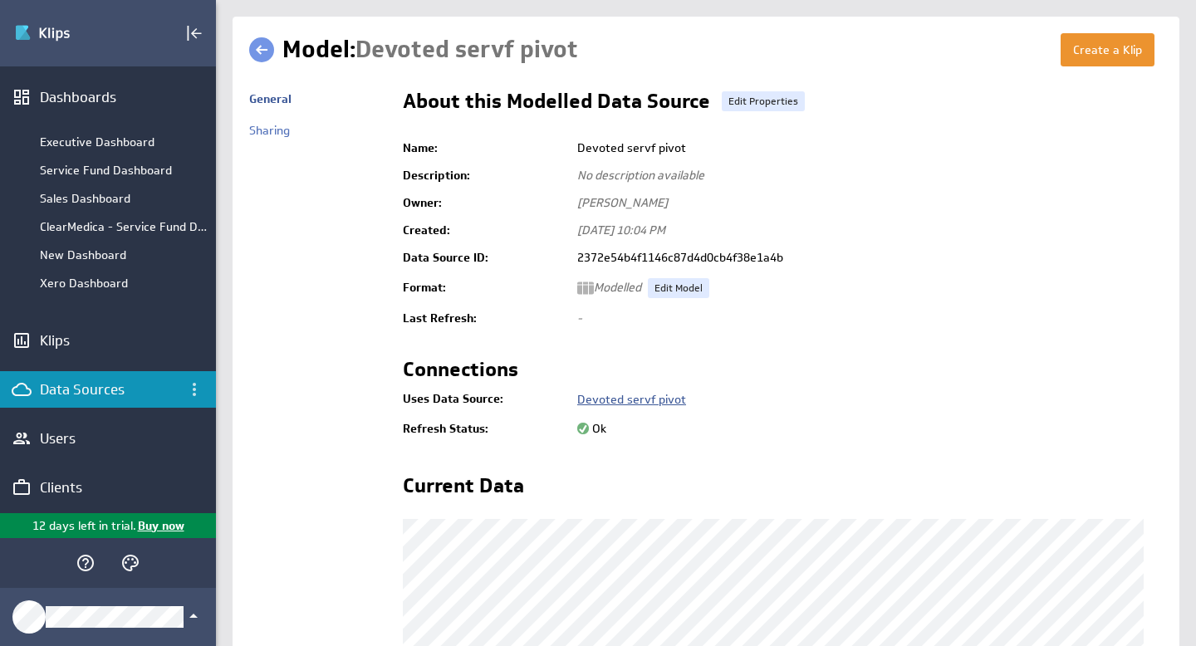
click at [649, 403] on link "Devoted servf pivot" at bounding box center [631, 399] width 109 height 15
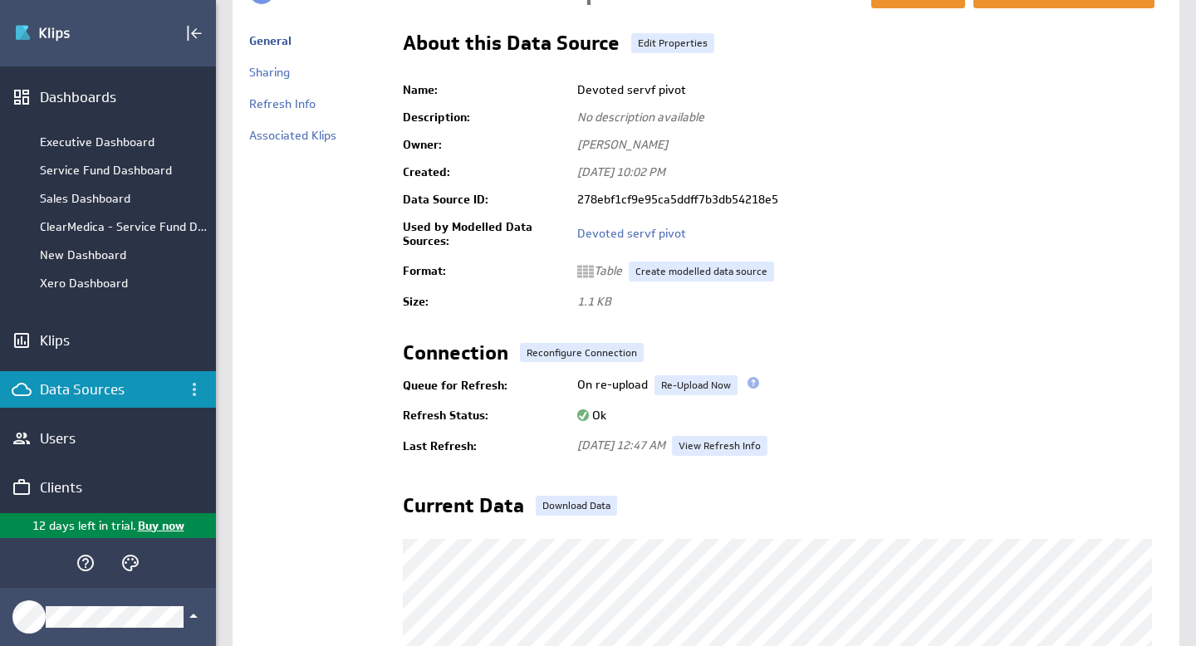
scroll to position [53, 0]
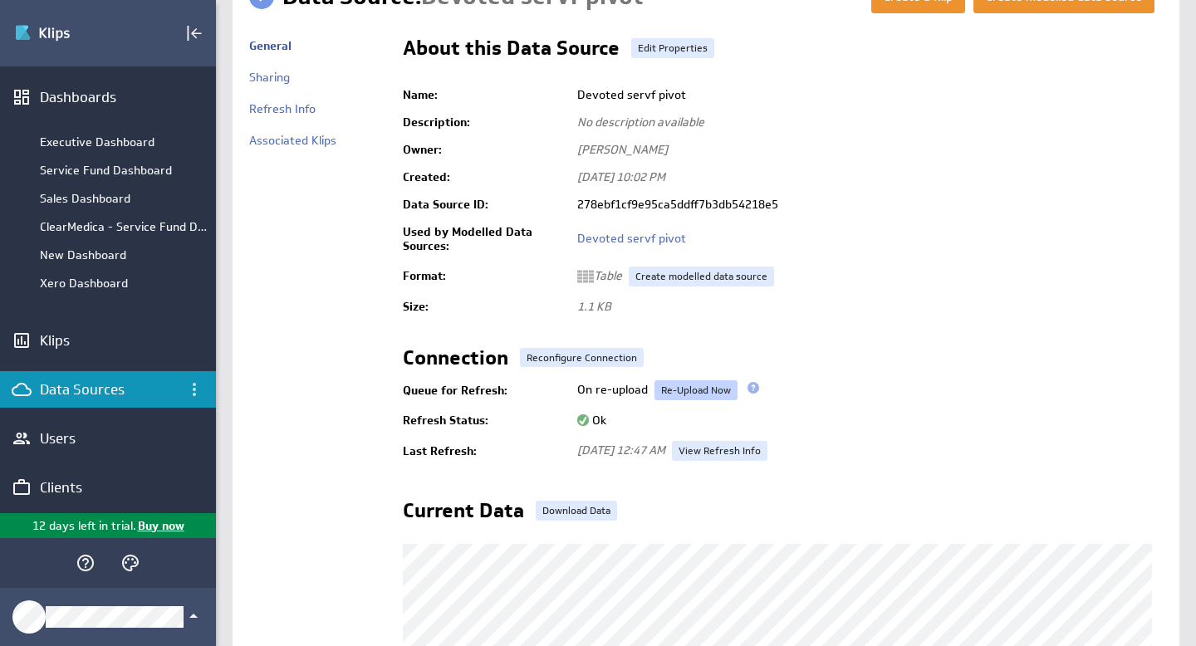
click at [712, 389] on link "Re-Upload Now" at bounding box center [696, 390] width 83 height 20
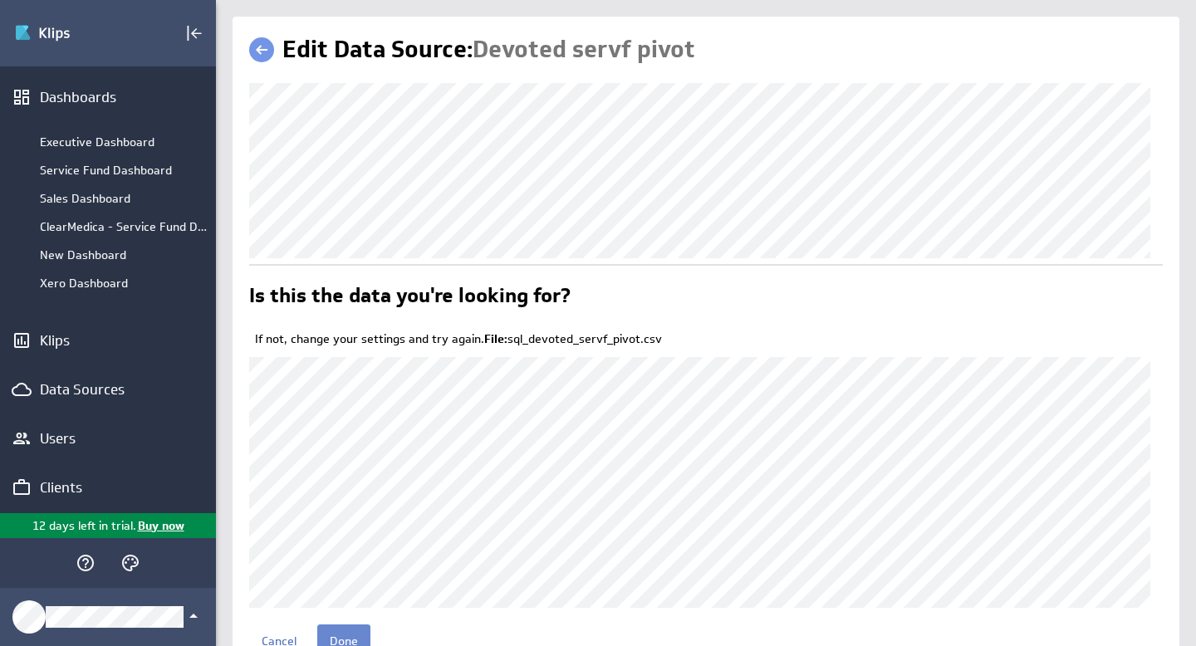
click at [351, 635] on input "Done" at bounding box center [343, 641] width 53 height 33
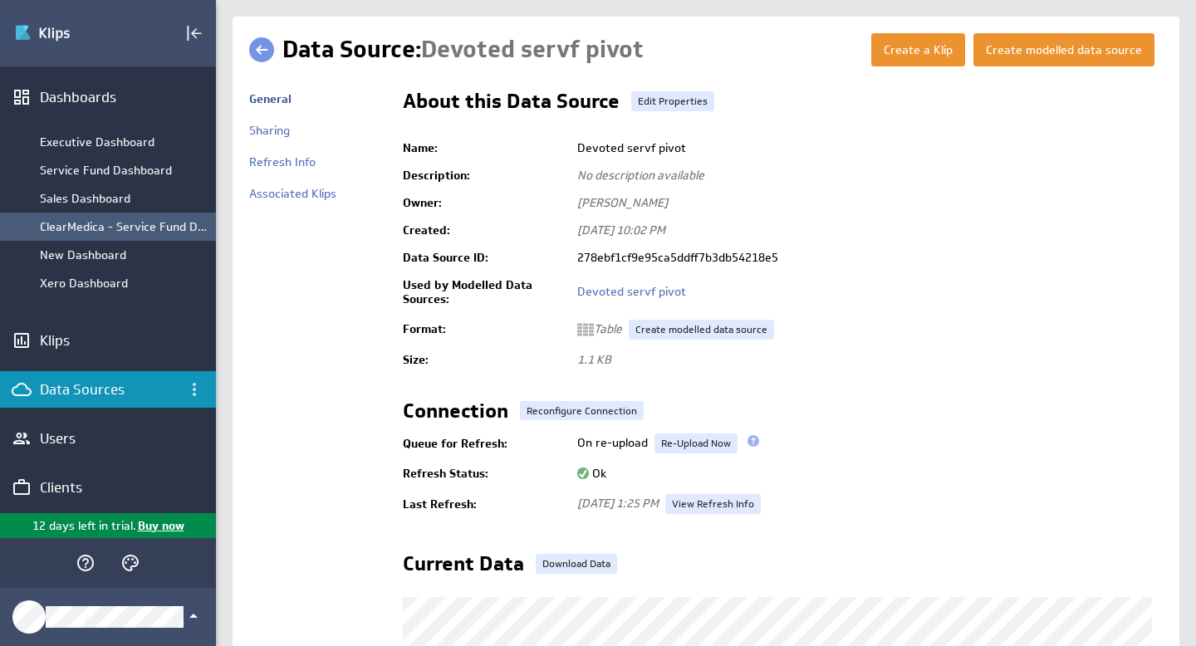
click at [105, 225] on div "ClearMedica - Service Fund Dashboard" at bounding box center [124, 226] width 168 height 15
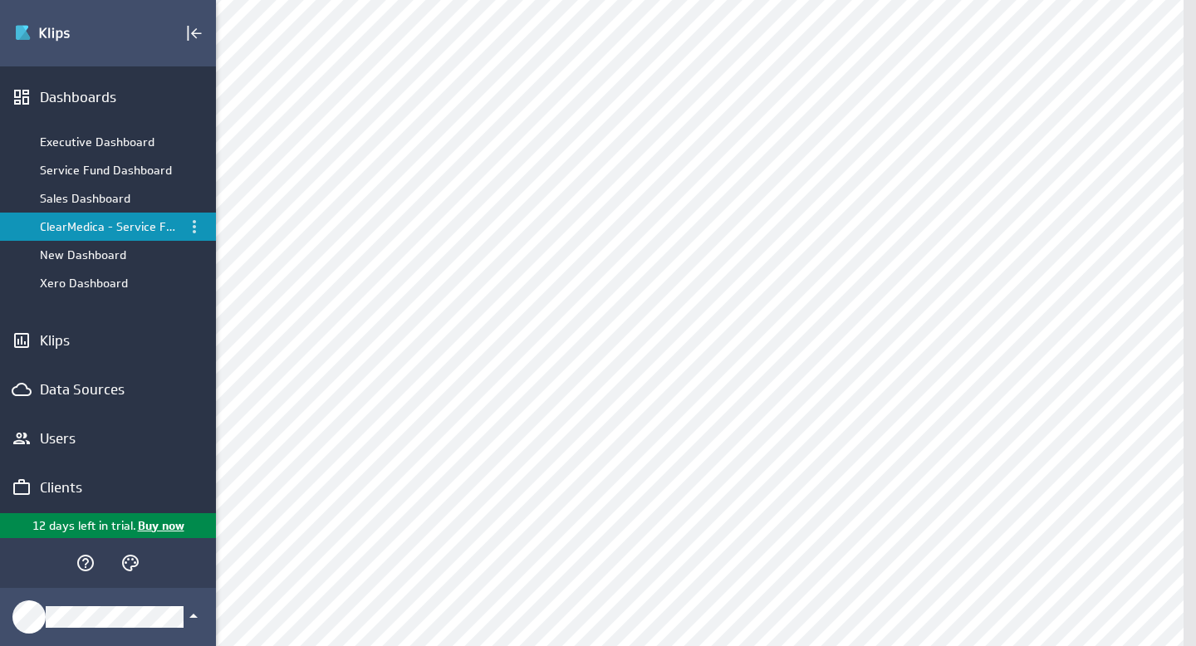
scroll to position [243, 0]
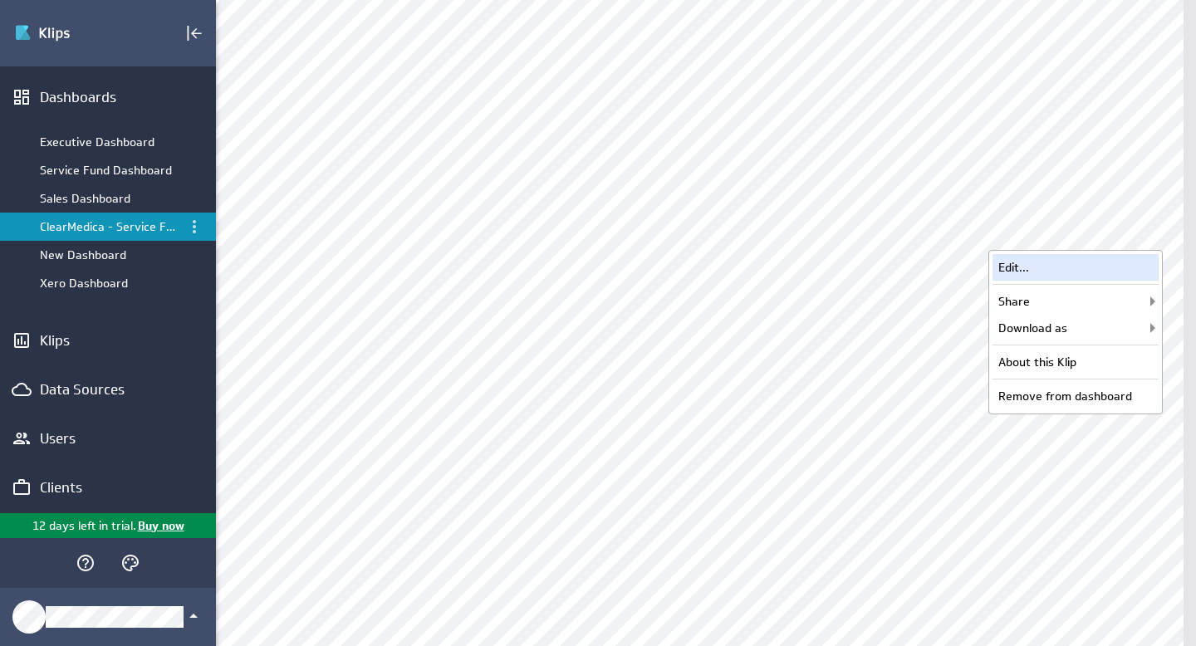
click at [1049, 276] on div "Edit..." at bounding box center [1076, 267] width 166 height 27
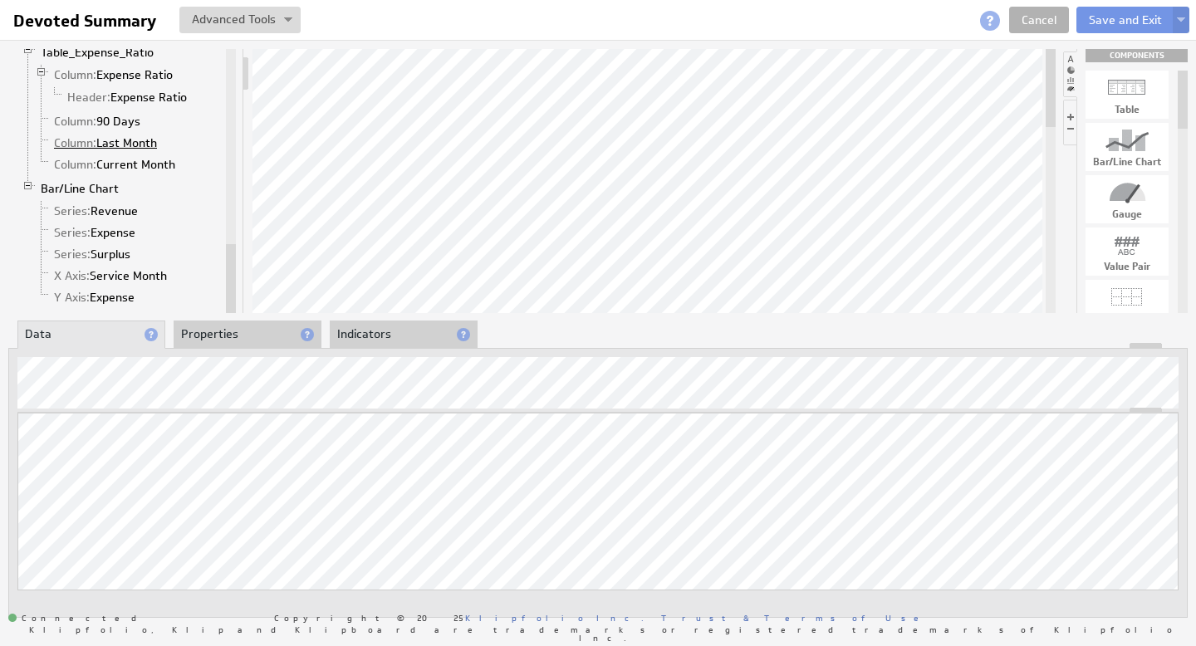
click at [126, 141] on link "Column: Last Month" at bounding box center [105, 143] width 115 height 17
click at [1044, 22] on link "Cancel" at bounding box center [1039, 20] width 60 height 27
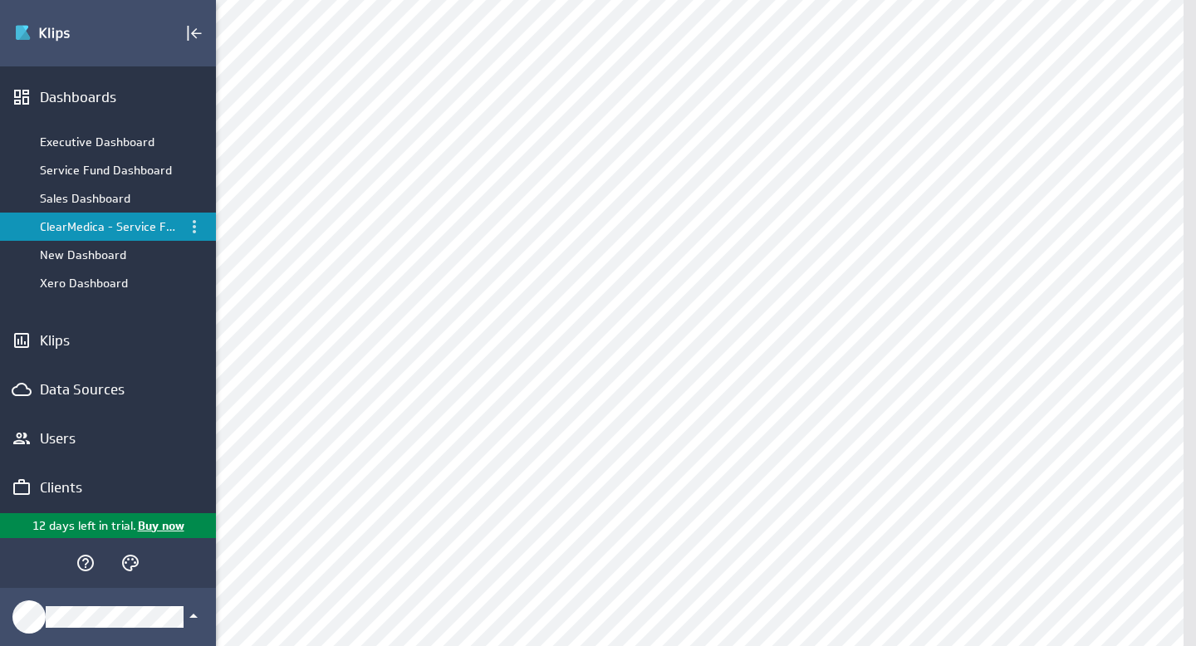
scroll to position [714, 0]
